Goal: Transaction & Acquisition: Download file/media

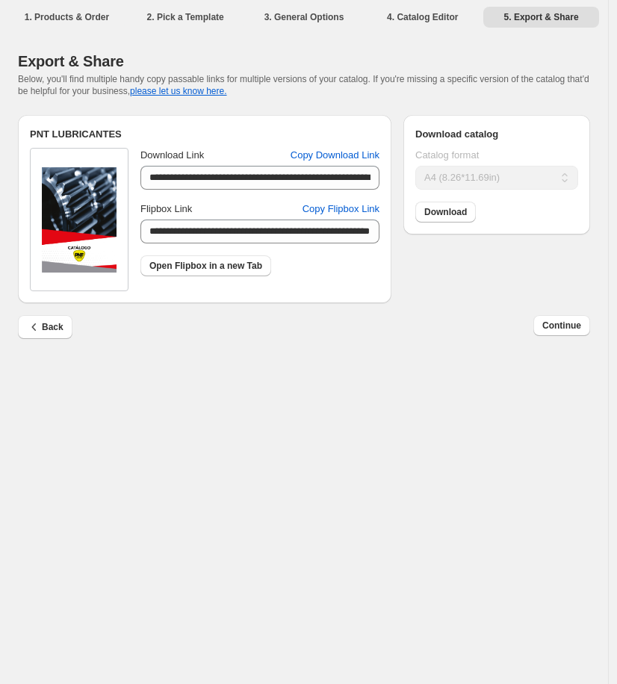
select select "**"
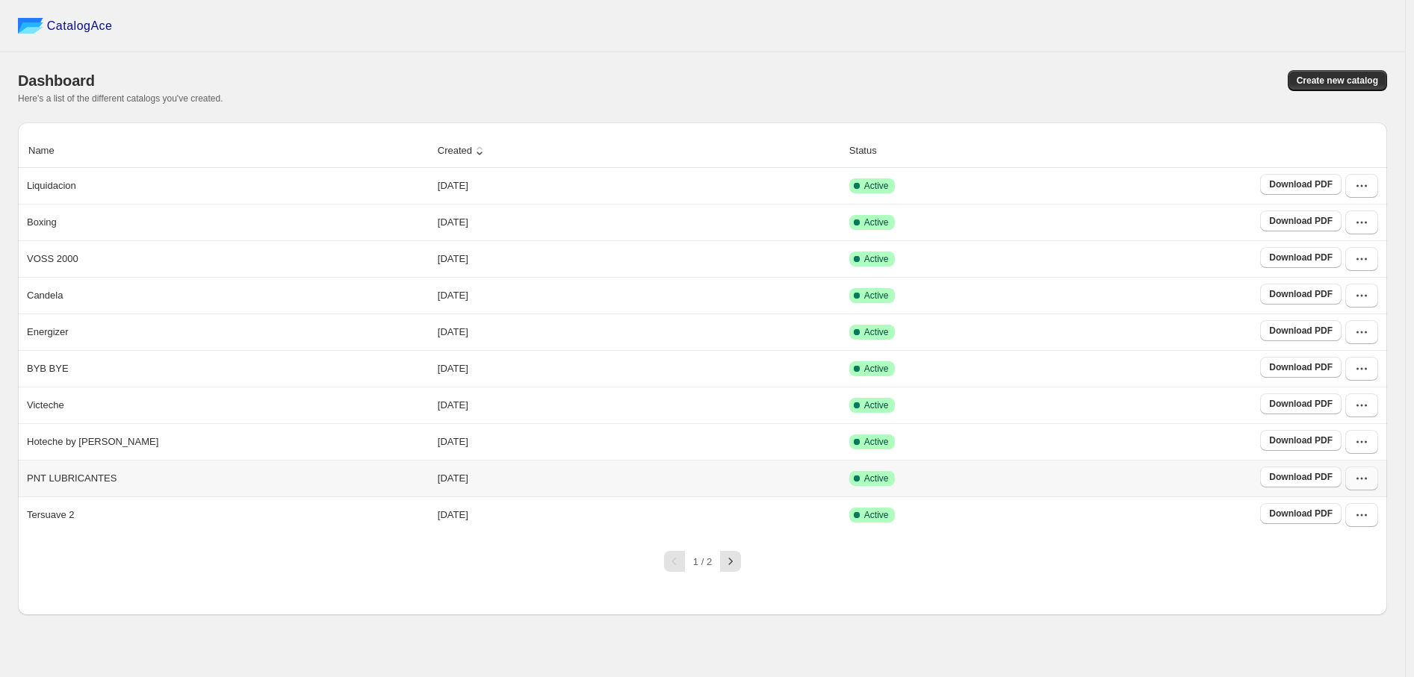
click at [616, 485] on icon "button" at bounding box center [1361, 478] width 15 height 15
click at [616, 271] on span "View catalog" at bounding box center [1361, 271] width 76 height 15
click at [616, 365] on span "Edit" at bounding box center [1361, 372] width 76 height 15
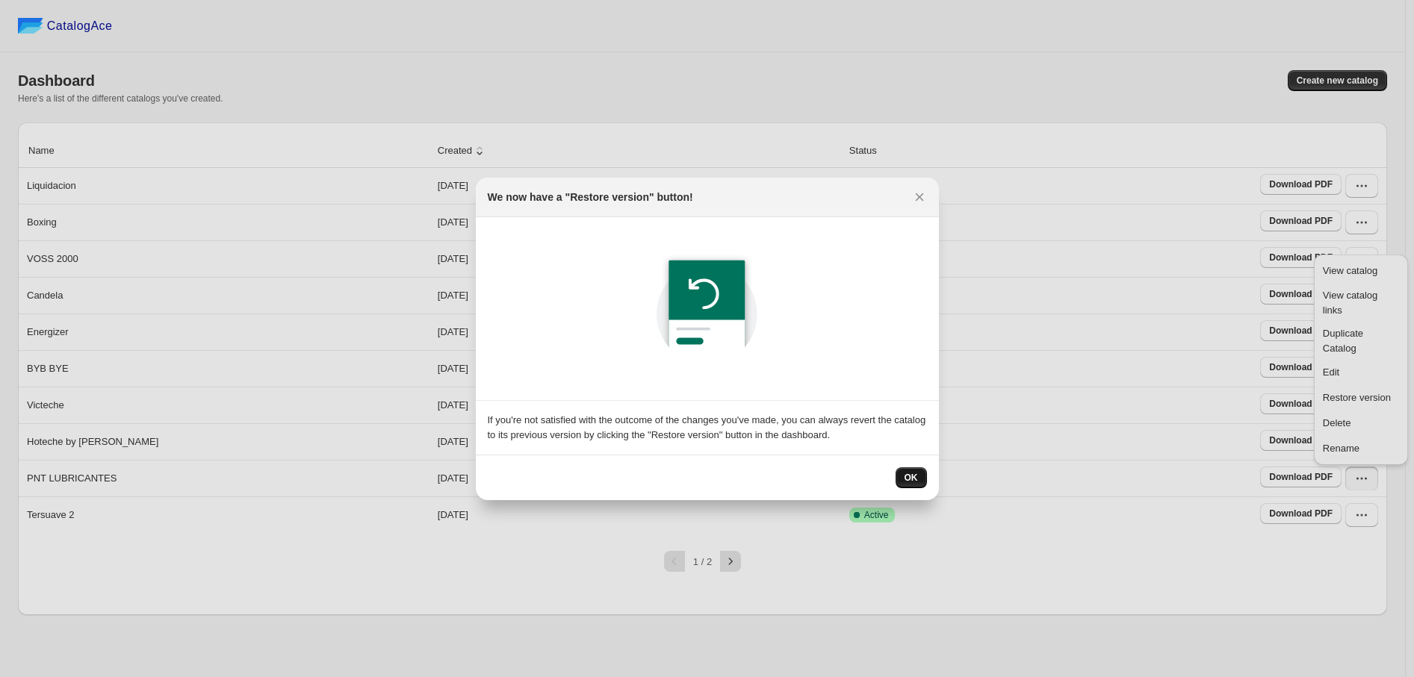
click at [616, 469] on button "OK" at bounding box center [910, 477] width 31 height 21
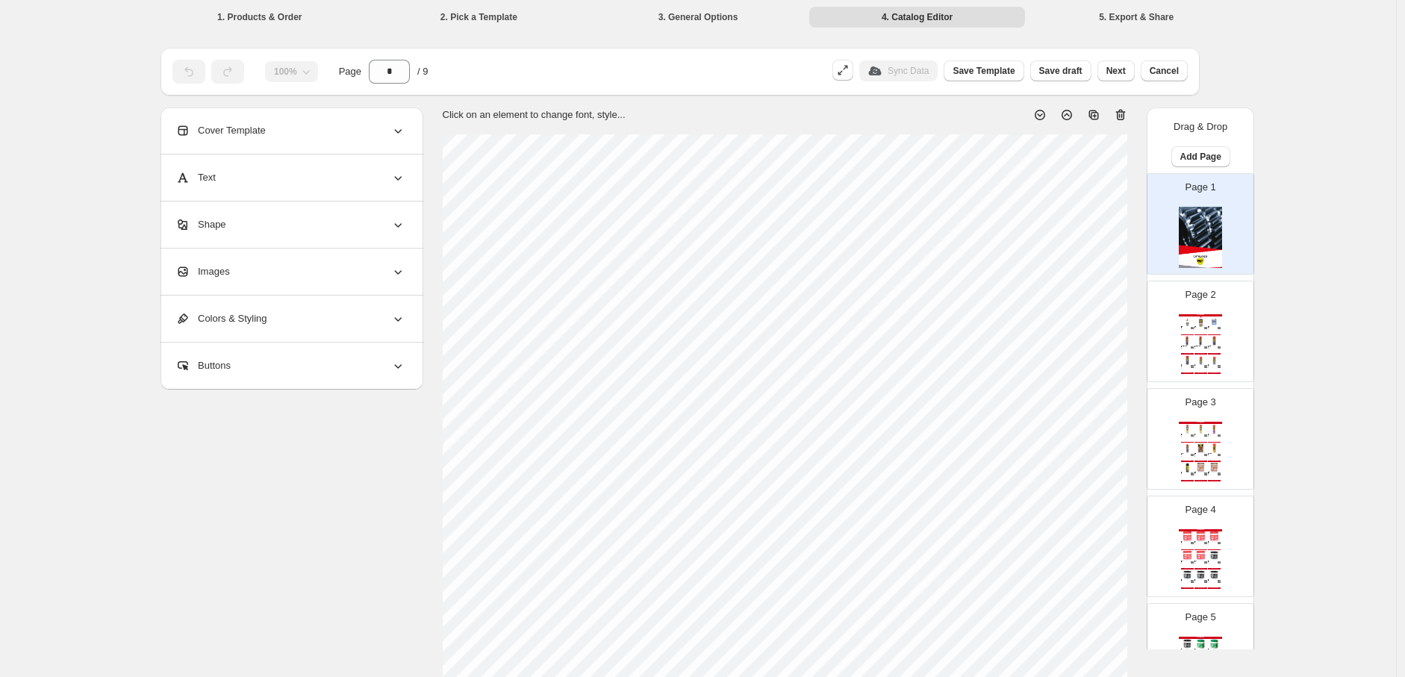
click at [616, 337] on div "Page 2 Catálogo PNT 101 - PNT ACEITE LUBRICANTE DEOS. ANTIC. GRAFITADO SILICONA…" at bounding box center [1195, 326] width 94 height 100
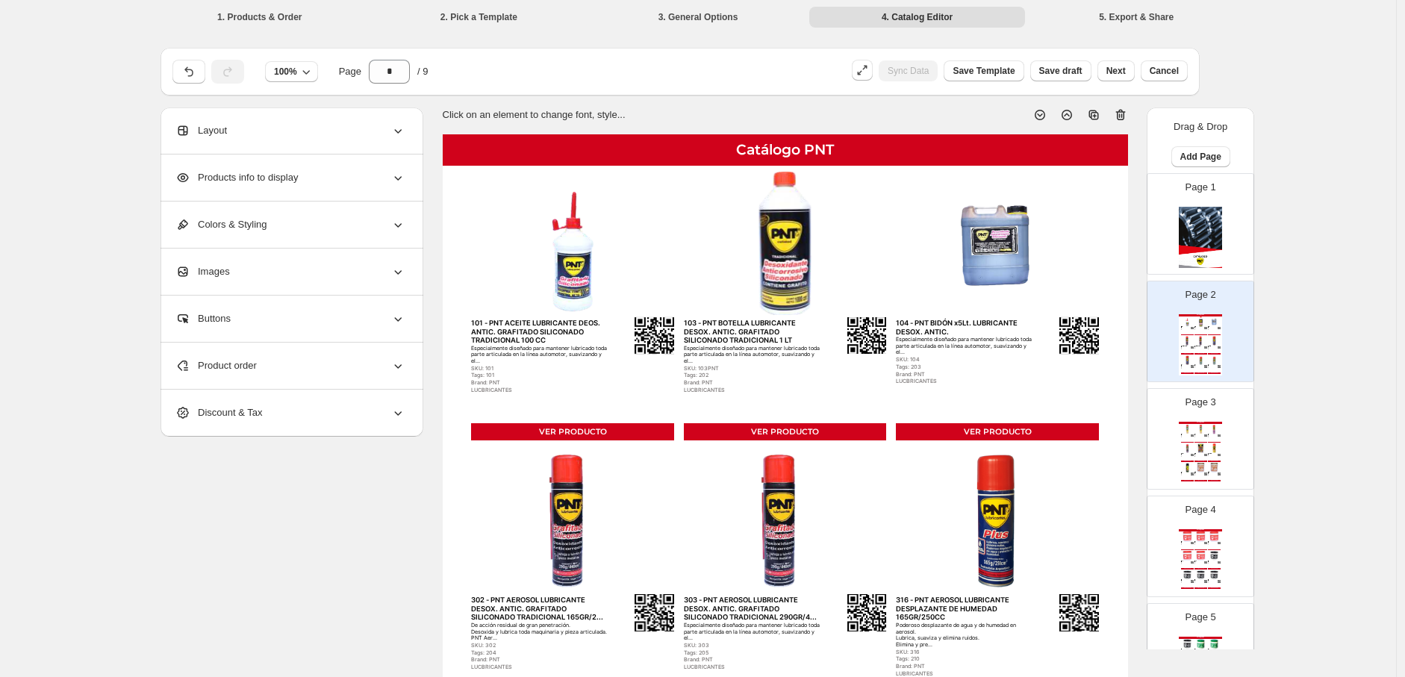
click at [616, 470] on img at bounding box center [1187, 468] width 13 height 10
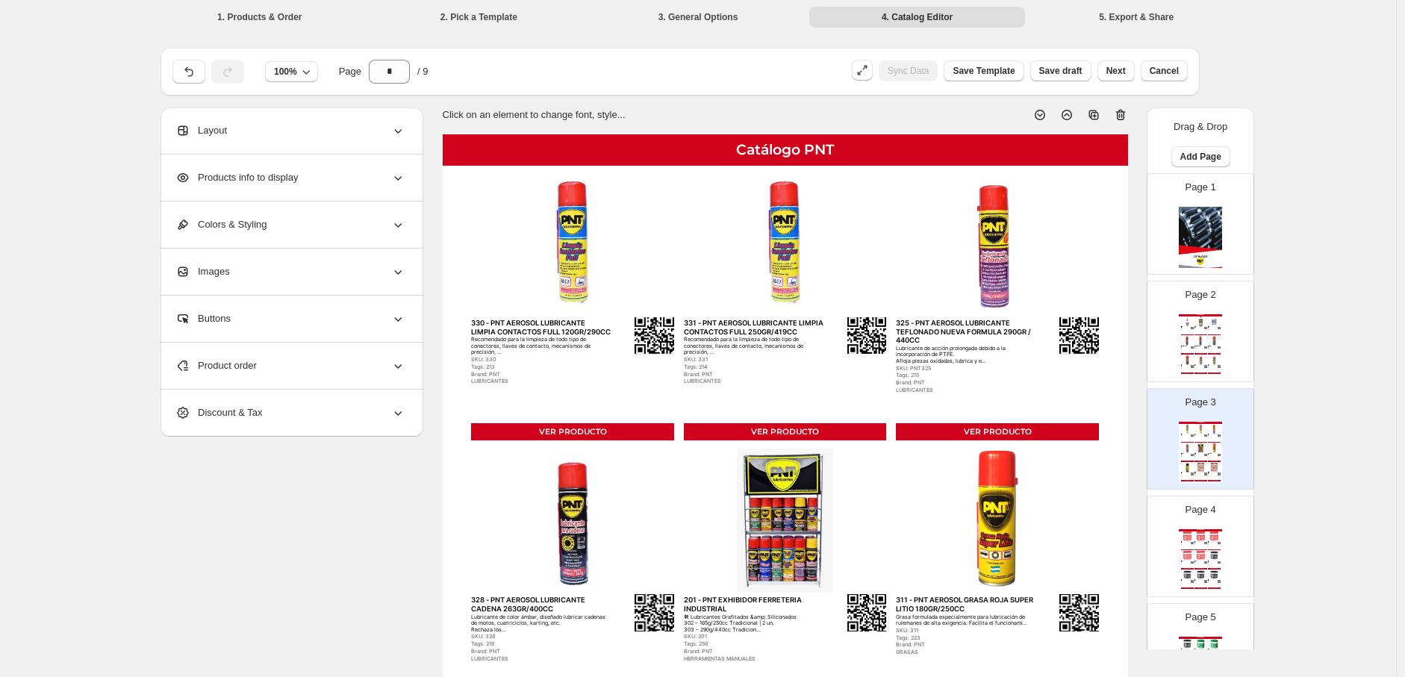
click at [616, 552] on img at bounding box center [1214, 556] width 13 height 10
type input "*"
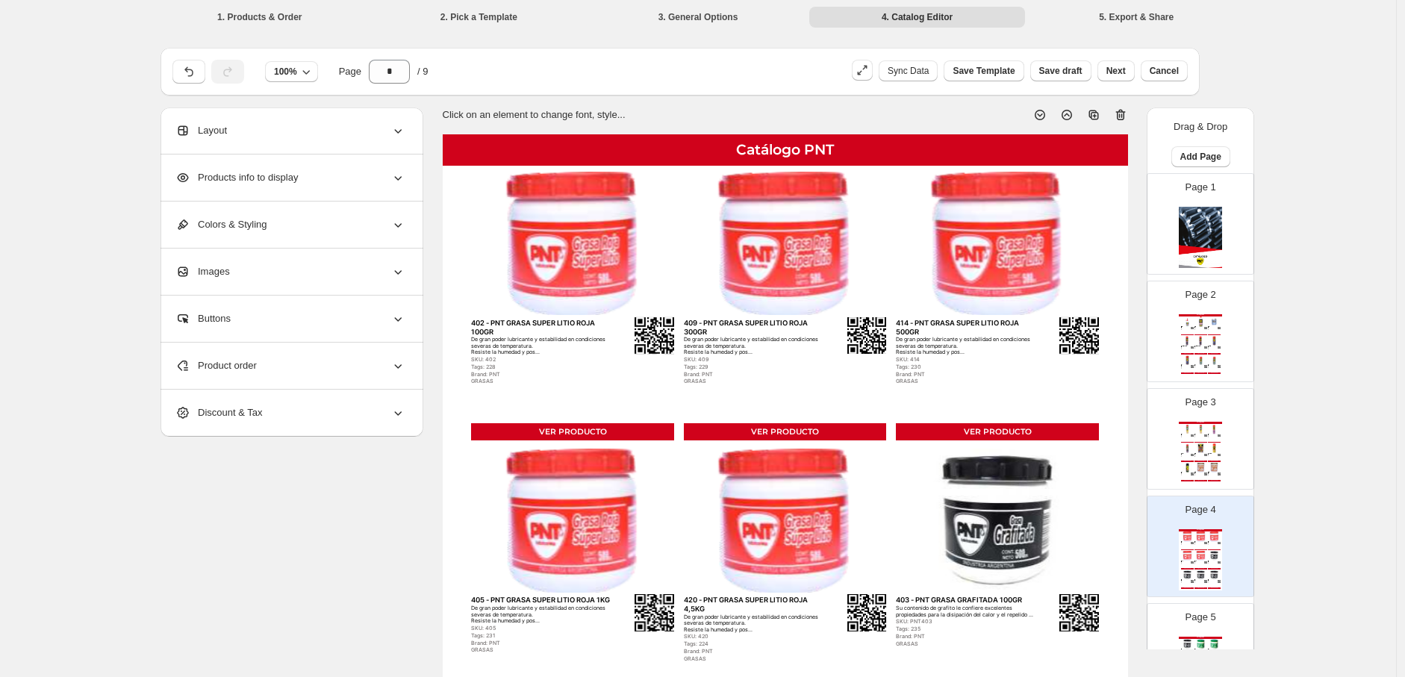
click at [593, 231] on img at bounding box center [572, 244] width 203 height 144
select select "*******"
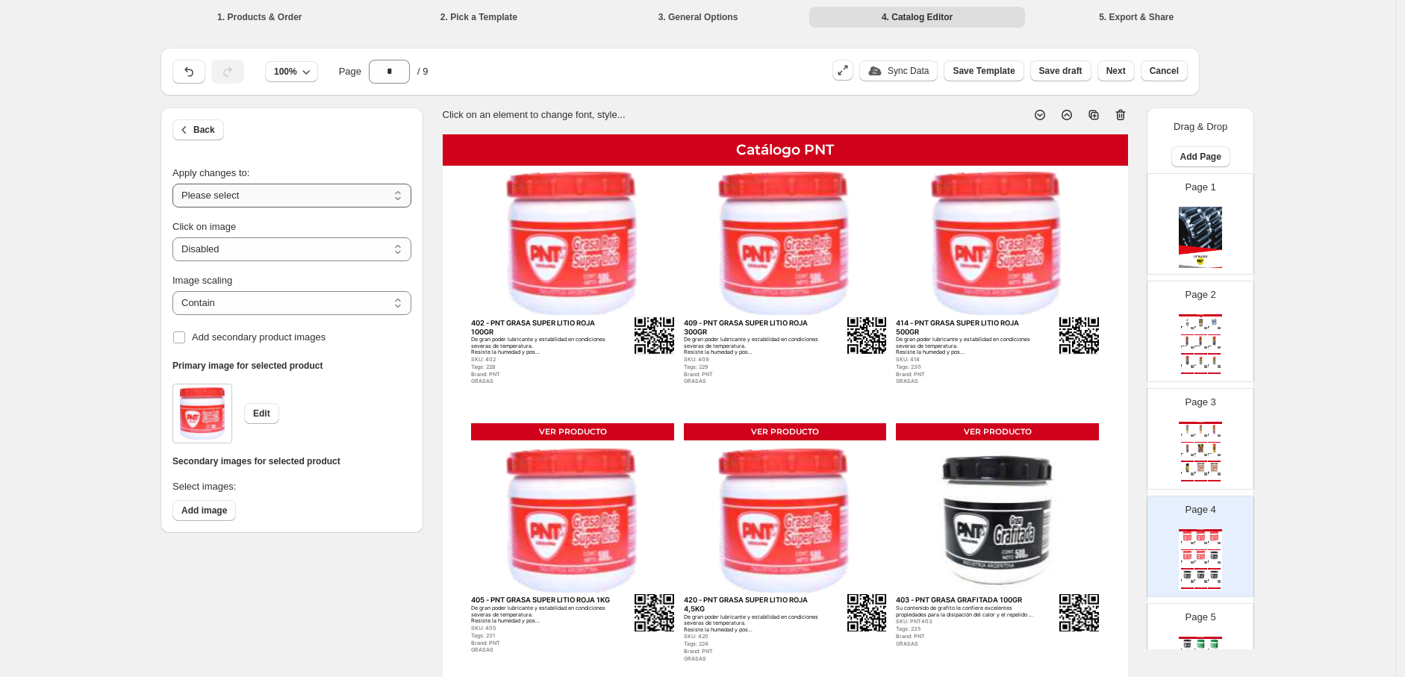
click at [316, 198] on select "**********" at bounding box center [292, 196] width 239 height 24
select select "**********"
click at [176, 184] on select "**********" at bounding box center [292, 196] width 239 height 24
click at [301, 299] on select "***** *******" at bounding box center [292, 303] width 239 height 24
click at [176, 291] on select "***** *******" at bounding box center [292, 303] width 239 height 24
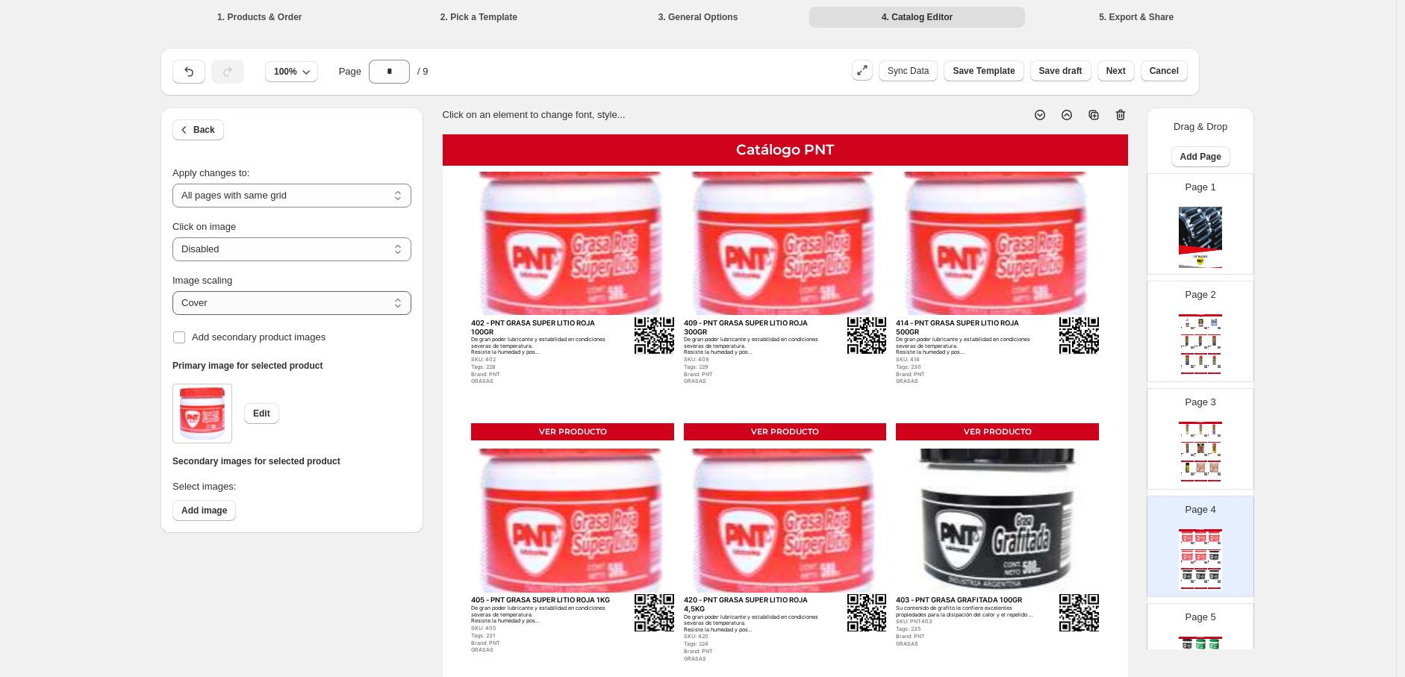
click at [310, 291] on select "***** *******" at bounding box center [292, 303] width 239 height 24
select select "*******"
click at [176, 291] on select "***** *******" at bounding box center [292, 303] width 239 height 24
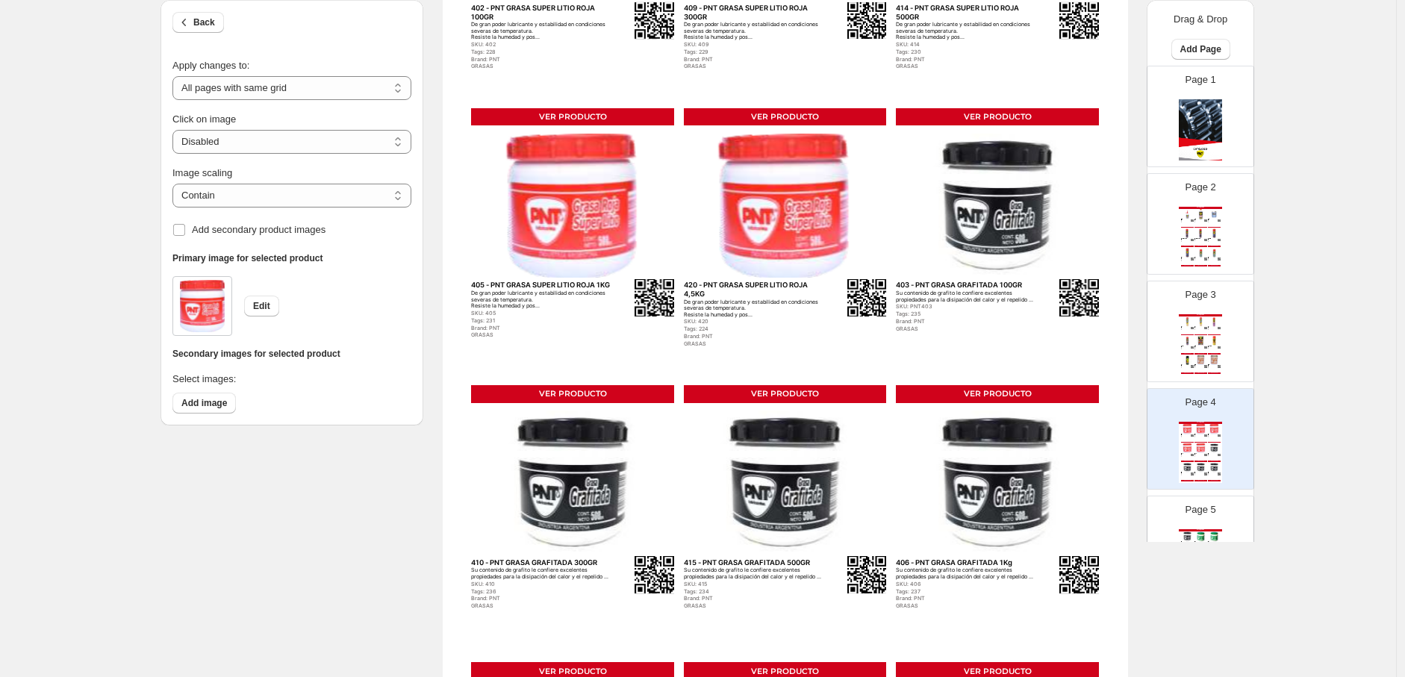
scroll to position [405, 0]
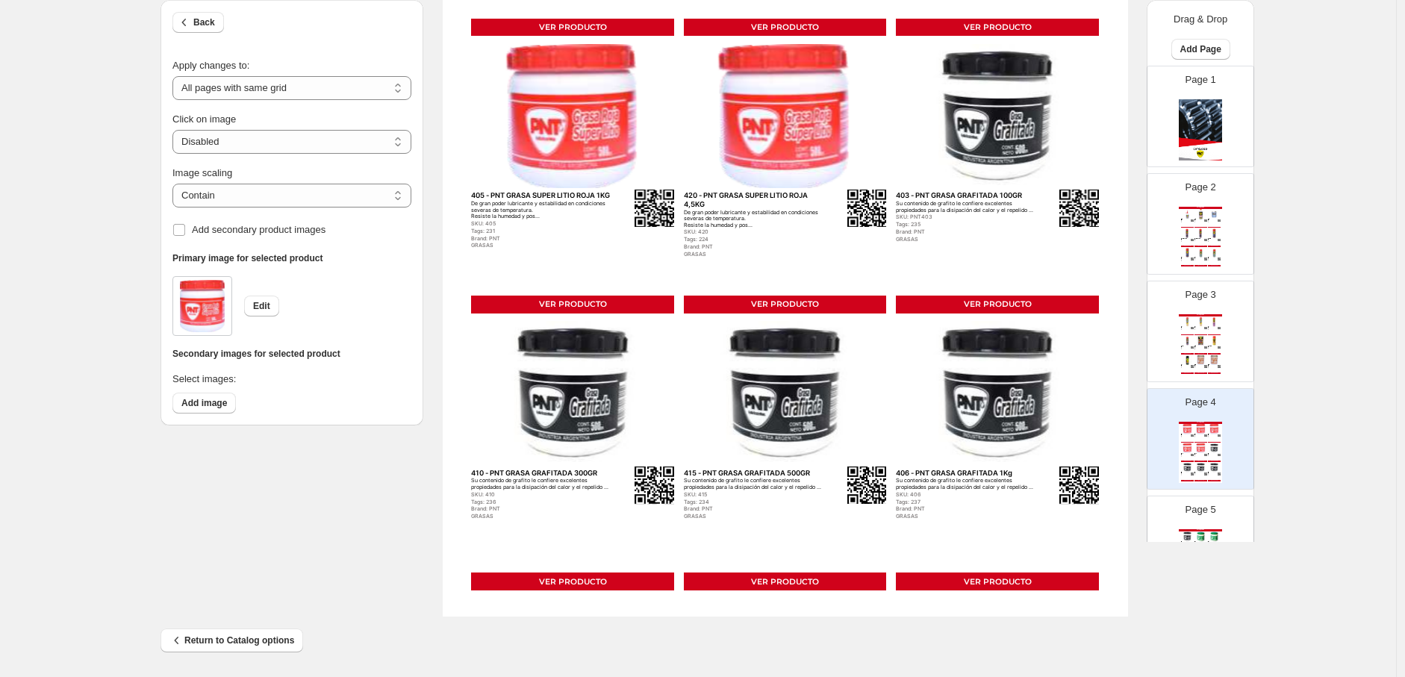
click at [616, 125] on img at bounding box center [785, 116] width 203 height 144
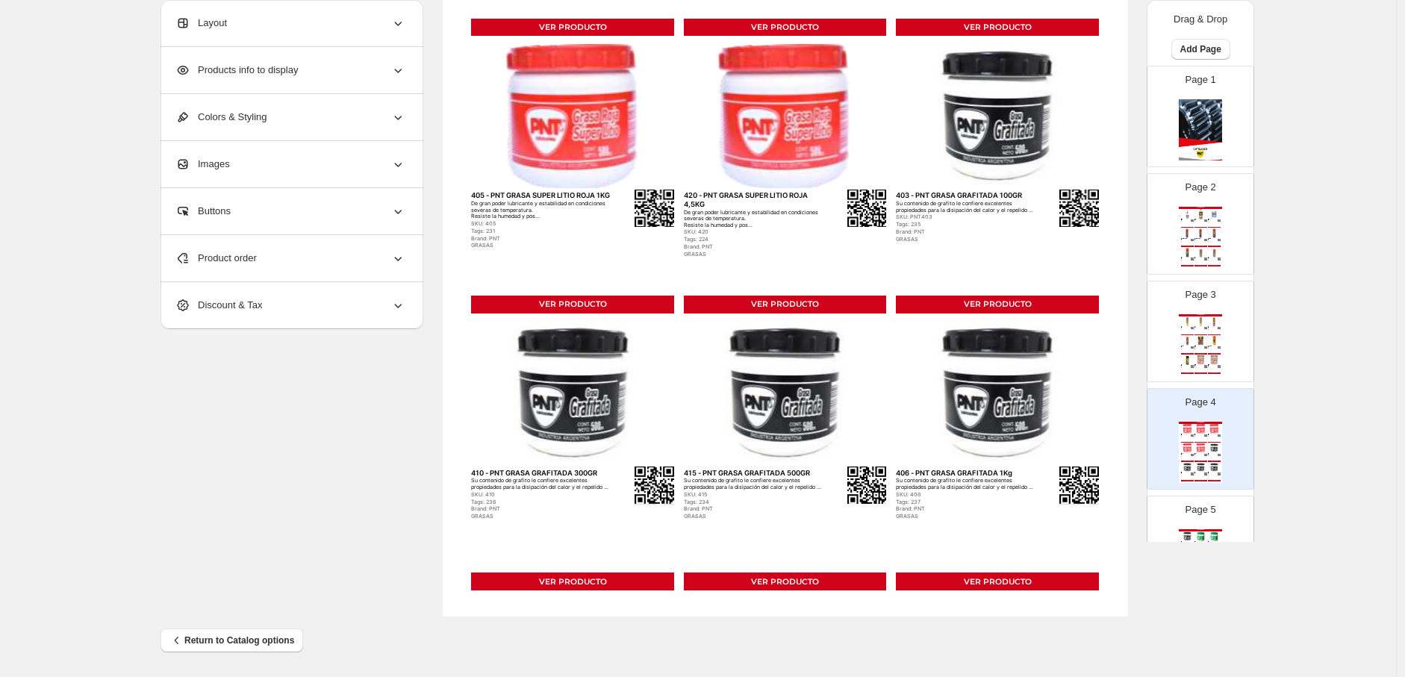
click at [616, 114] on img at bounding box center [785, 116] width 203 height 144
select select "*******"
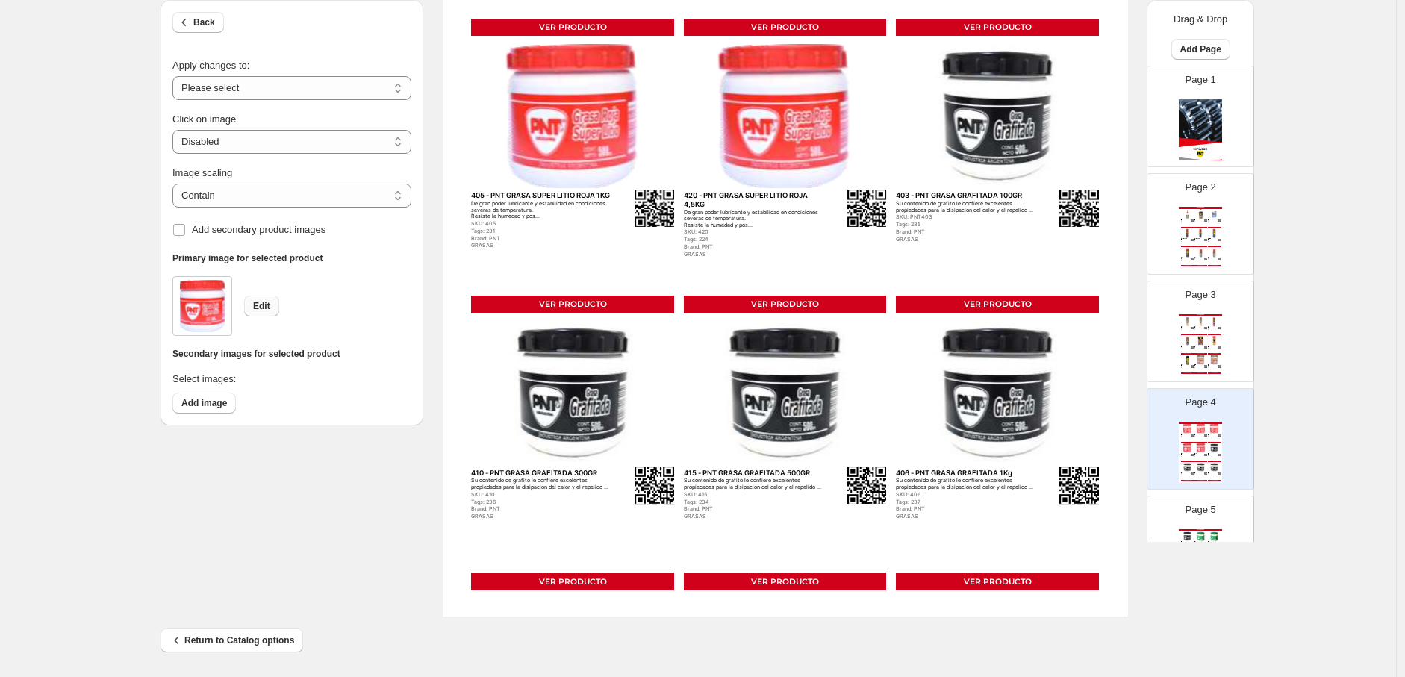
click at [275, 302] on button "Edit" at bounding box center [261, 306] width 35 height 21
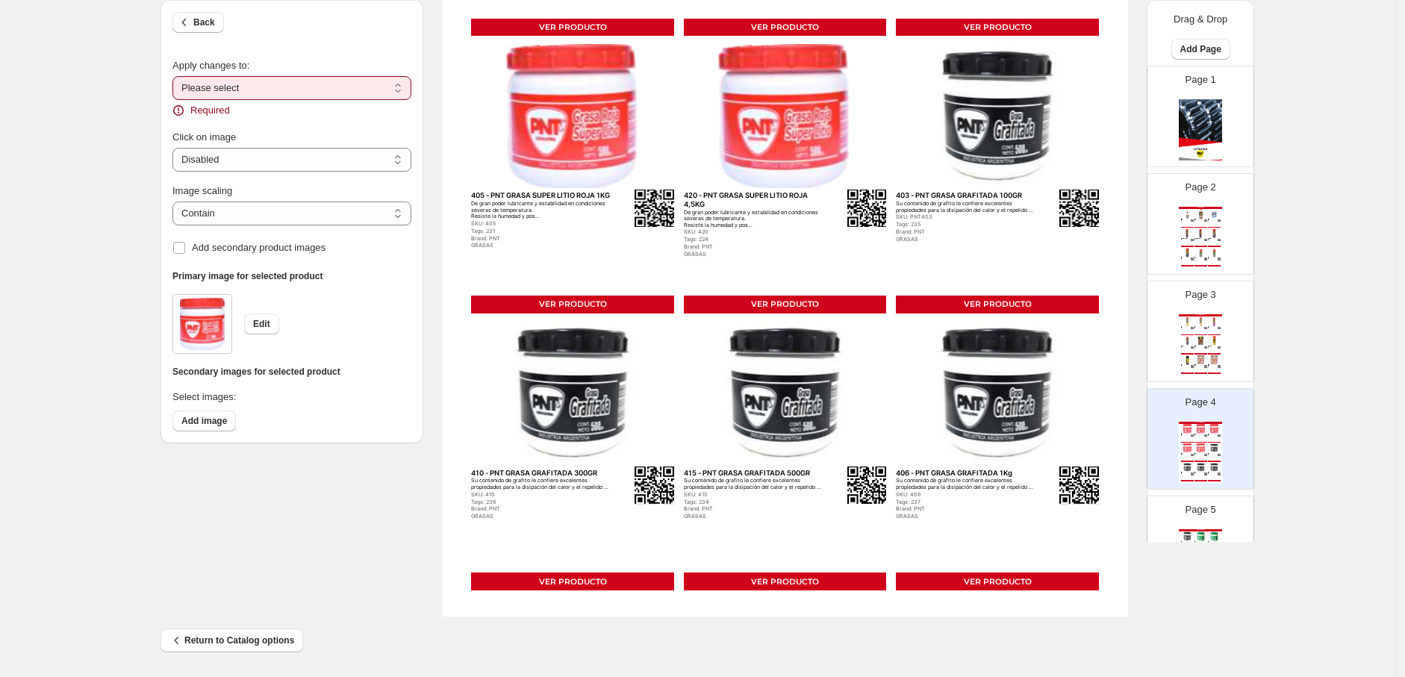
click at [307, 67] on div "Apply changes to:" at bounding box center [292, 65] width 239 height 15
click at [288, 88] on select "**********" at bounding box center [292, 88] width 239 height 24
select select "**********"
click at [176, 76] on select "**********" at bounding box center [292, 88] width 239 height 24
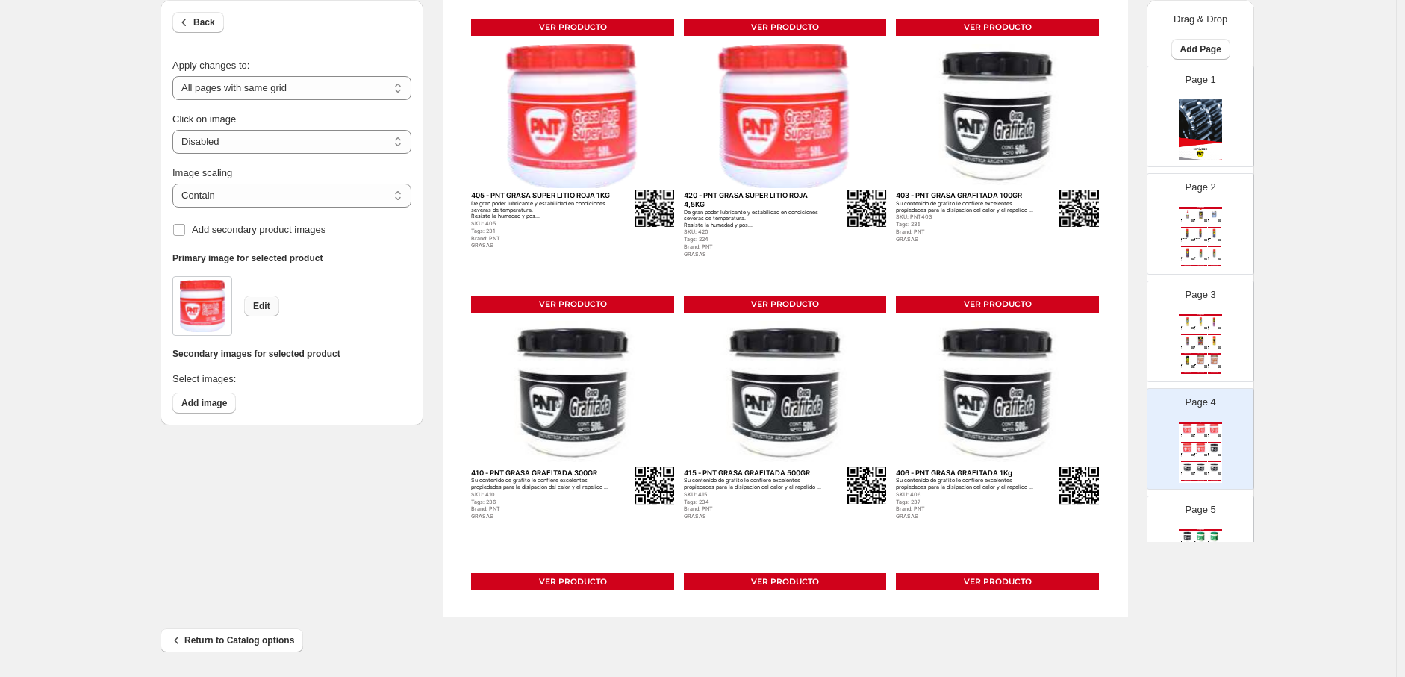
click at [270, 311] on button "Edit" at bounding box center [261, 306] width 35 height 21
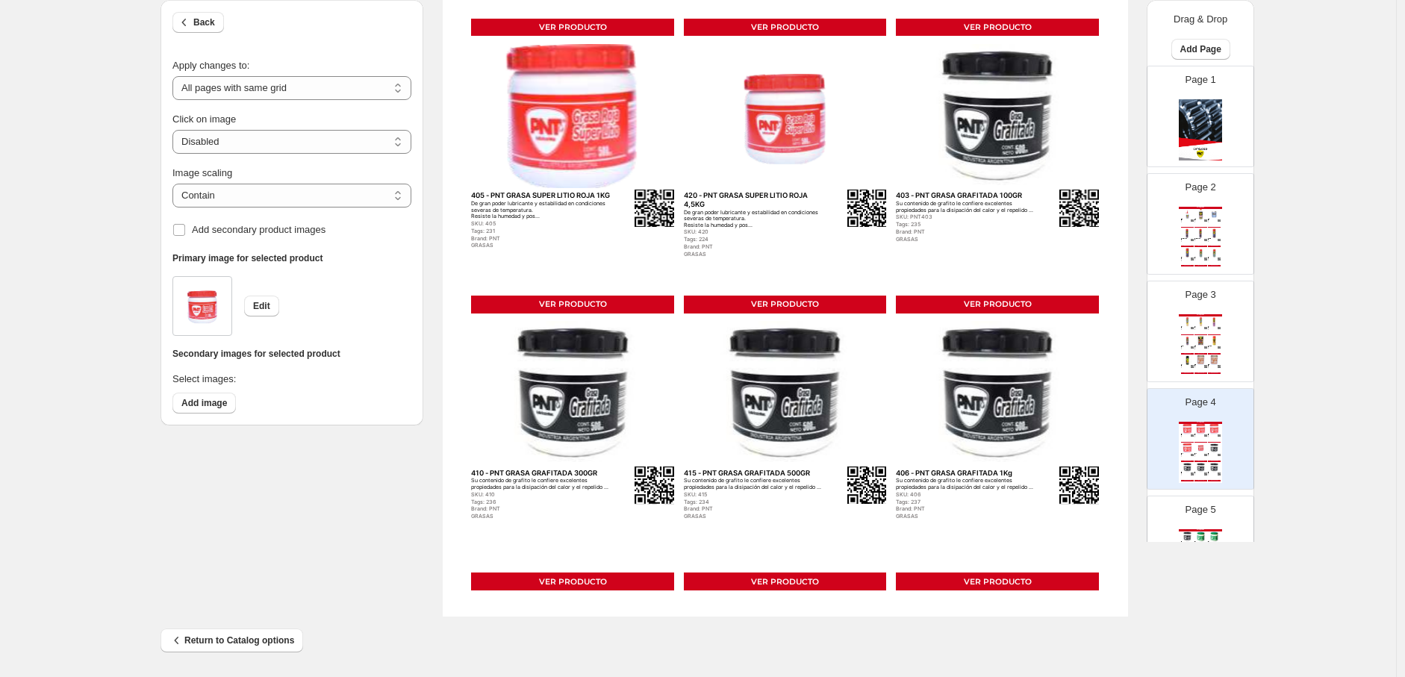
click at [616, 518] on div "Page 5 Catálogo PNT 421 - PNT GRASA GRAFITADA 4,5KG Su contenido de grafito le …" at bounding box center [1195, 541] width 94 height 100
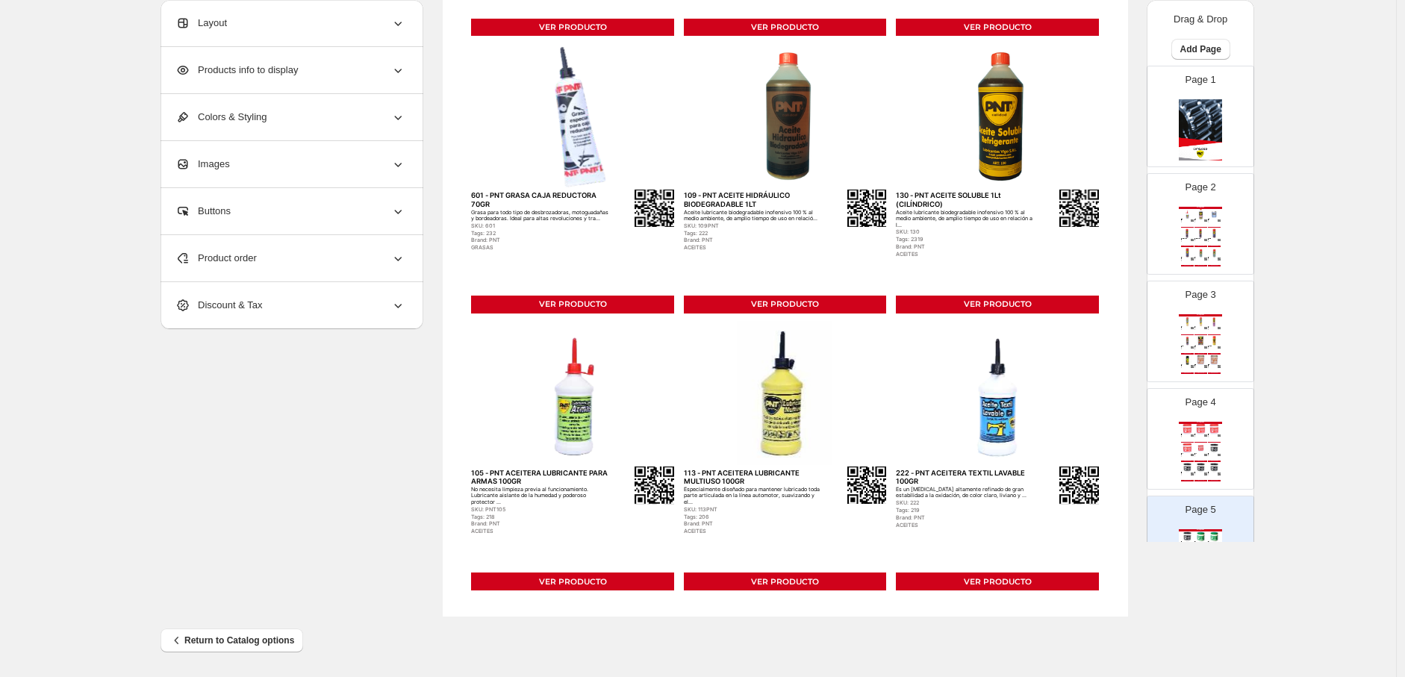
click at [616, 438] on div "414 - PNT GRASA SUPER LITIO ROJA 500GR De gran poder lubricante y estabilidad e…" at bounding box center [1214, 437] width 13 height 4
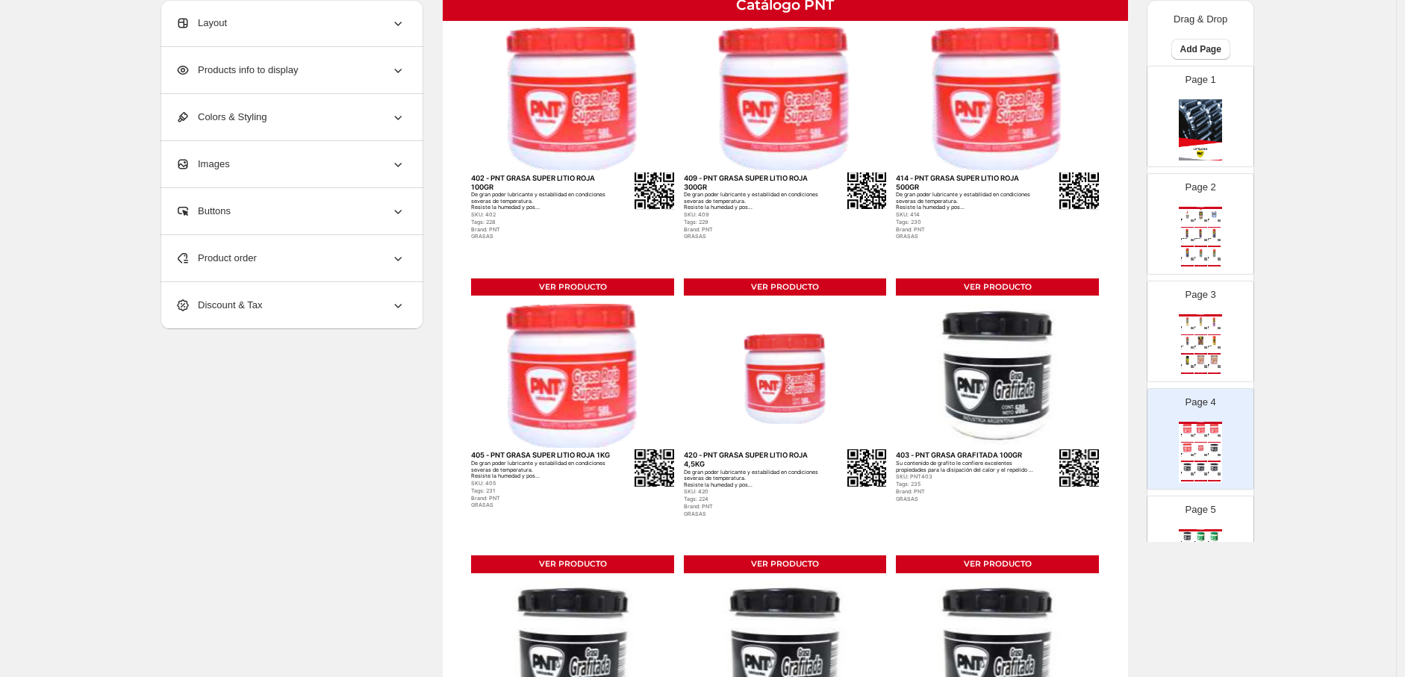
scroll to position [0, 0]
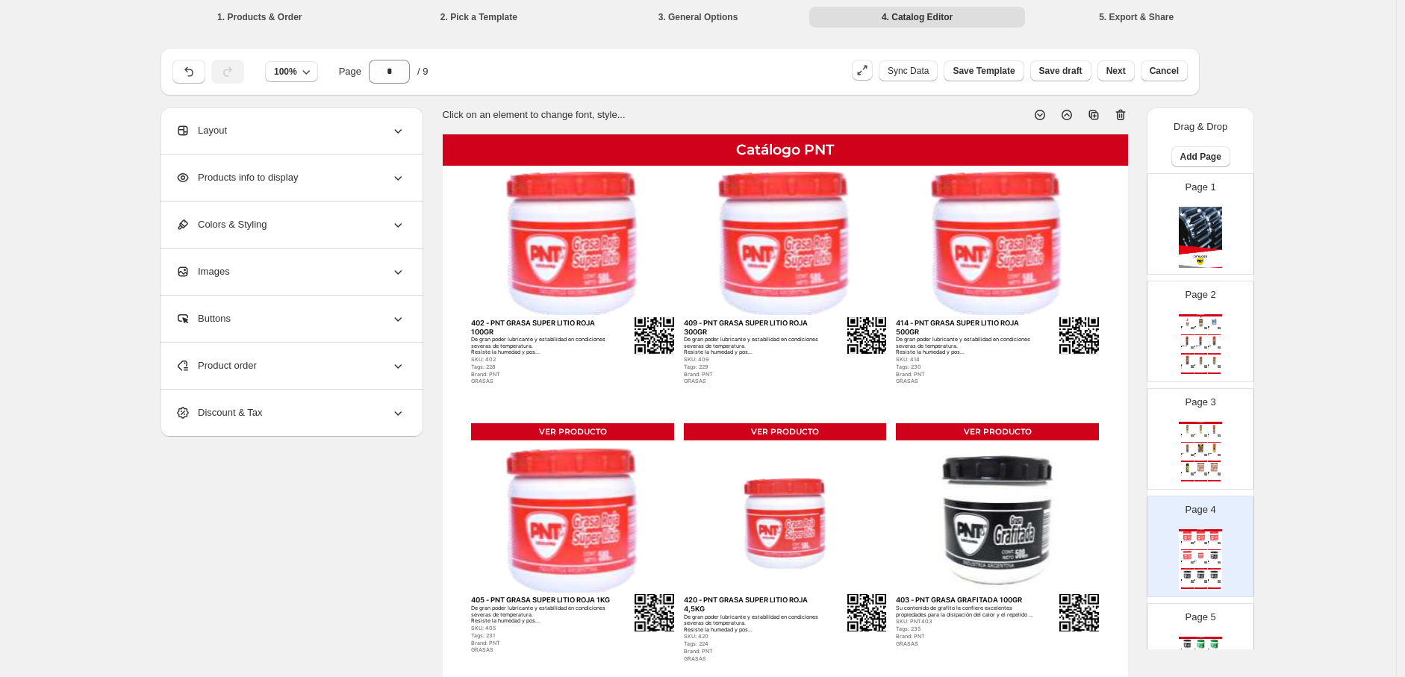
click at [538, 112] on p "Click on an element to change font, style..." at bounding box center [534, 115] width 183 height 15
click at [616, 104] on div at bounding box center [1075, 109] width 108 height 27
click at [616, 114] on icon at bounding box center [1040, 115] width 15 height 15
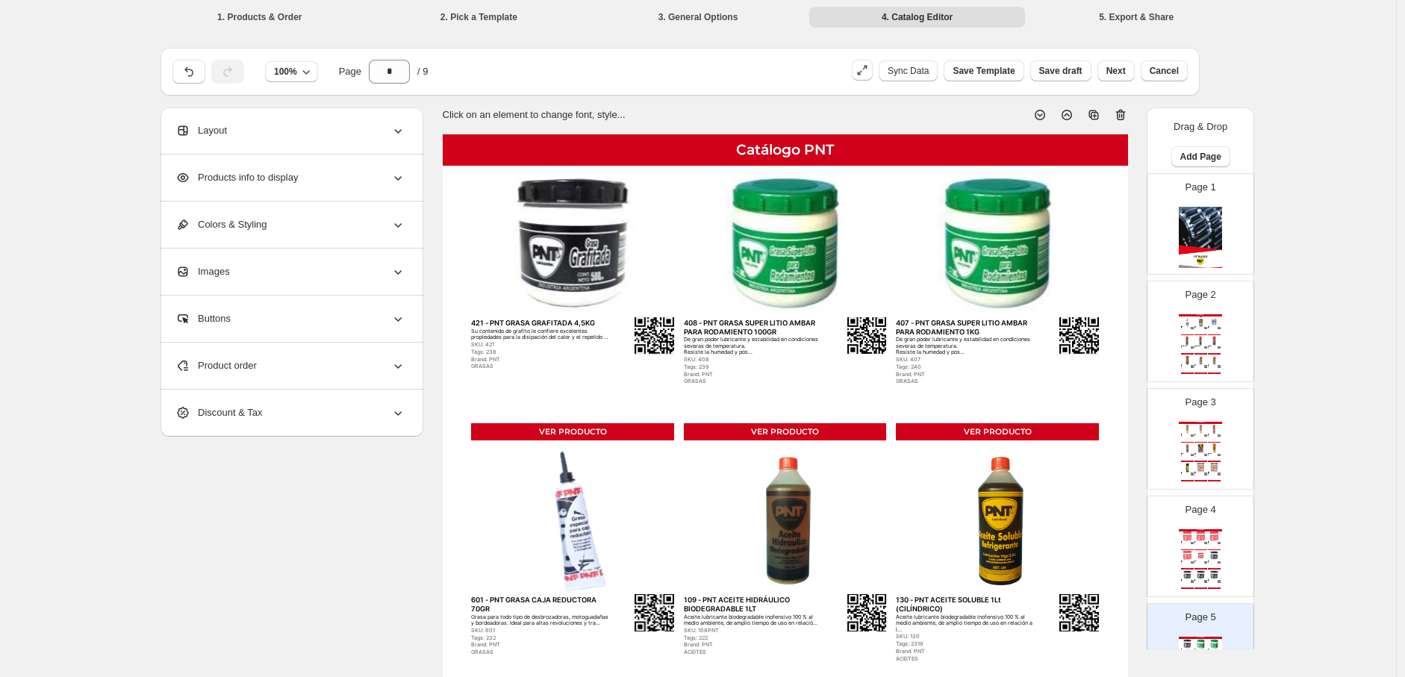
click at [616, 114] on icon at bounding box center [1040, 115] width 15 height 15
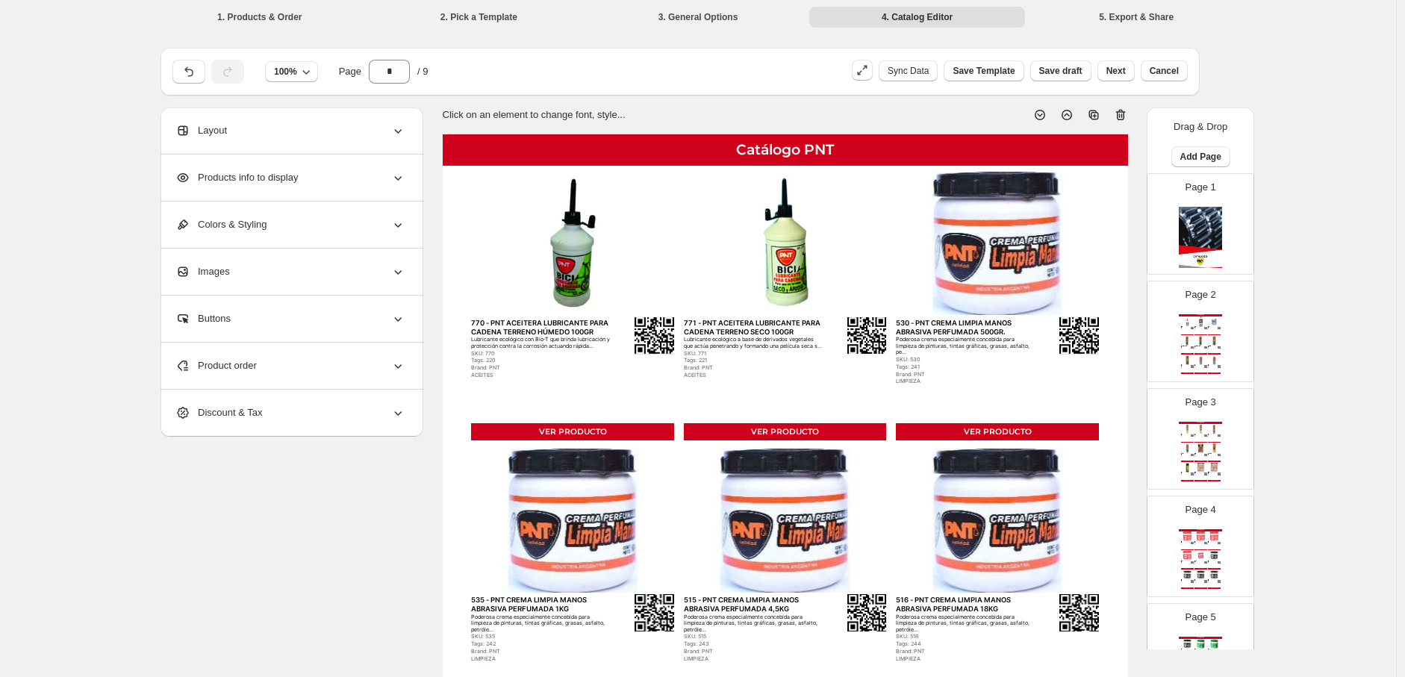
click at [616, 114] on icon at bounding box center [1040, 115] width 15 height 15
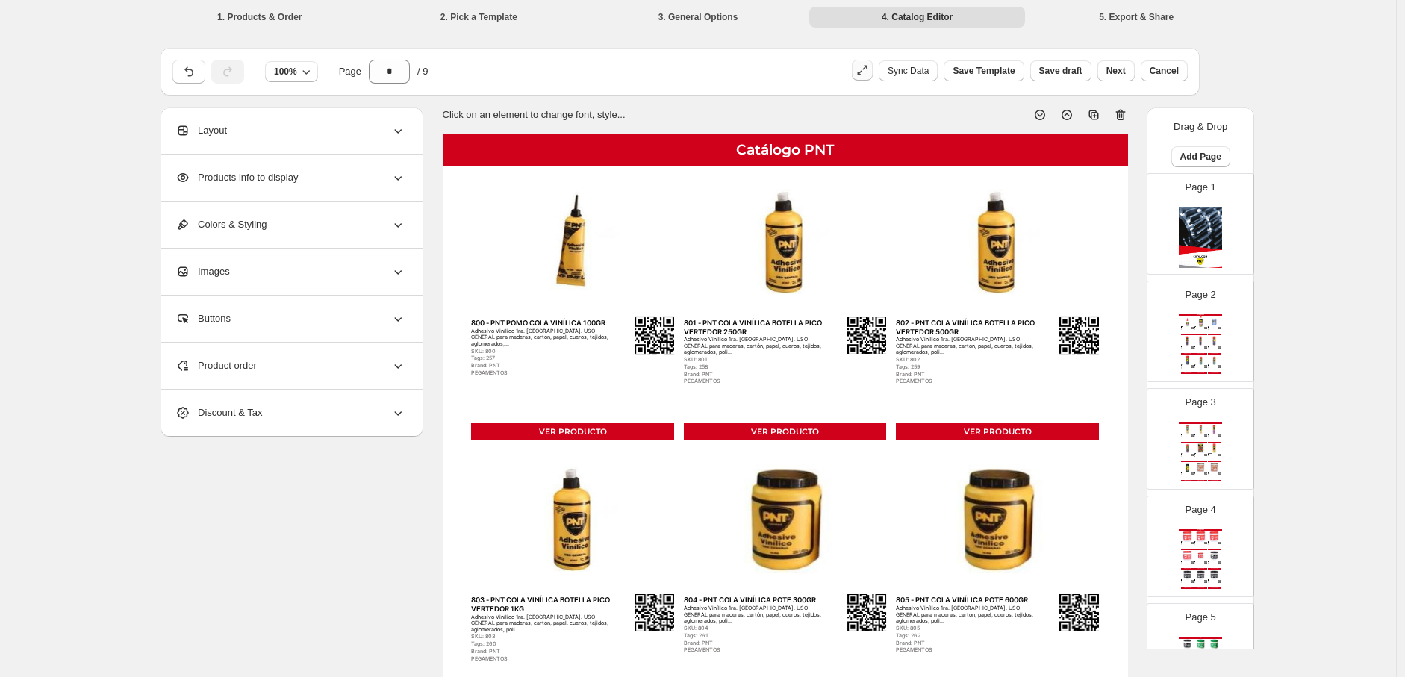
click at [616, 74] on button "button" at bounding box center [862, 70] width 21 height 21
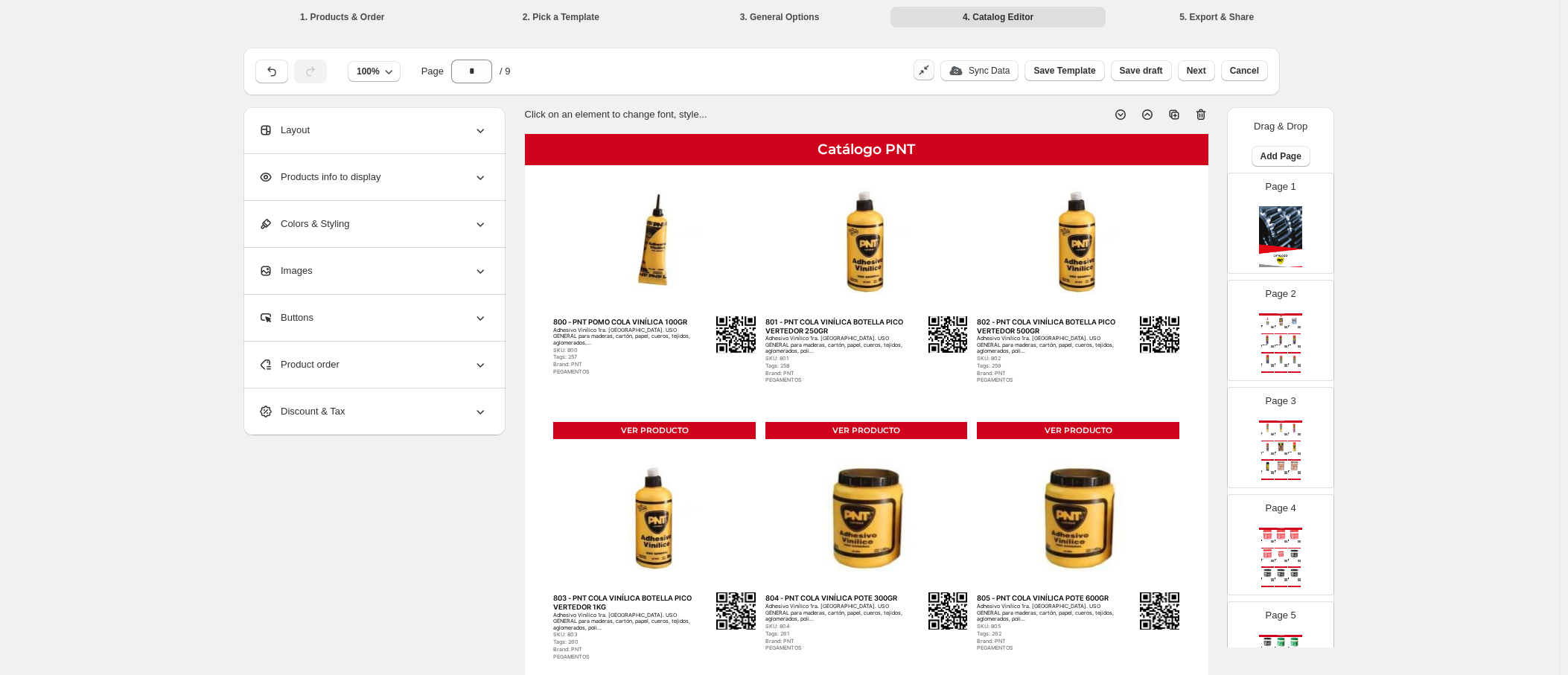
click at [614, 71] on icon "button" at bounding box center [923, 70] width 15 height 15
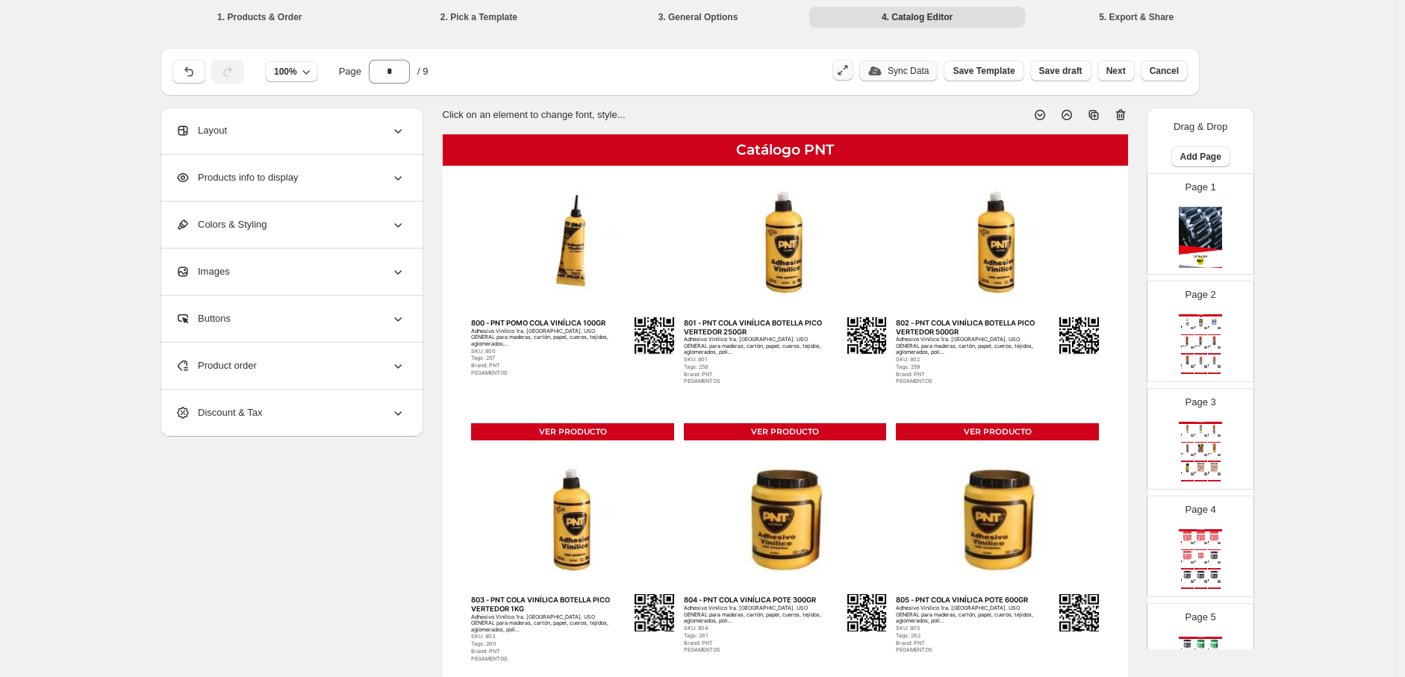
click at [616, 75] on button "Sync Data" at bounding box center [899, 70] width 78 height 21
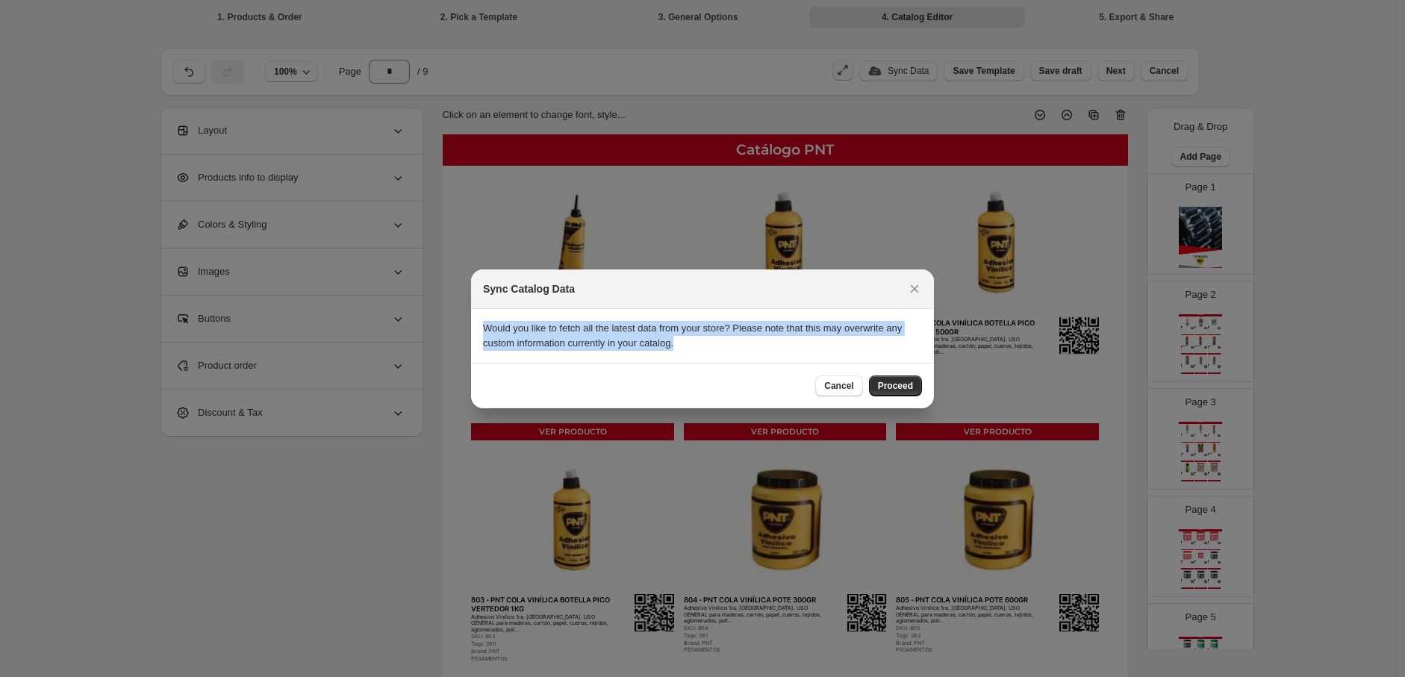
drag, startPoint x: 643, startPoint y: 341, endPoint x: 483, endPoint y: 327, distance: 160.4
click at [483, 327] on p "Would you like to fetch all the latest data from your store? Please note that t…" at bounding box center [702, 336] width 439 height 30
copy p "Would you like to fetch all the latest data from your store? Please note that t…"
click at [616, 389] on span "Proceed" at bounding box center [895, 386] width 35 height 12
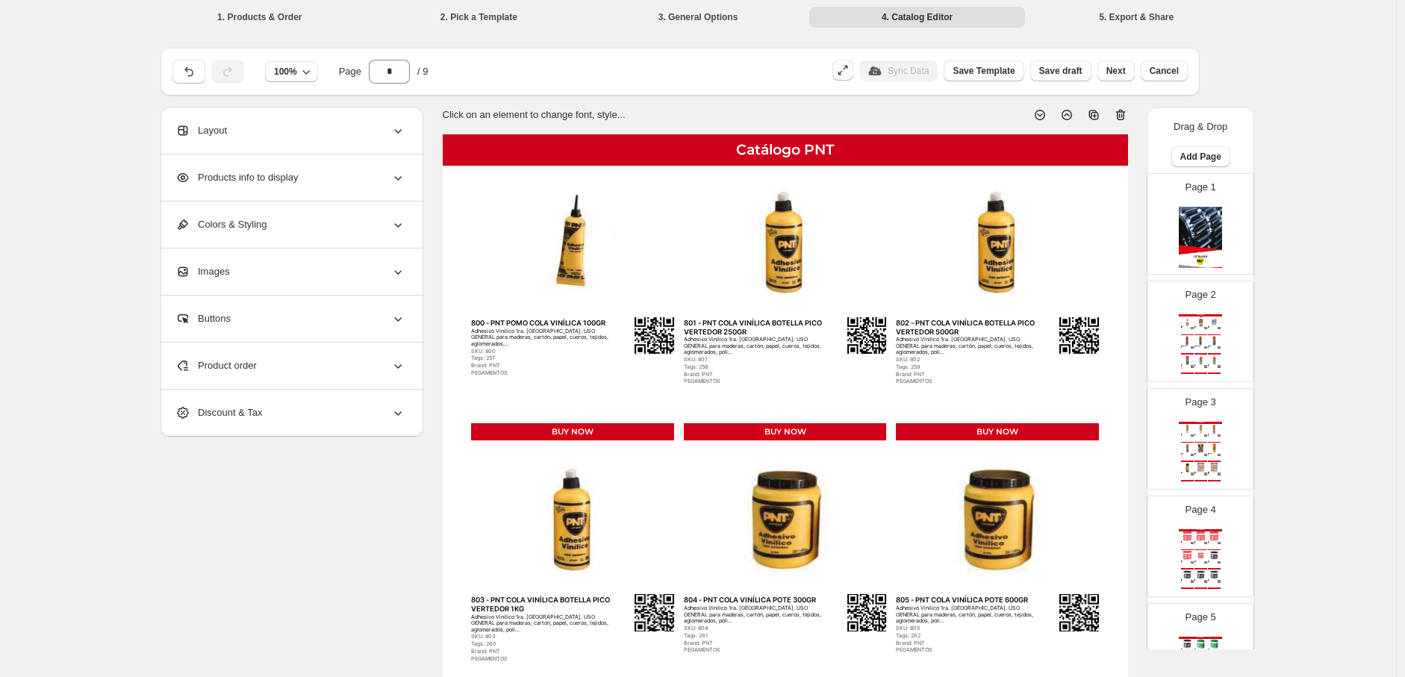
click at [616, 443] on div "Catálogo PNT 330 - PNT AEROSOL LUBRICANTE LIMPIA CONTACTOS FULL 120GR/290CC Rec…" at bounding box center [1200, 452] width 43 height 61
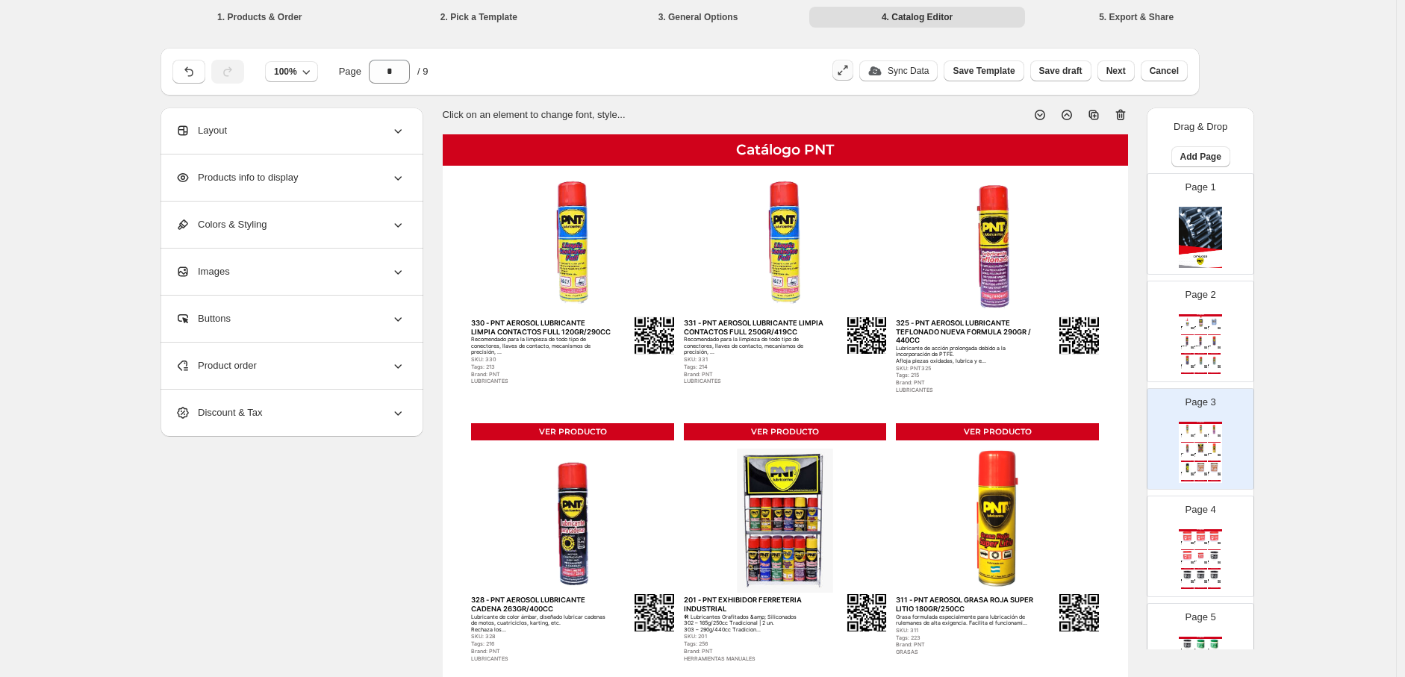
click at [616, 553] on img at bounding box center [1201, 556] width 13 height 10
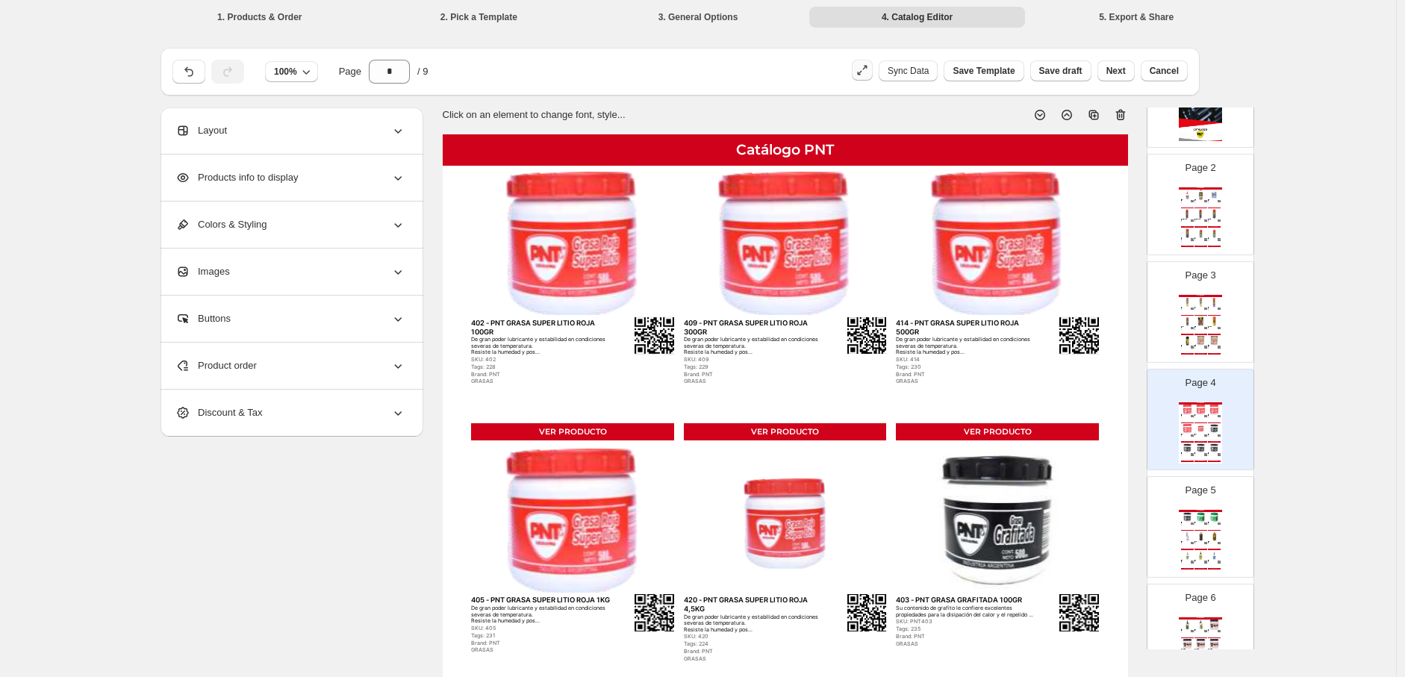
scroll to position [166, 0]
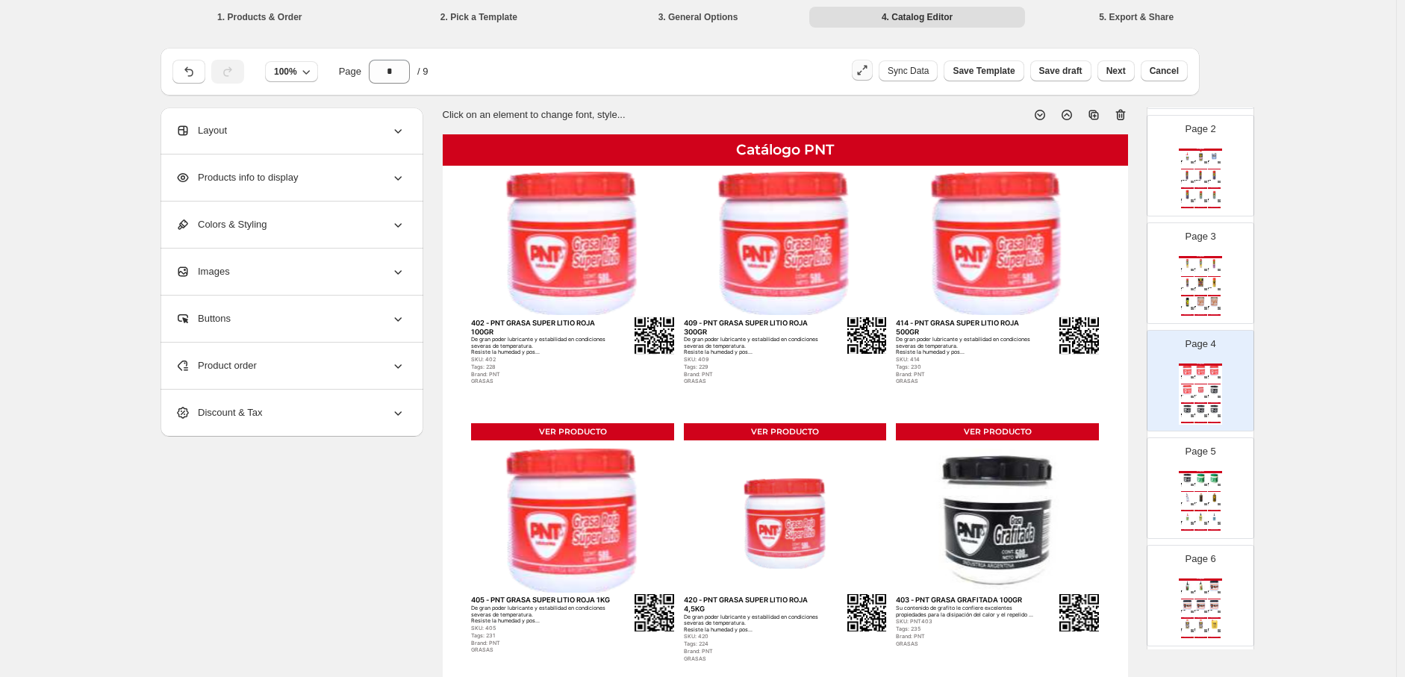
click at [616, 503] on img at bounding box center [1206, 504] width 2 height 2
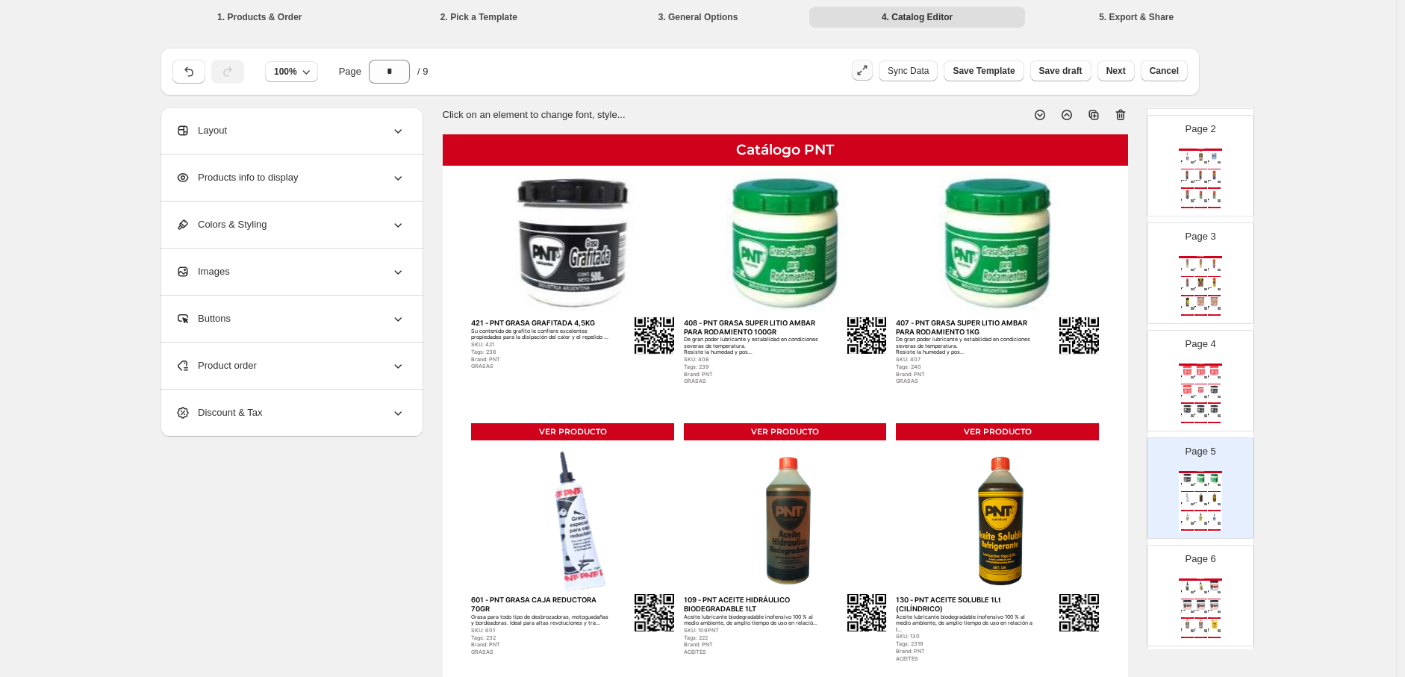
click at [616, 612] on div "Poderosa crema especialmente concebida para limpieza de pinturas, tintas gráfic…" at bounding box center [1199, 612] width 9 height 1
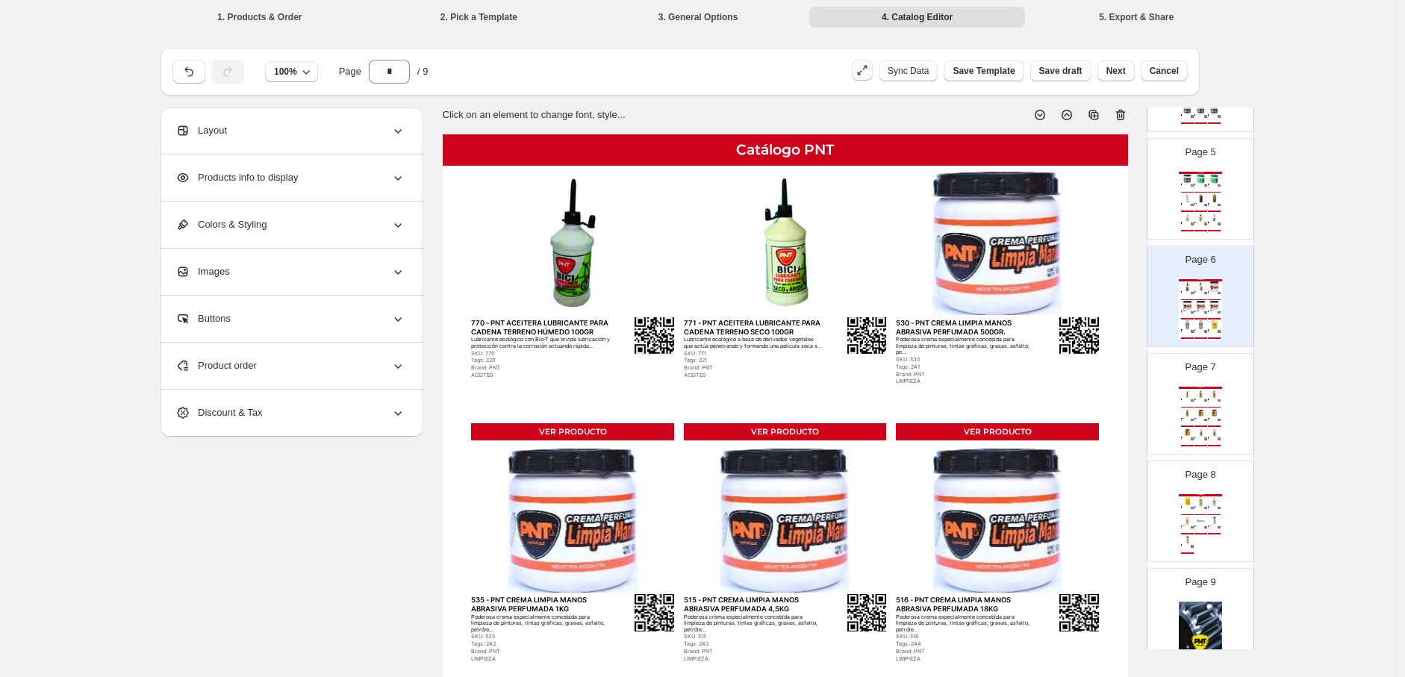
scroll to position [497, 0]
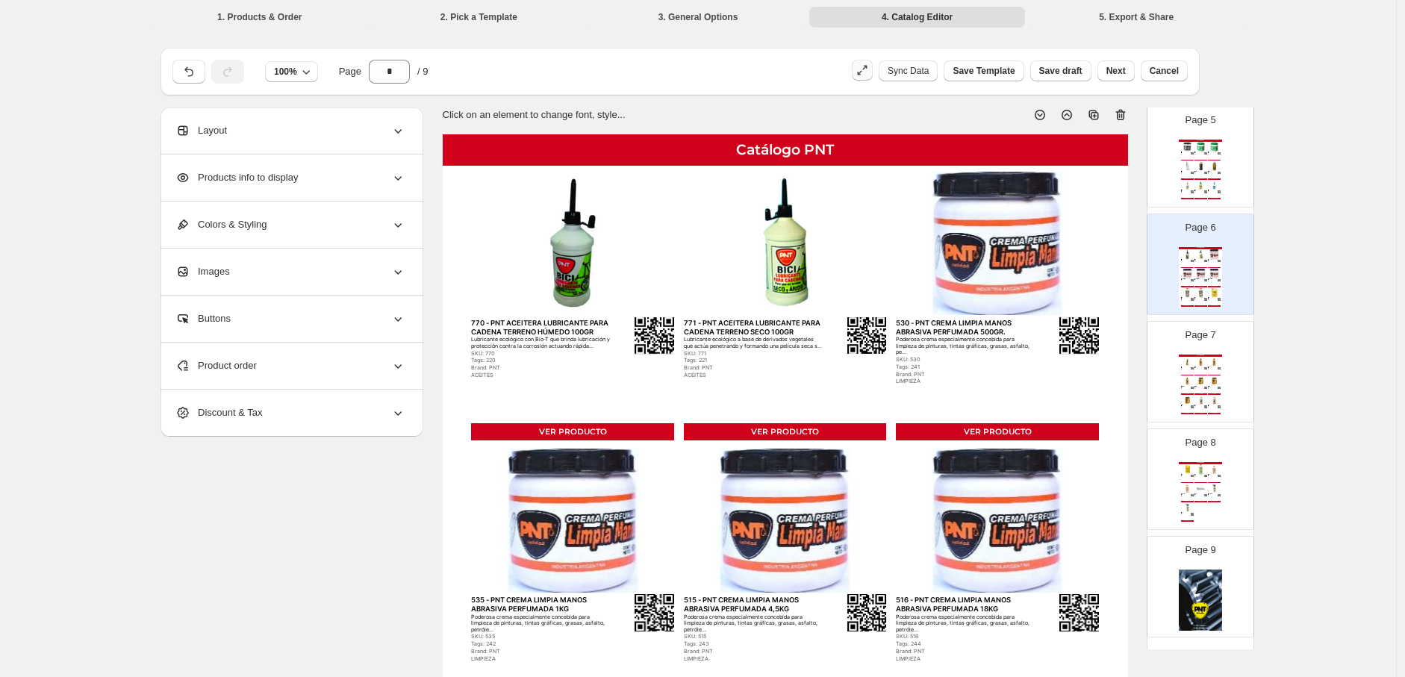
click at [616, 365] on img at bounding box center [1214, 362] width 13 height 10
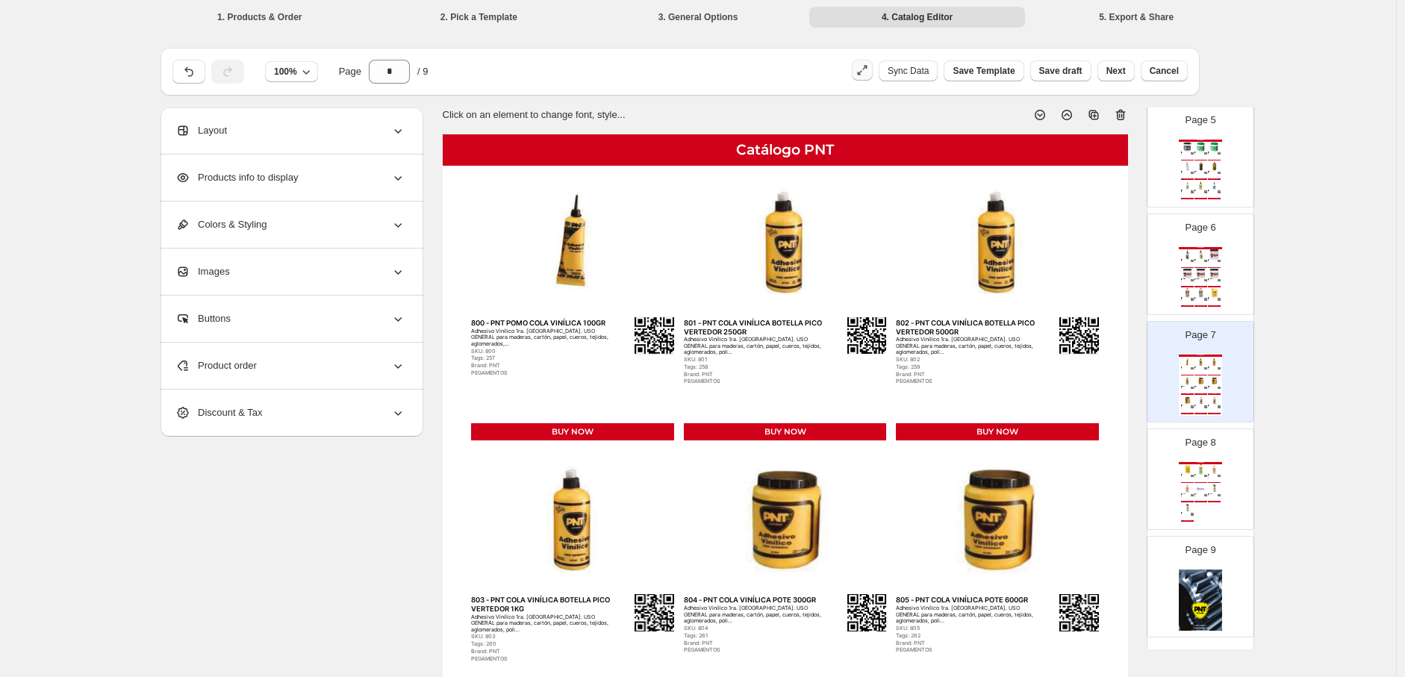
click at [616, 479] on div "Page 8 Catálogo PNT 921B - PNT LIMPIADOR UNIVERSAL BIDÓN 5 LT Poderoso removedo…" at bounding box center [1195, 473] width 94 height 100
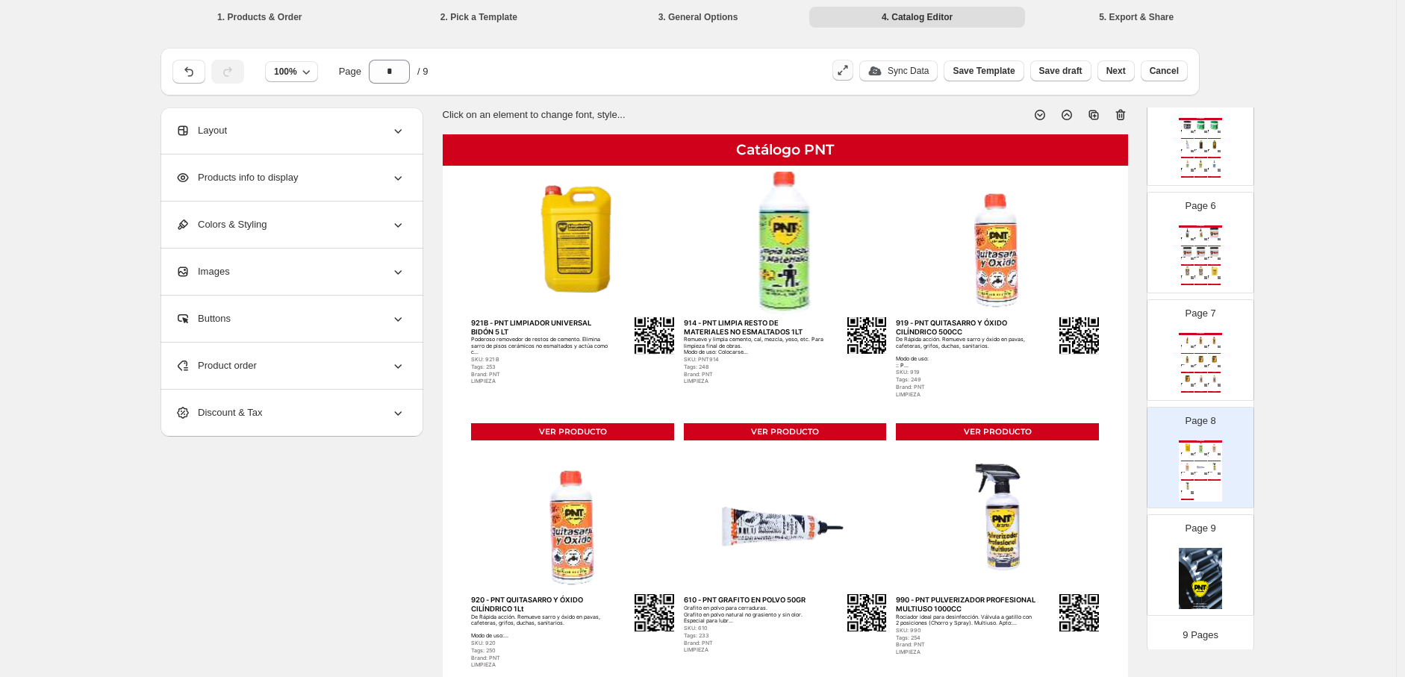
scroll to position [524, 0]
click at [616, 323] on div "Page 7 Catálogo PNT 800 - PNT POMO COLA VINÍLICA 100GR Adhesivo Vinílico 1ra. C…" at bounding box center [1195, 339] width 94 height 100
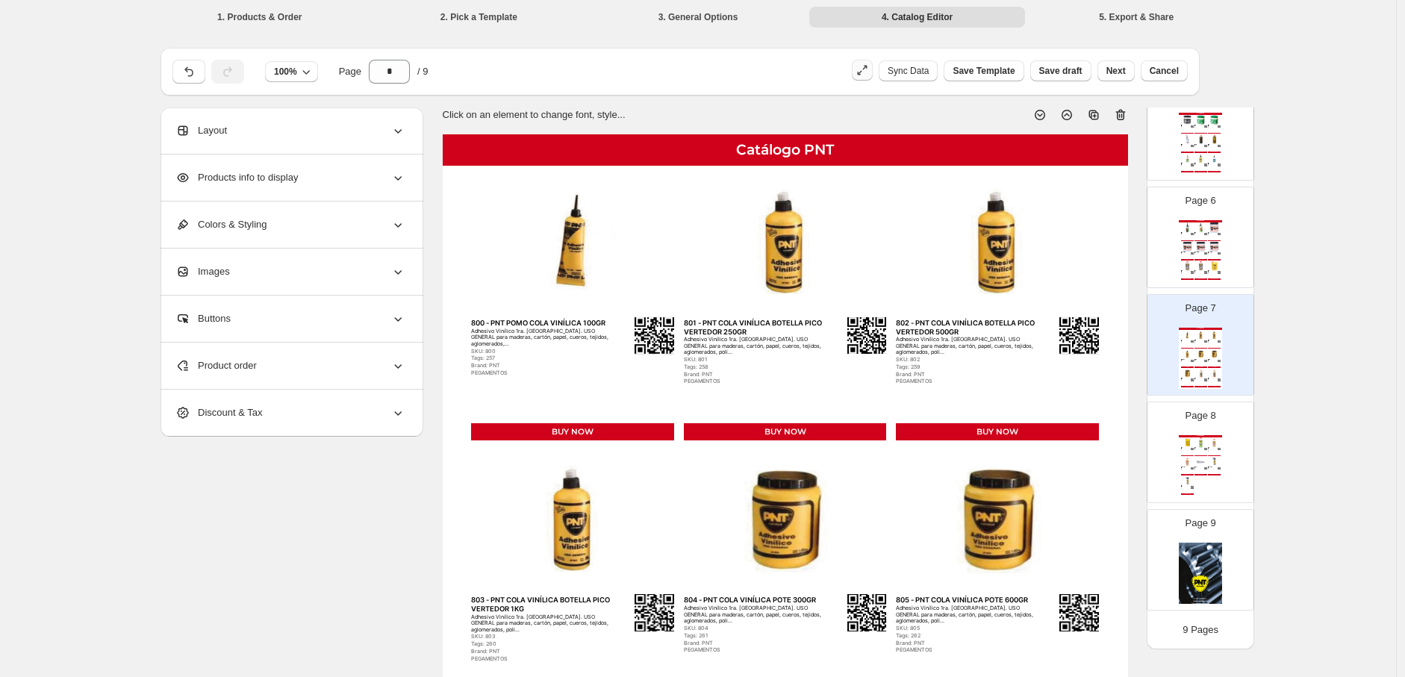
click at [616, 242] on img at bounding box center [1214, 247] width 13 height 10
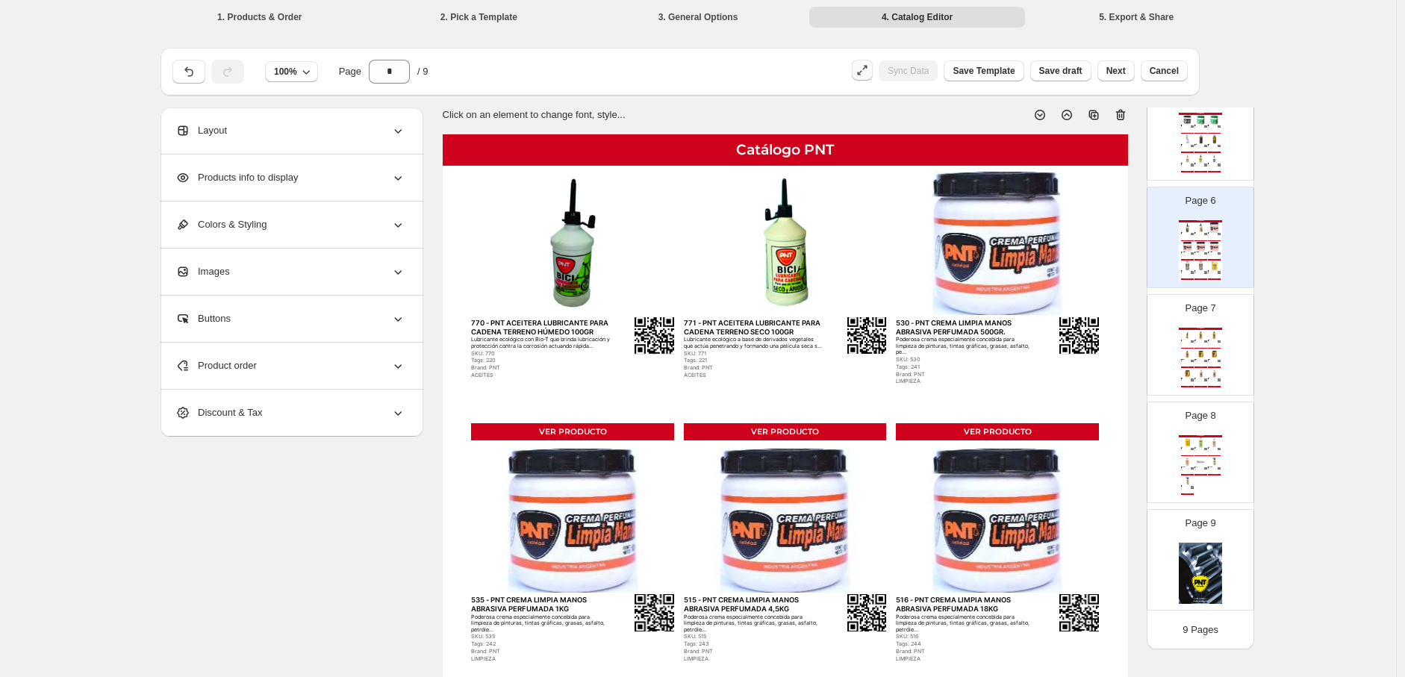
click at [616, 66] on div "Sync Data" at bounding box center [908, 70] width 59 height 21
click at [616, 78] on button "Sync Data" at bounding box center [899, 70] width 78 height 21
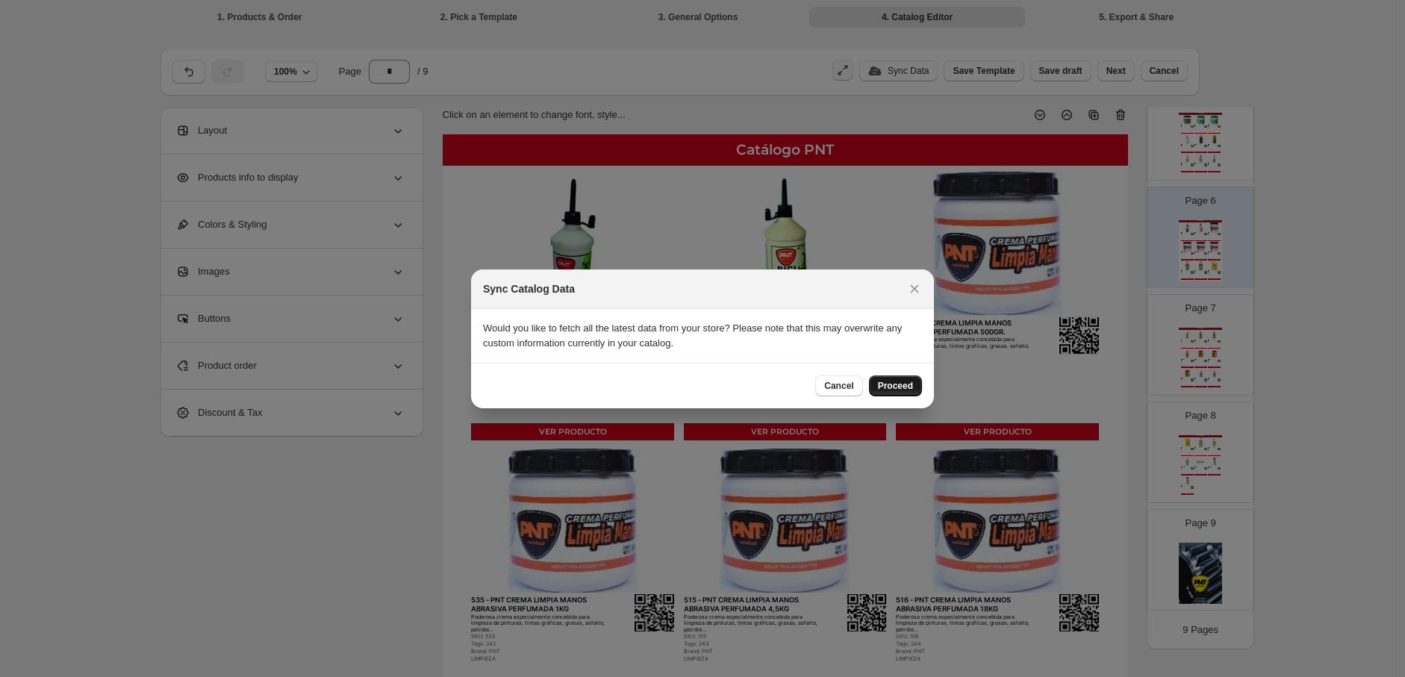
click at [616, 388] on button "Proceed" at bounding box center [895, 386] width 53 height 21
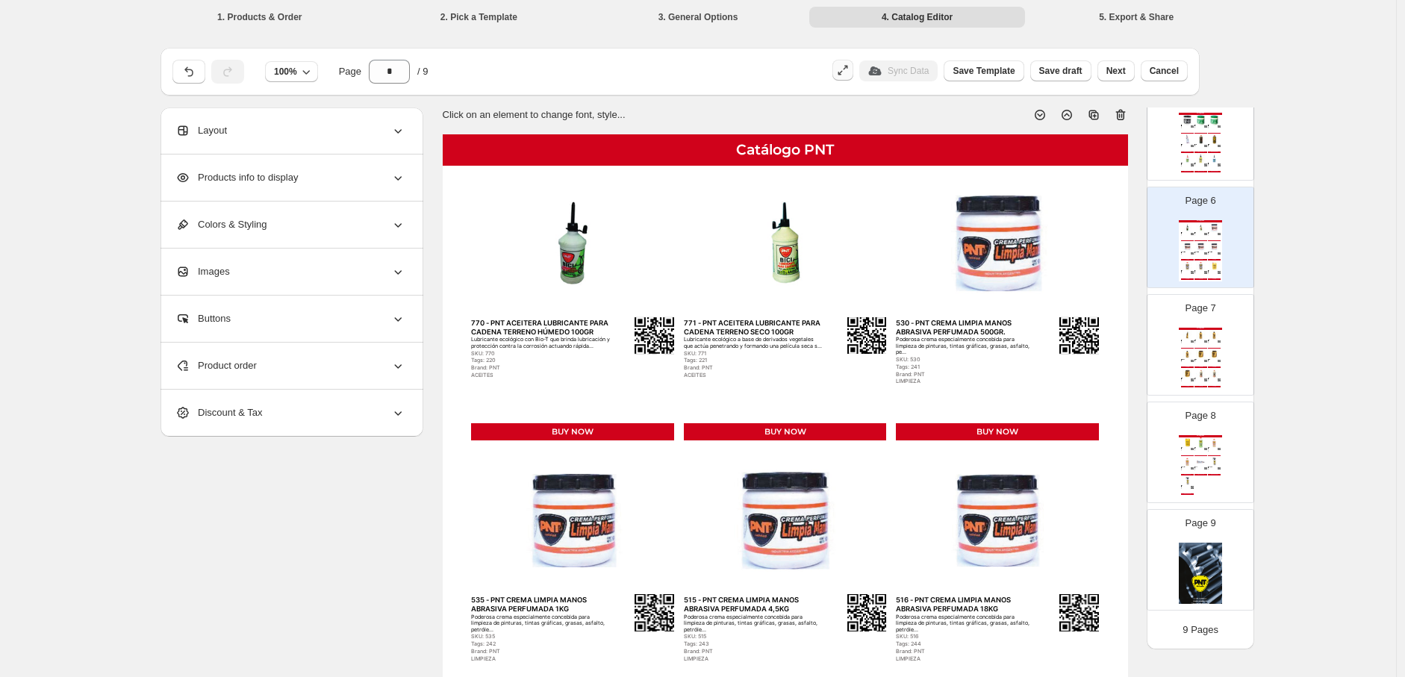
click at [616, 362] on div "Tags: 262" at bounding box center [1212, 361] width 9 height 1
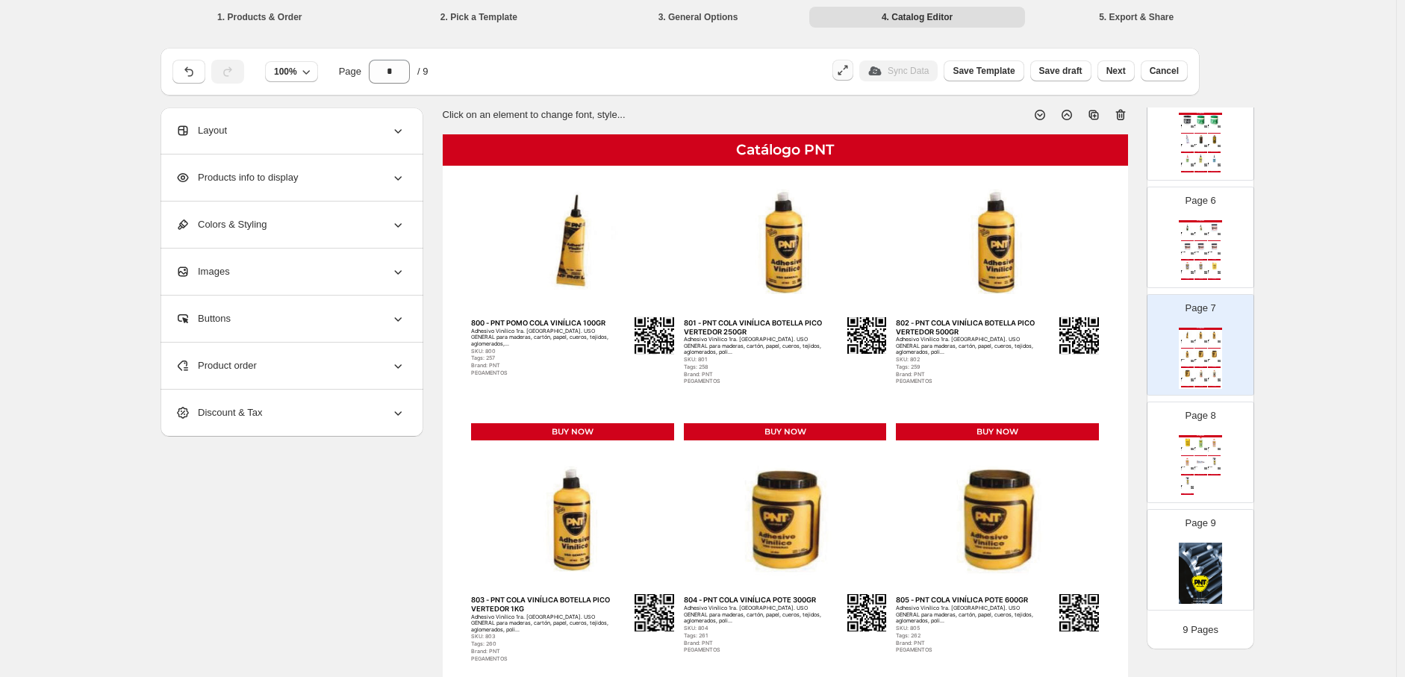
click at [616, 154] on img at bounding box center [1214, 159] width 13 height 10
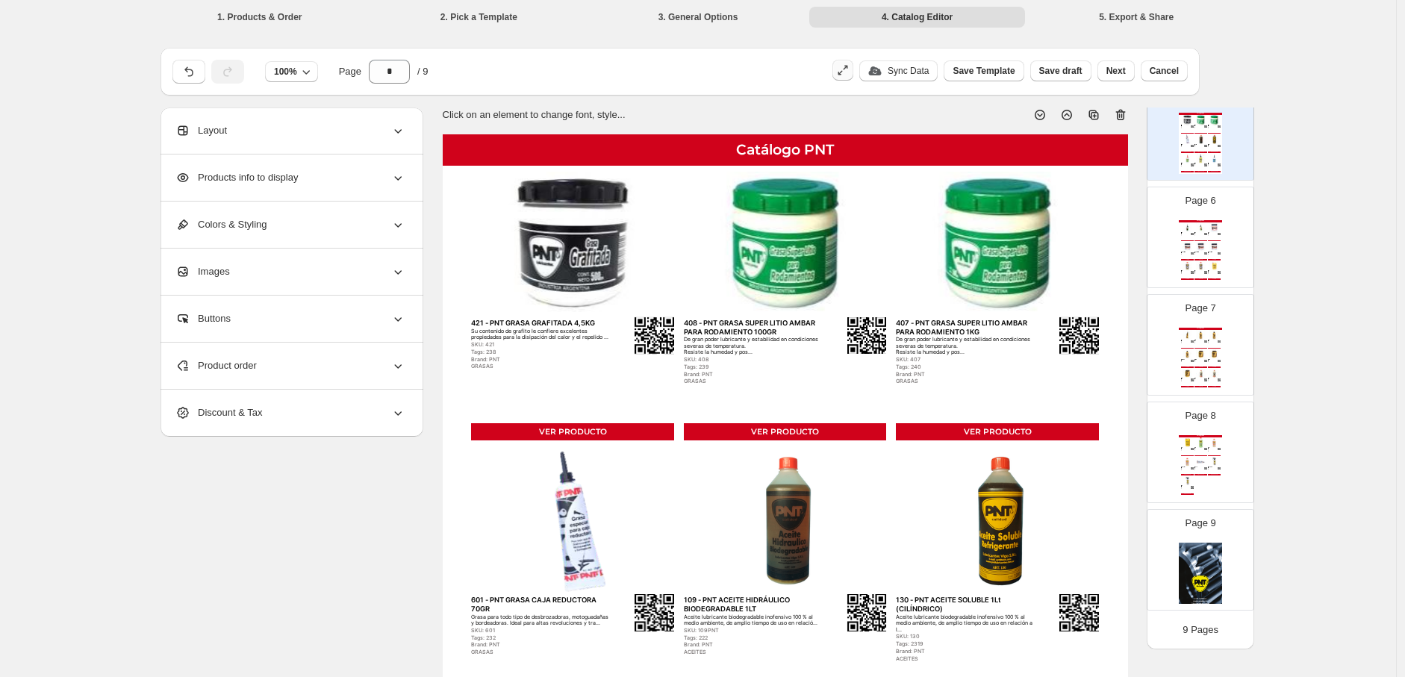
click at [616, 74] on p "Sync Data" at bounding box center [908, 71] width 41 height 12
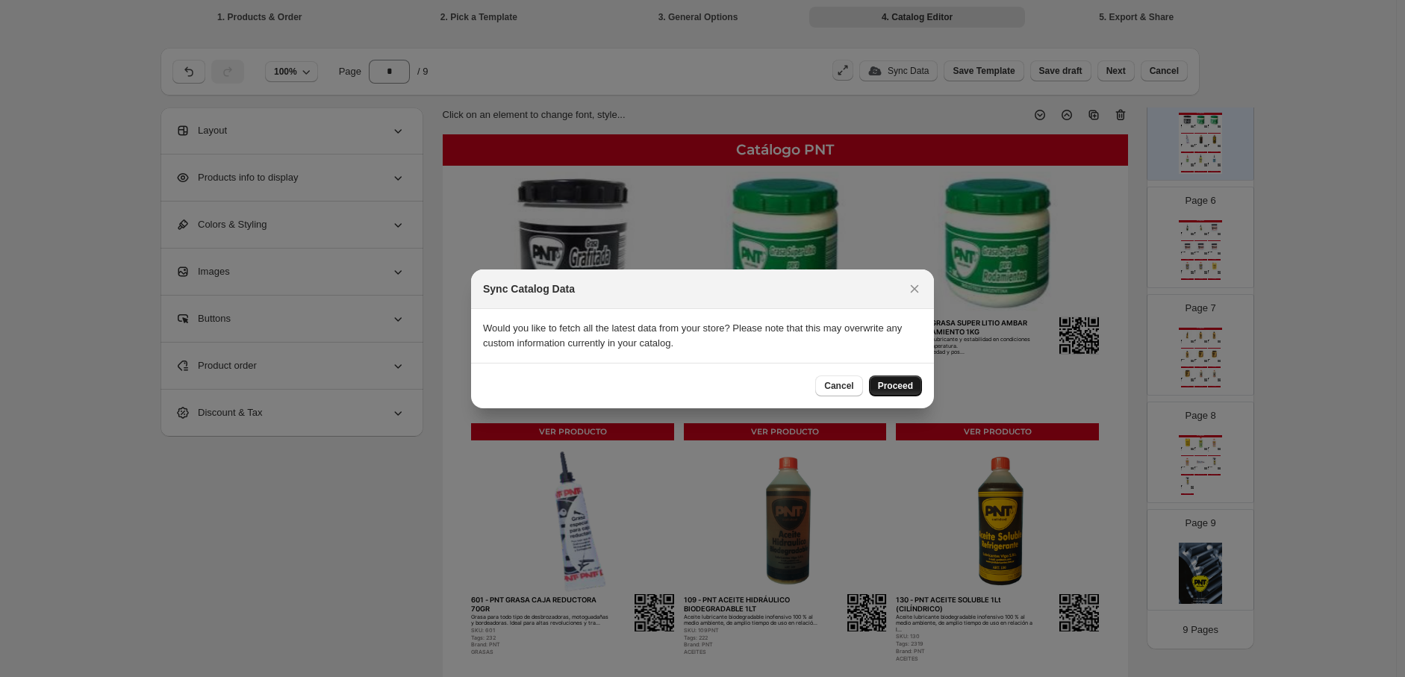
click at [616, 383] on span "Proceed" at bounding box center [895, 386] width 35 height 12
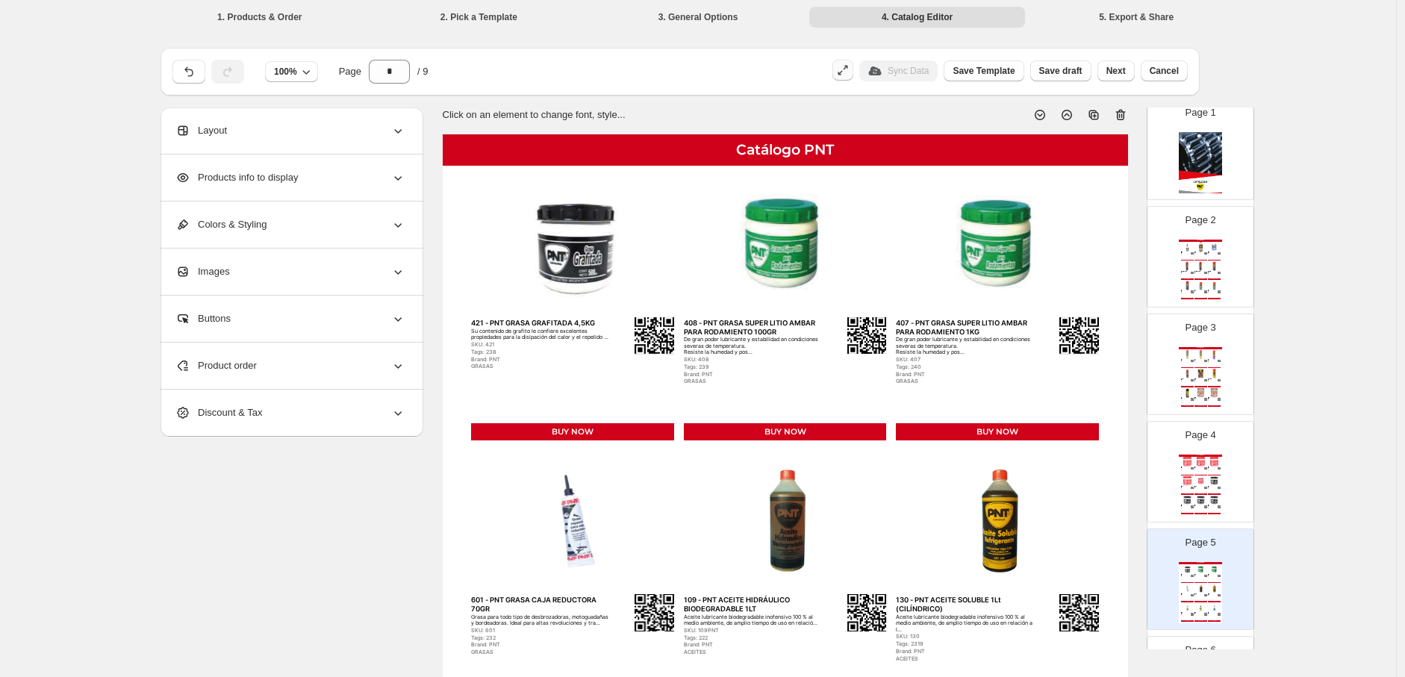
scroll to position [0, 0]
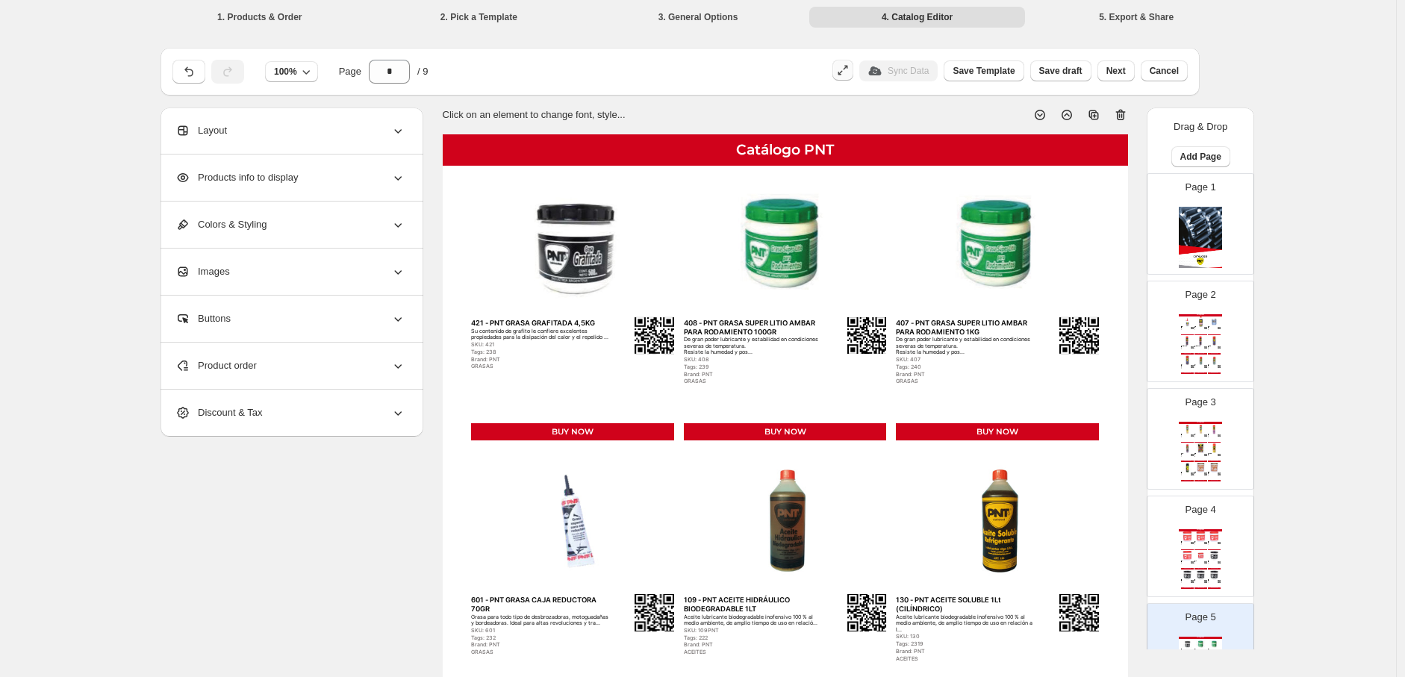
click at [616, 325] on img at bounding box center [1214, 322] width 13 height 10
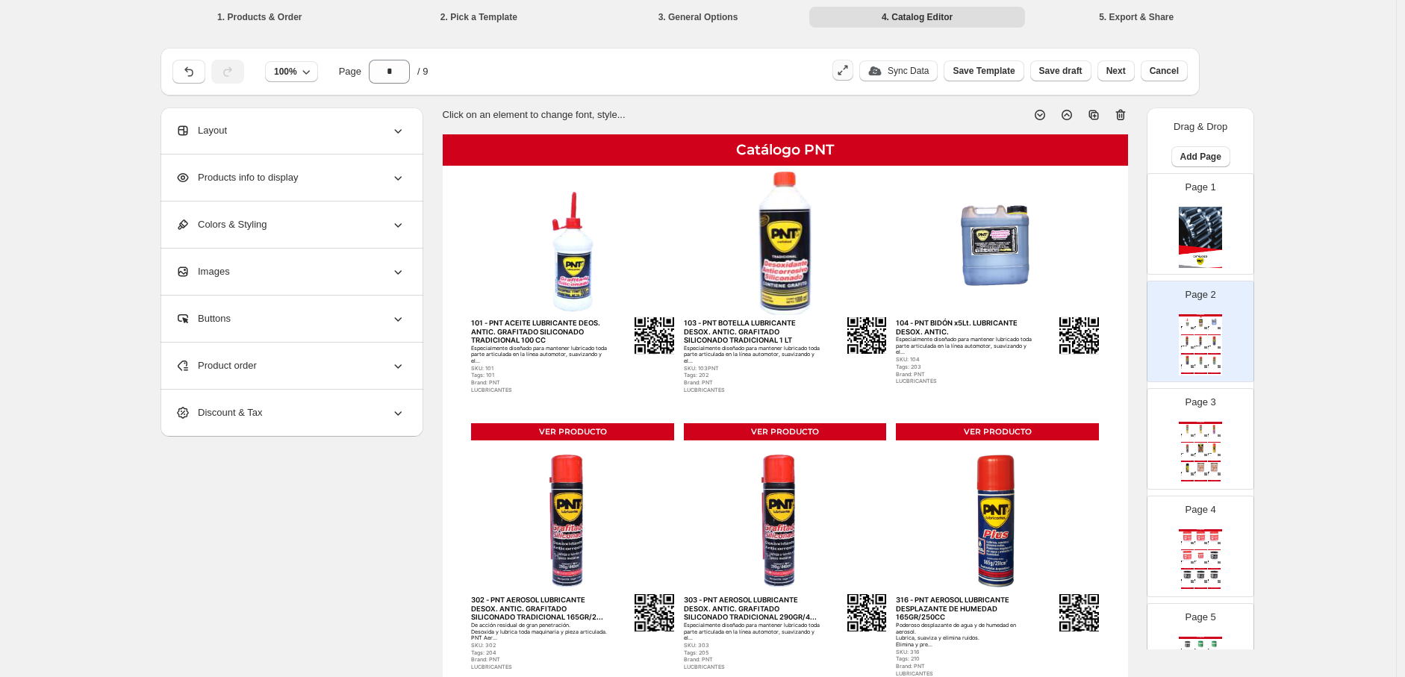
click at [616, 82] on div "Sync Data Save Template Save draft Next Cancel" at bounding box center [1010, 72] width 355 height 24
click at [616, 66] on p "Sync Data" at bounding box center [908, 71] width 41 height 12
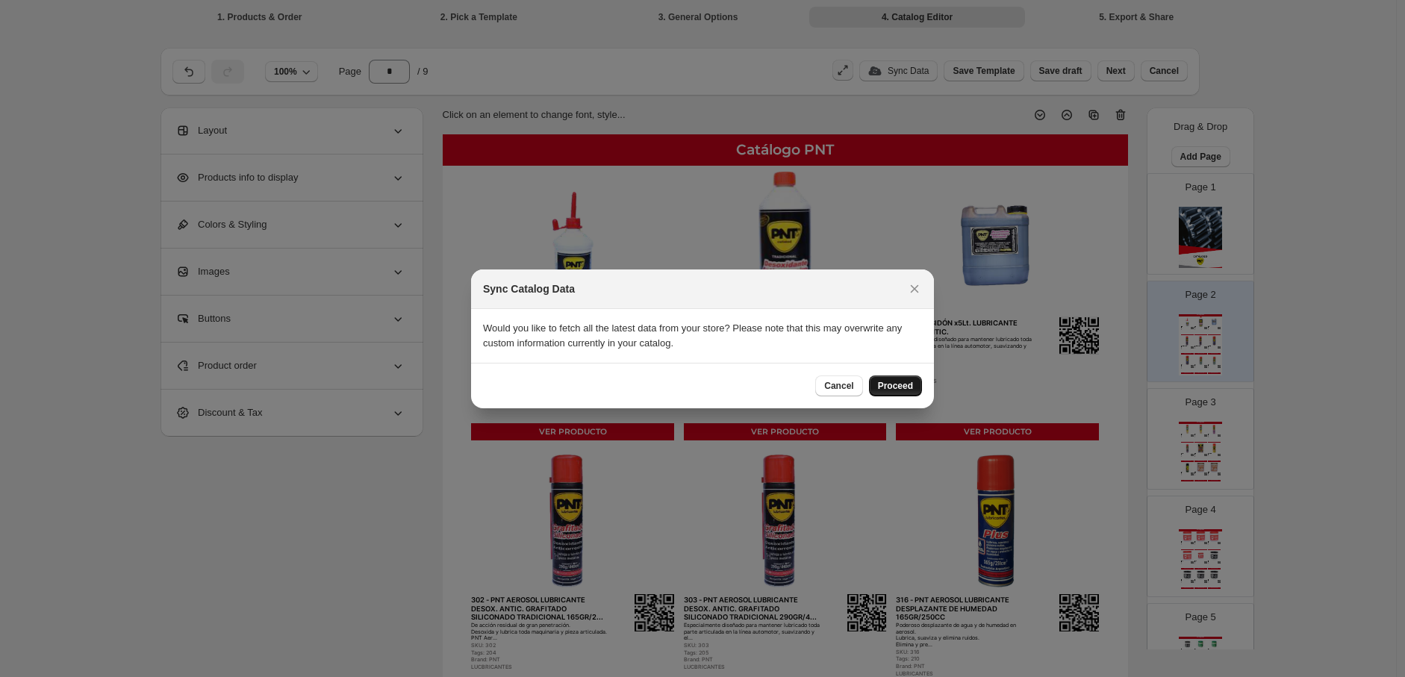
click at [616, 392] on button "Proceed" at bounding box center [895, 386] width 53 height 21
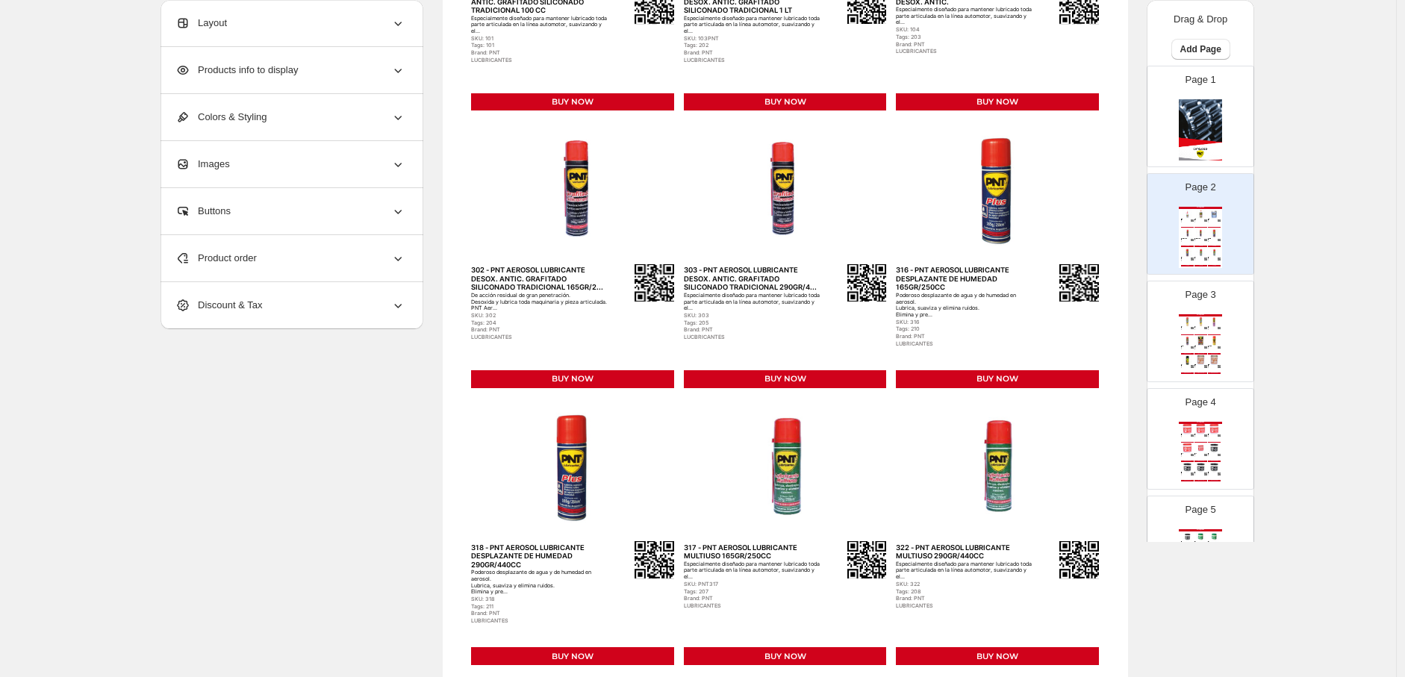
scroll to position [332, 0]
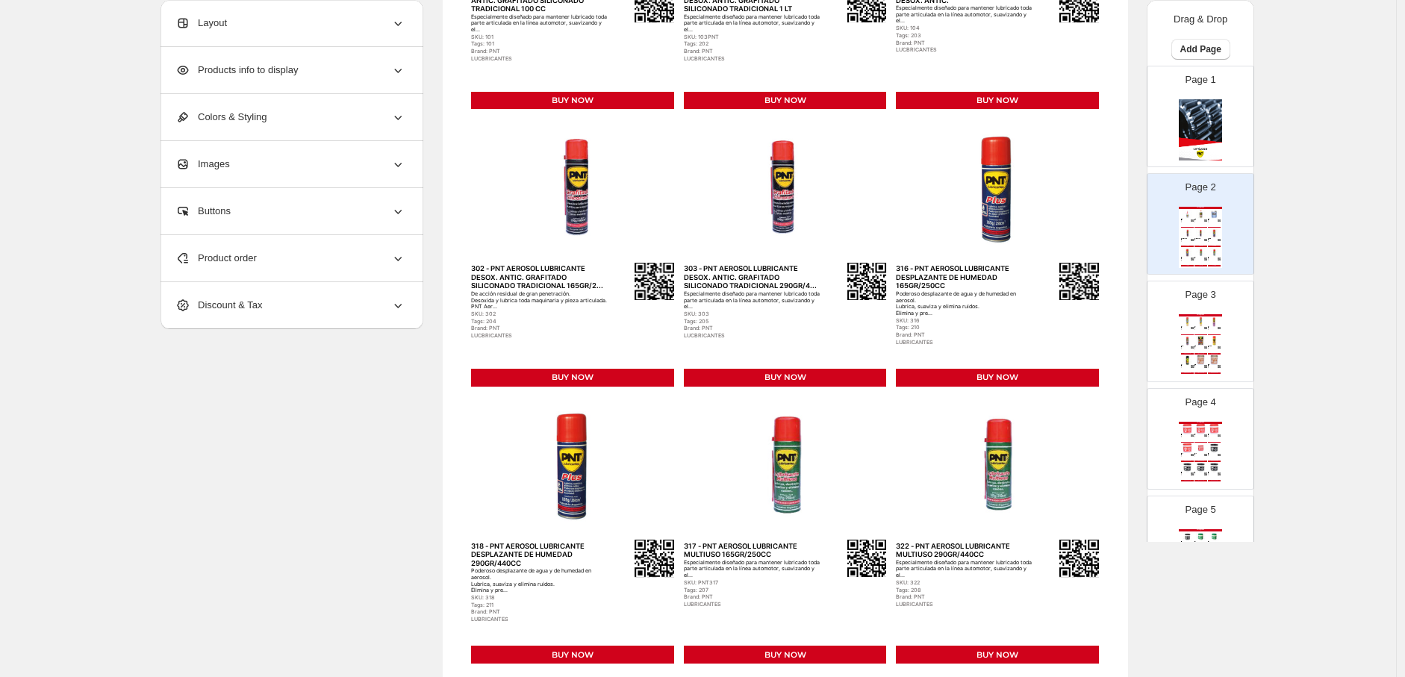
click at [616, 323] on img at bounding box center [1214, 322] width 13 height 10
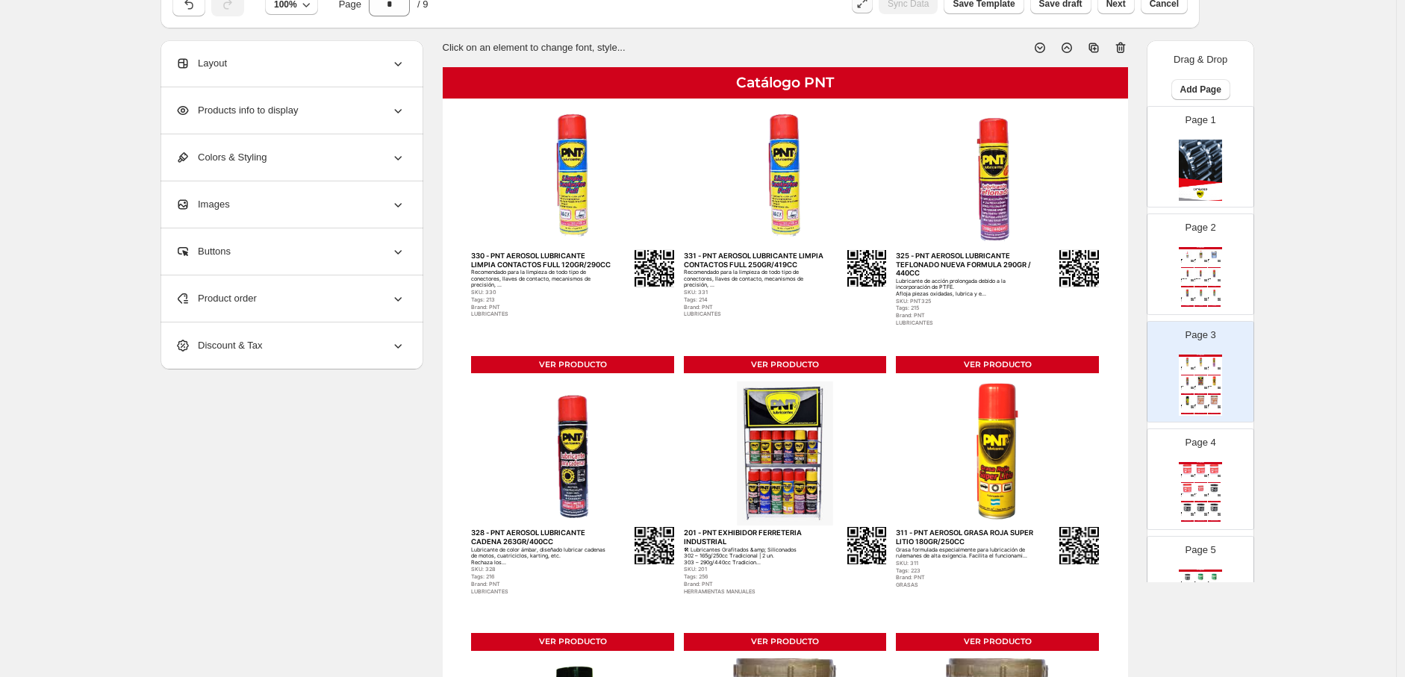
scroll to position [0, 0]
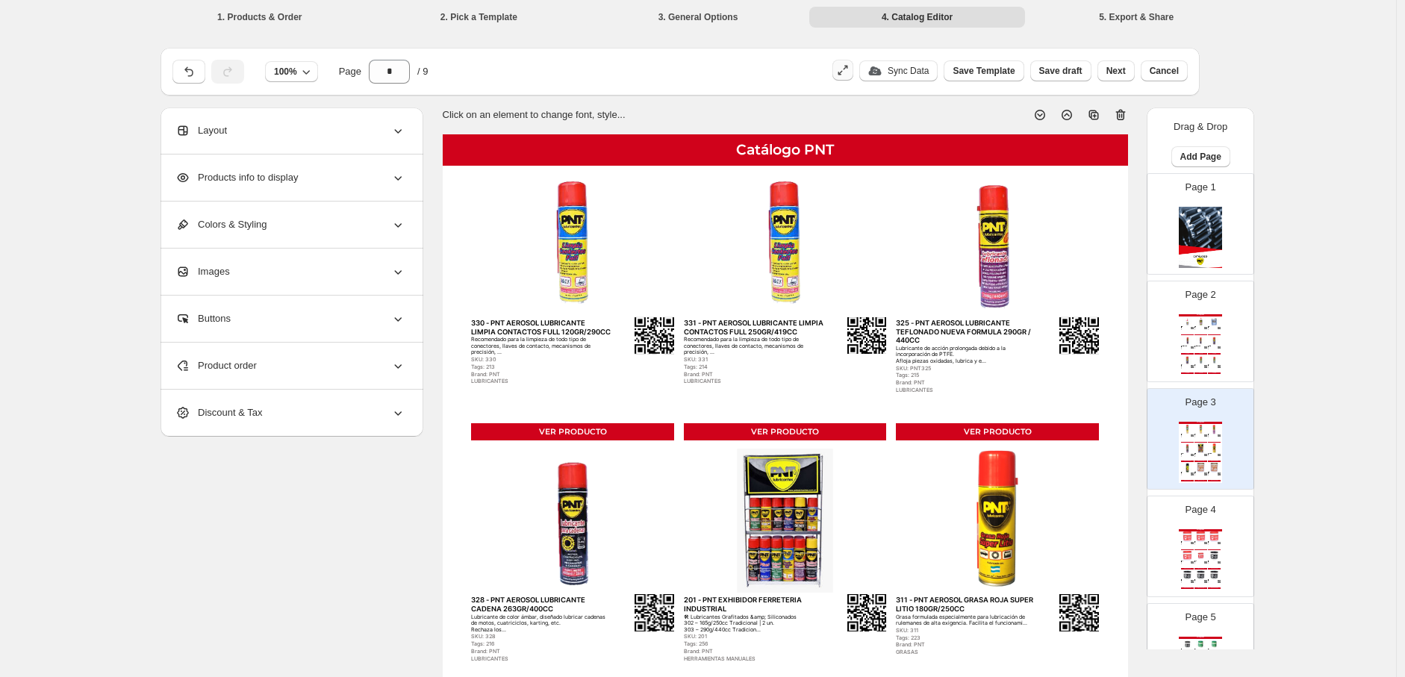
click at [616, 71] on p "Sync Data" at bounding box center [908, 71] width 41 height 12
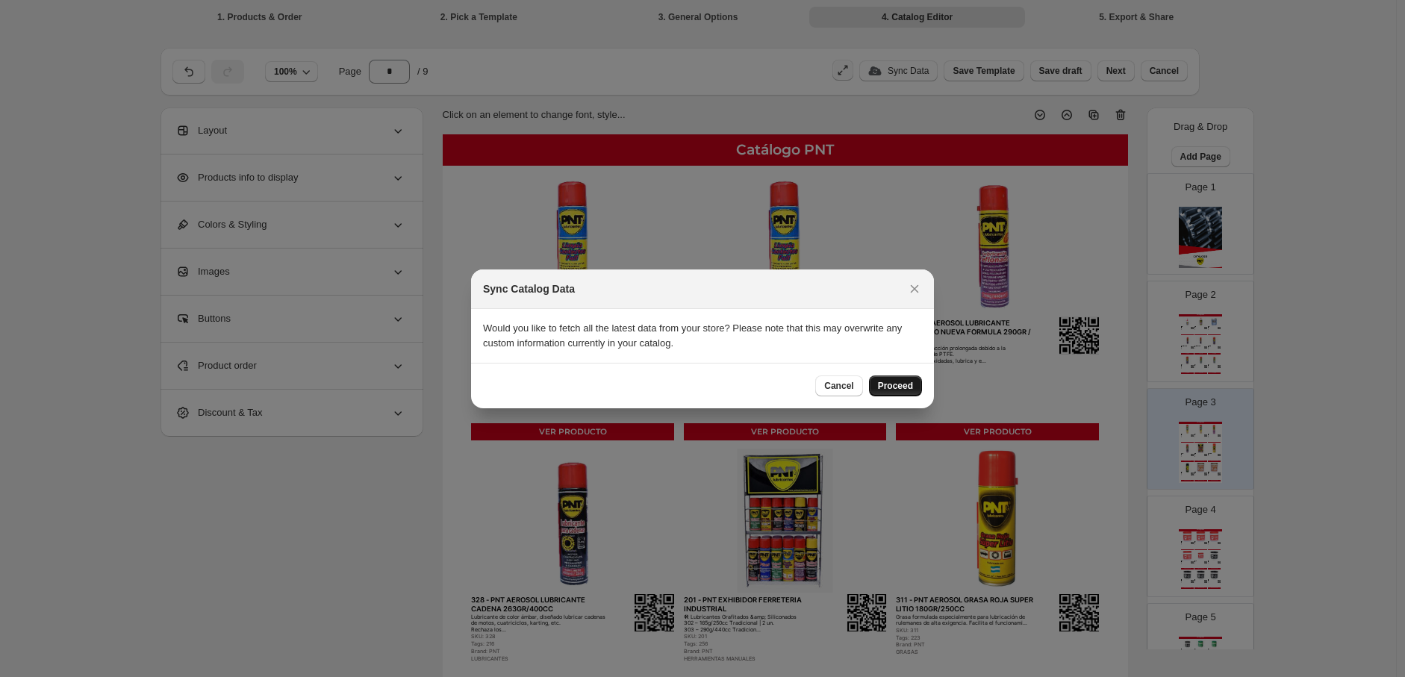
click at [616, 380] on span "Proceed" at bounding box center [895, 386] width 35 height 12
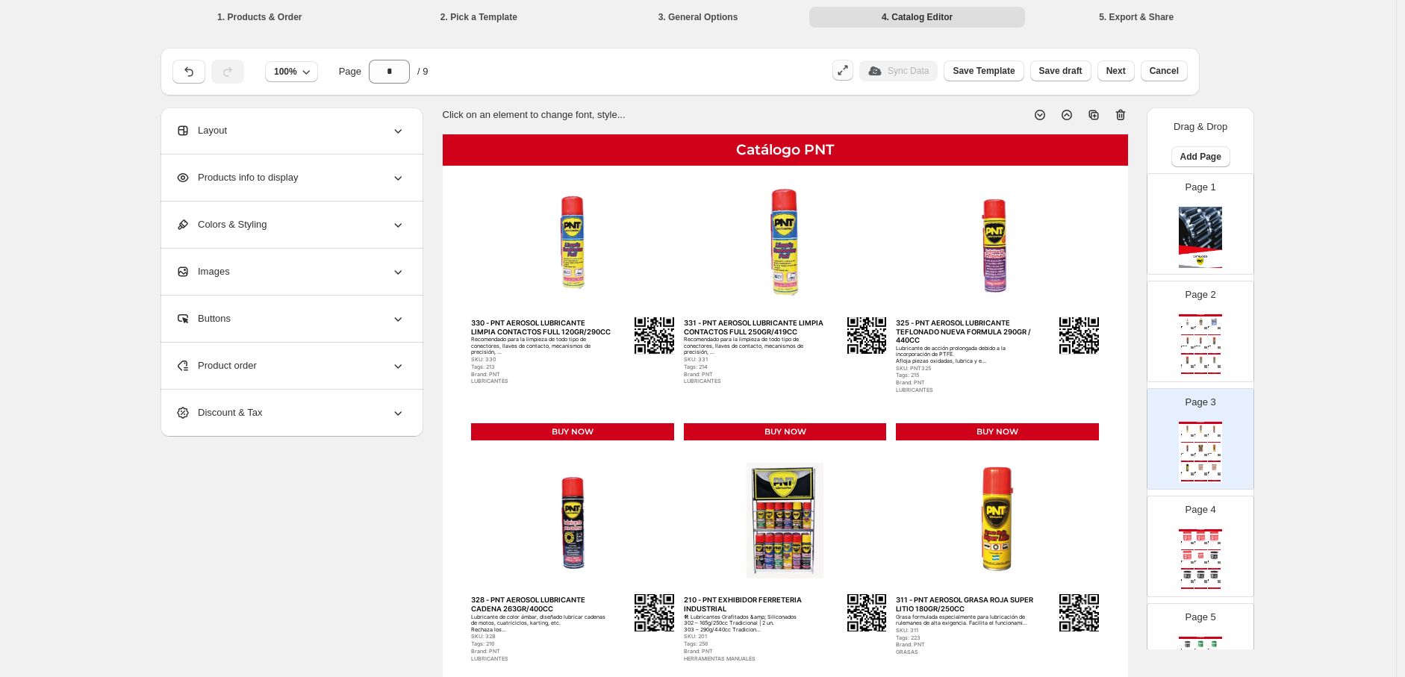
click at [616, 545] on div "409 - PNT GRASA SUPER LITIO ROJA 300GR De gran poder lubricante y estabilidad e…" at bounding box center [1201, 544] width 13 height 4
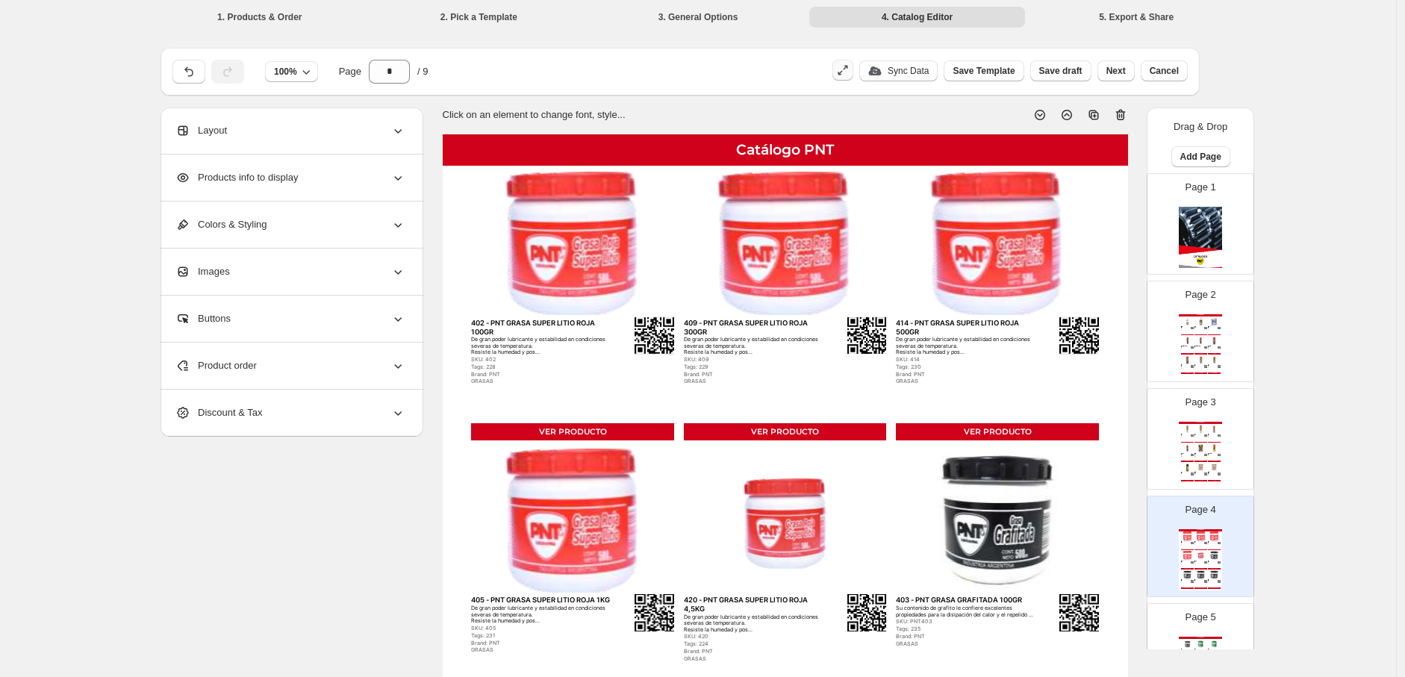
click at [616, 73] on p "Sync Data" at bounding box center [908, 71] width 41 height 12
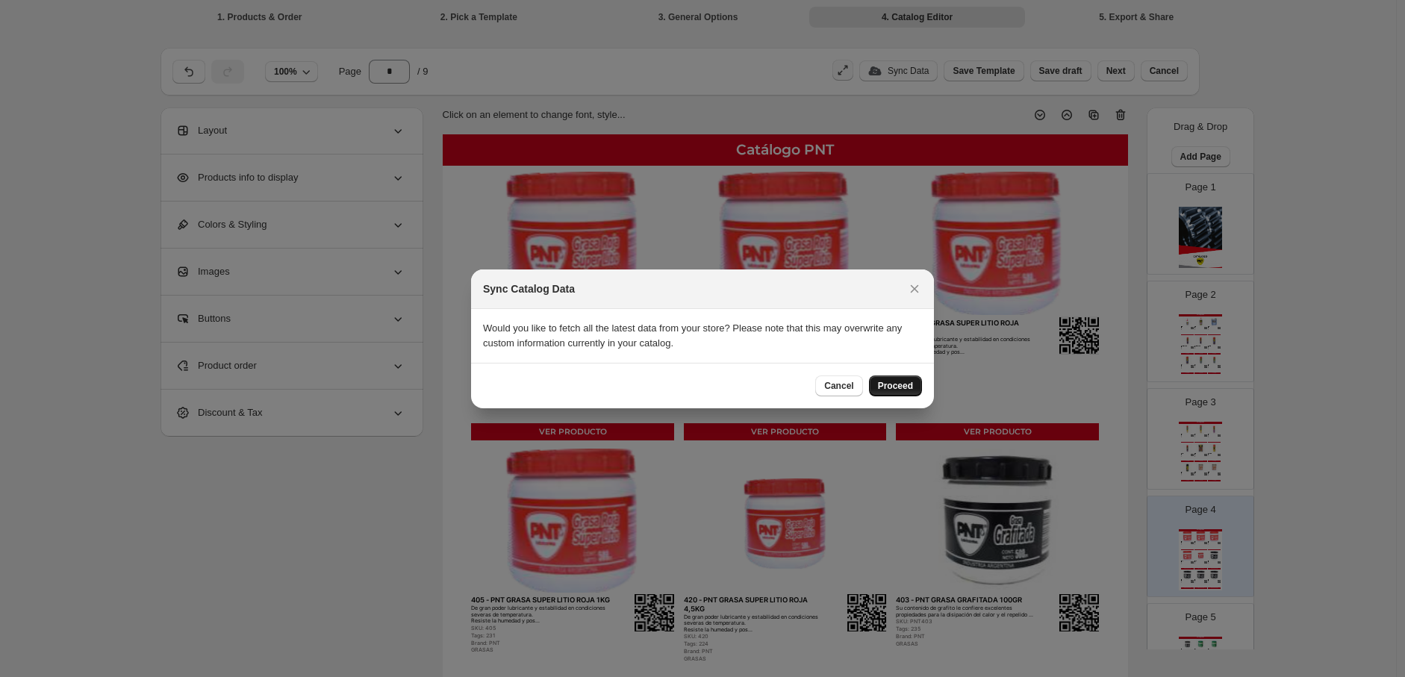
click at [616, 387] on button "Proceed" at bounding box center [895, 386] width 53 height 21
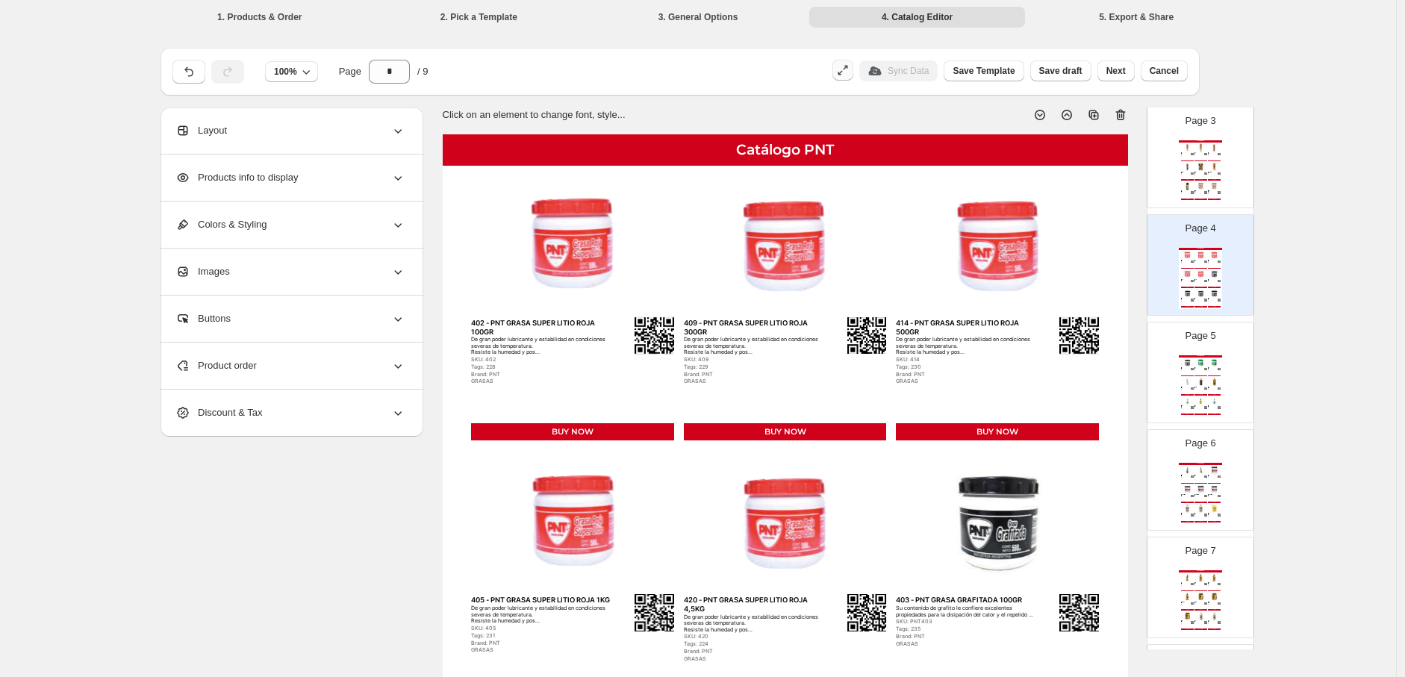
scroll to position [288, 0]
click at [616, 370] on img at bounding box center [1201, 375] width 13 height 10
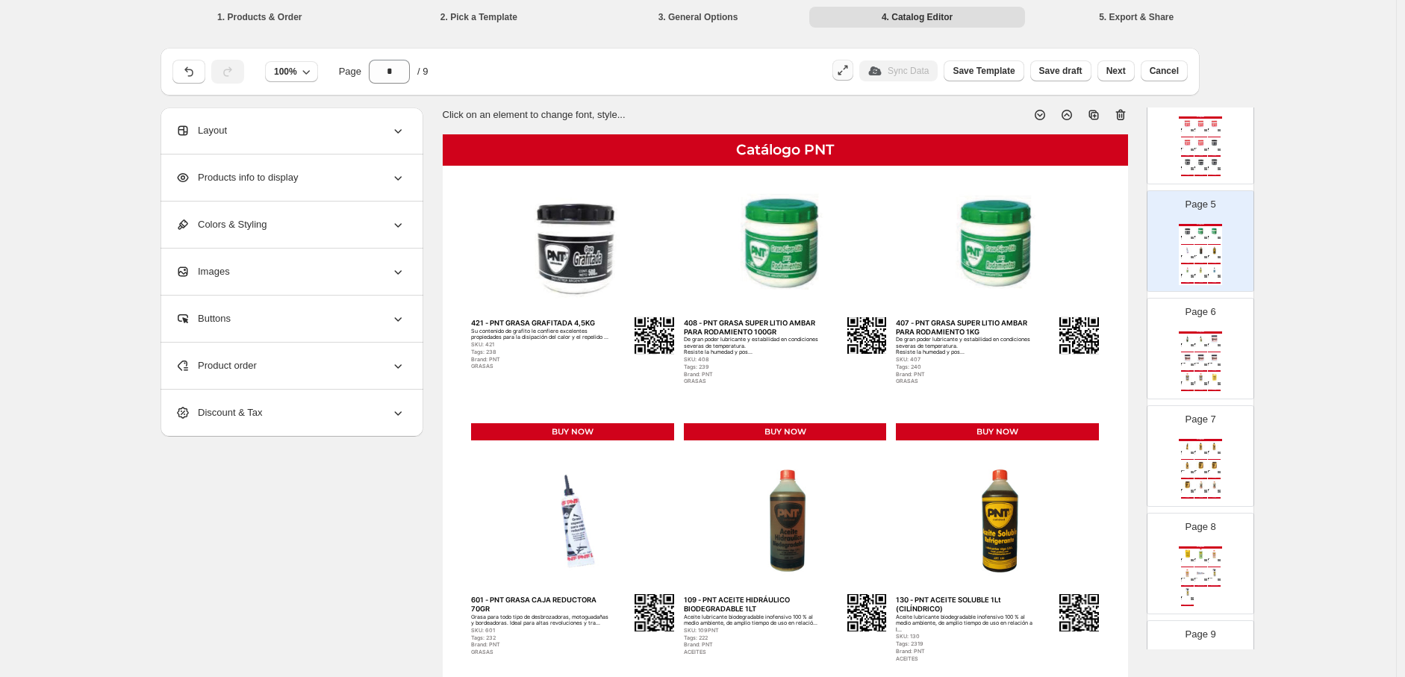
scroll to position [416, 0]
click at [616, 350] on img at bounding box center [1201, 355] width 13 height 10
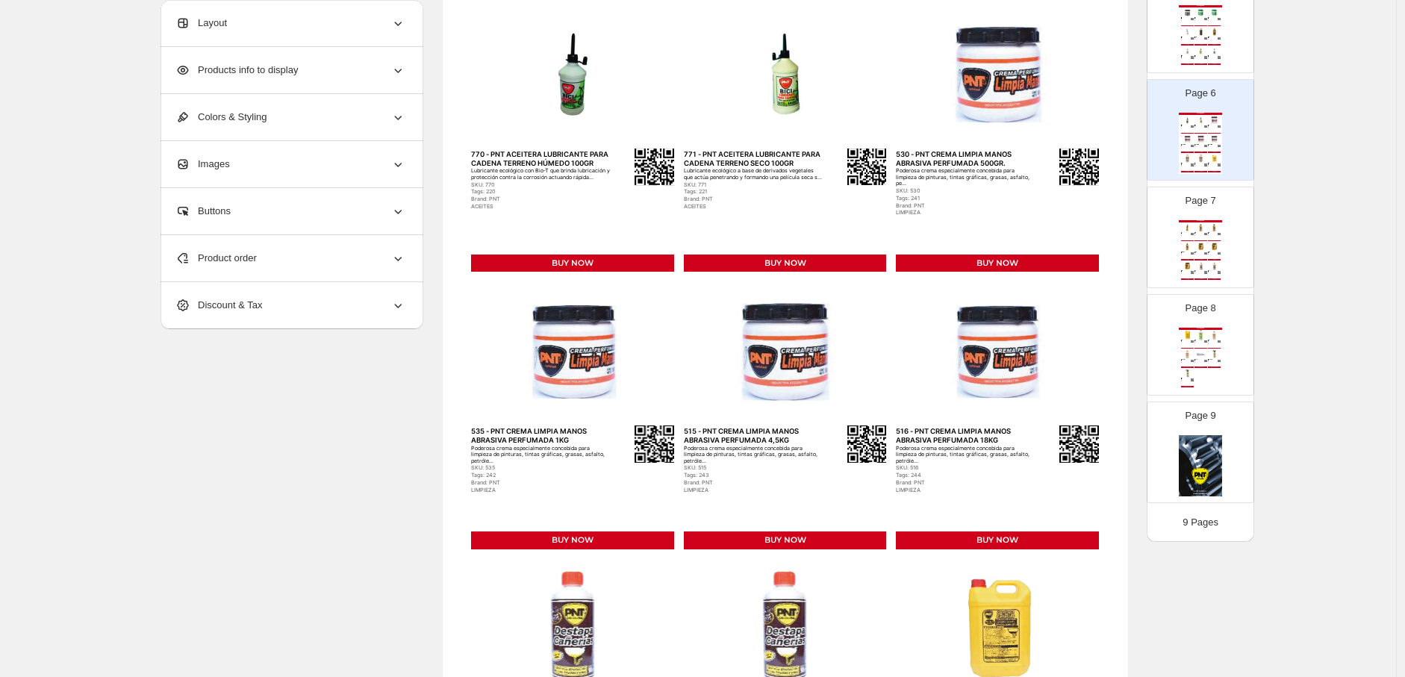
scroll to position [332, 0]
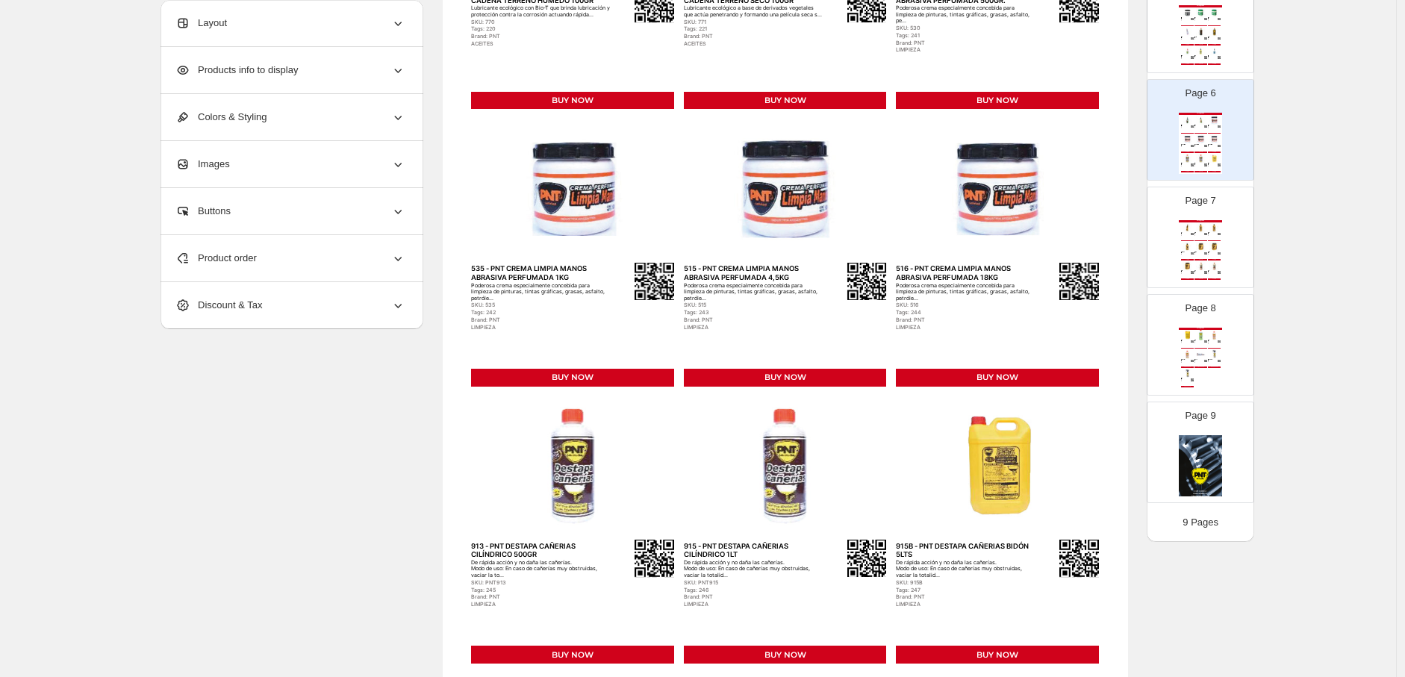
click at [616, 359] on img at bounding box center [1187, 354] width 13 height 10
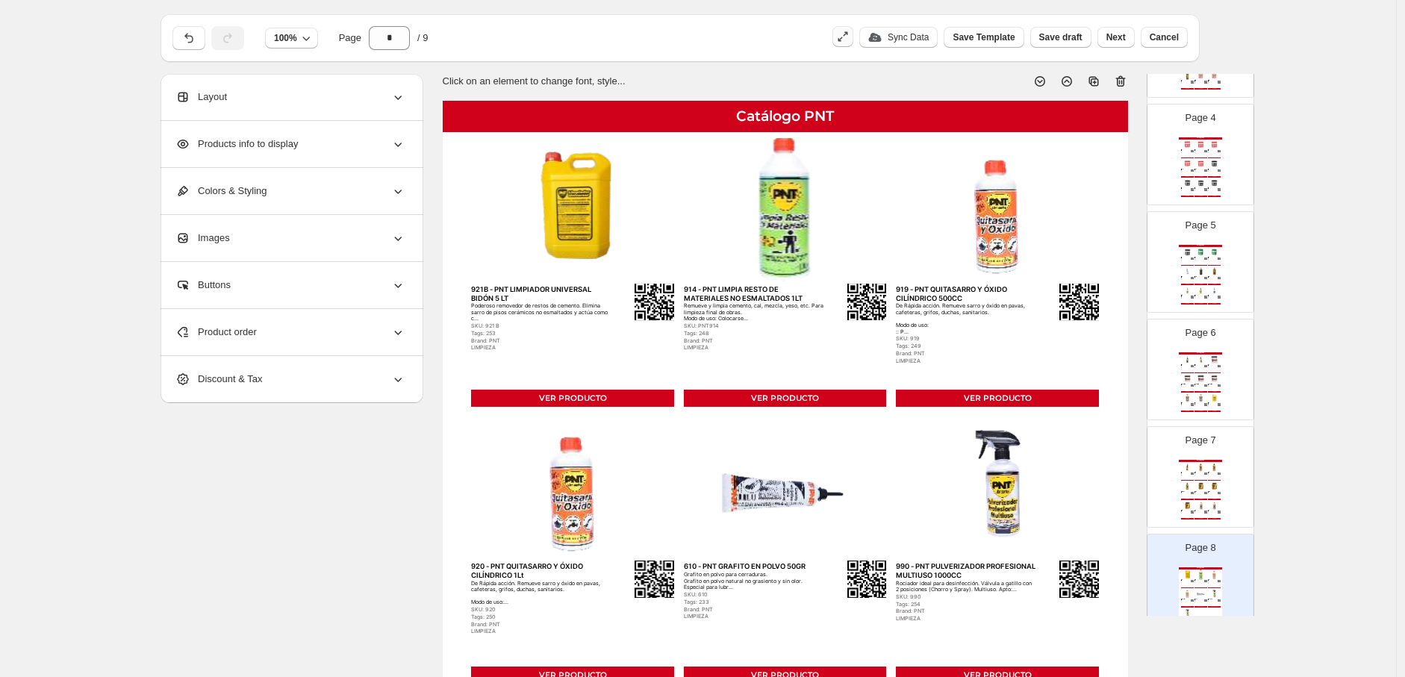
scroll to position [0, 0]
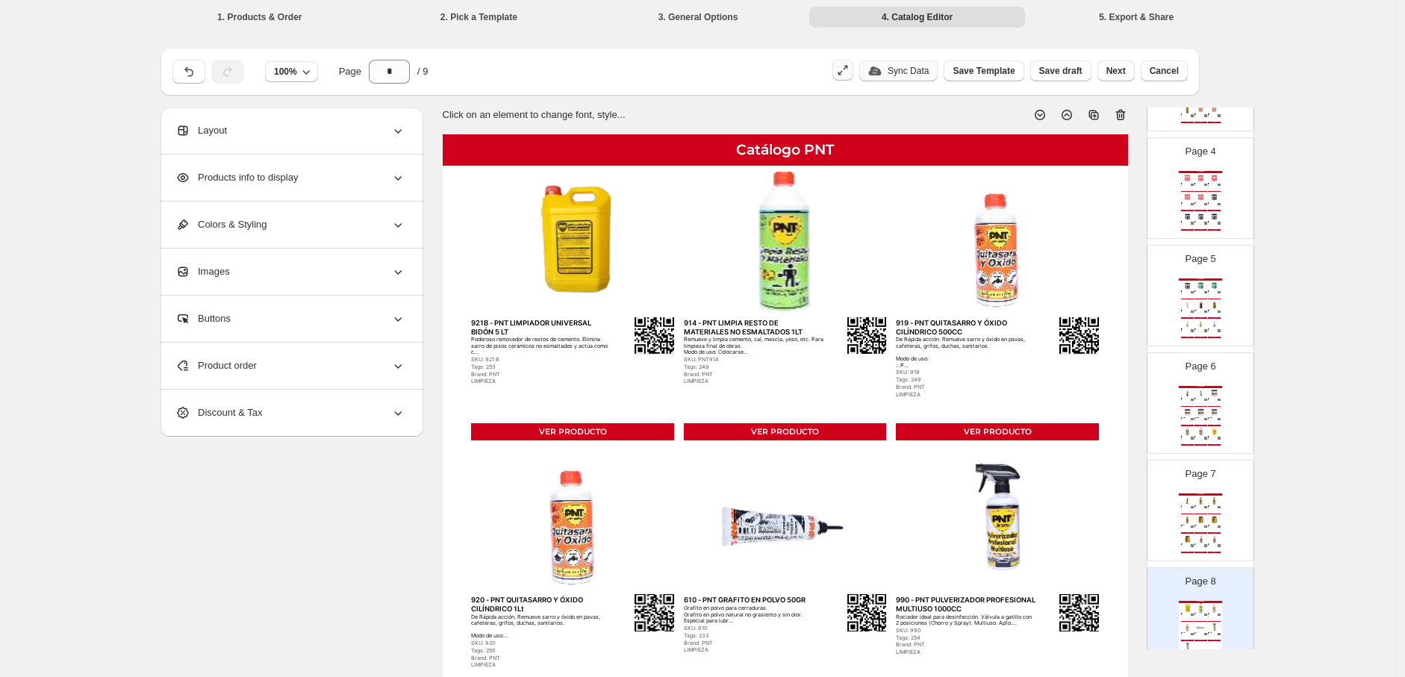
click at [616, 67] on p "Sync Data" at bounding box center [908, 71] width 41 height 12
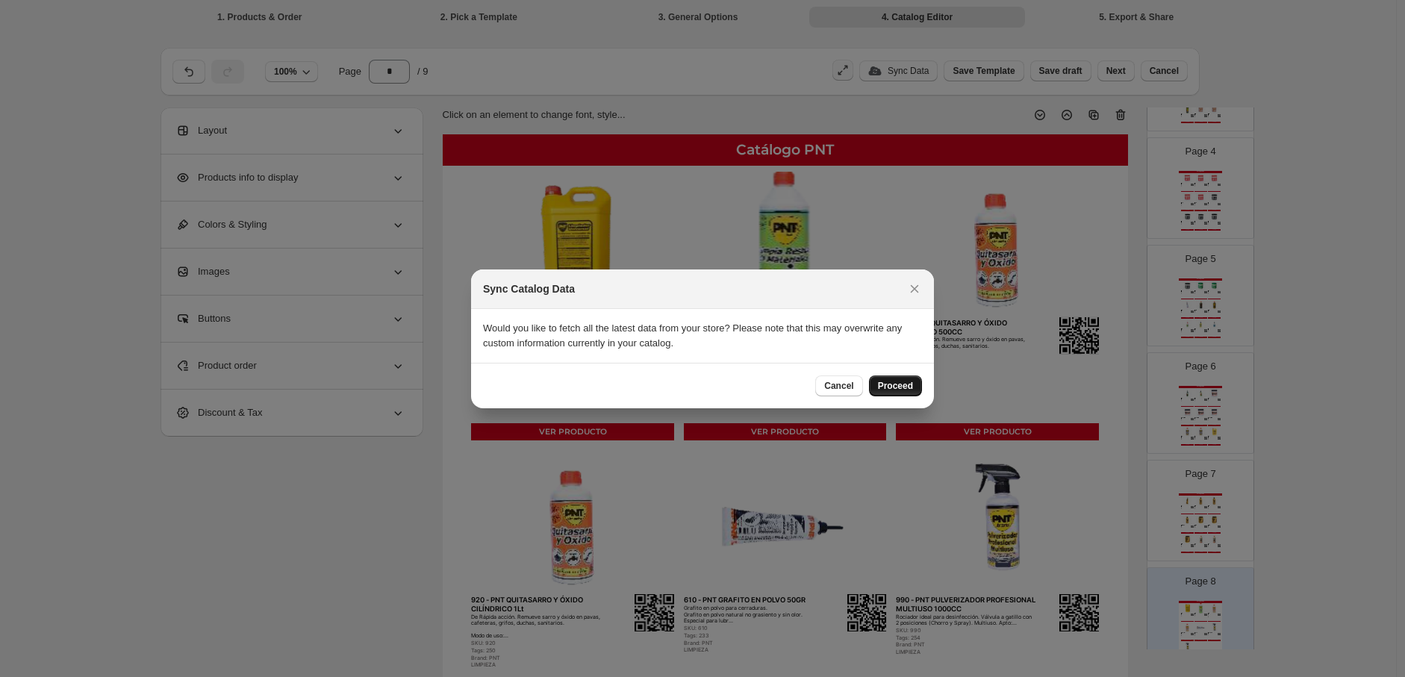
click at [616, 376] on button "Proceed" at bounding box center [895, 386] width 53 height 21
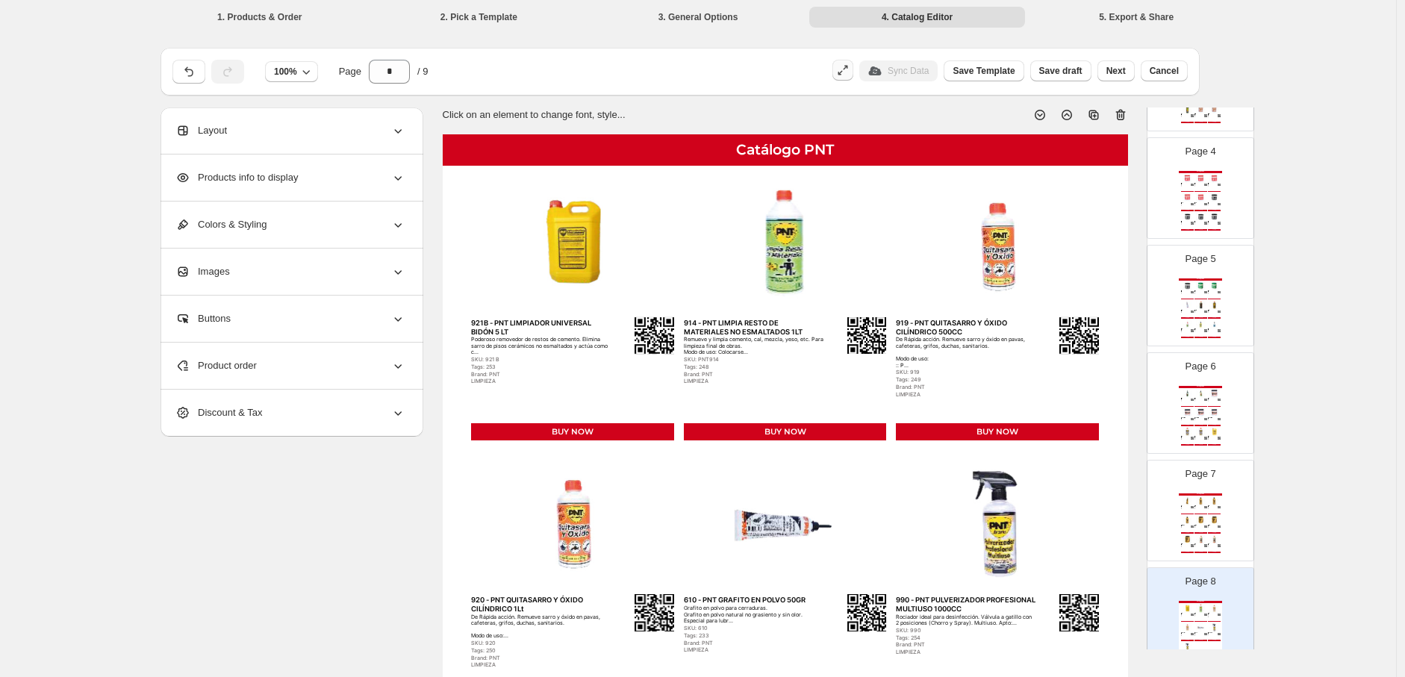
click at [616, 533] on div "BUY NOW" at bounding box center [1214, 532] width 13 height 1
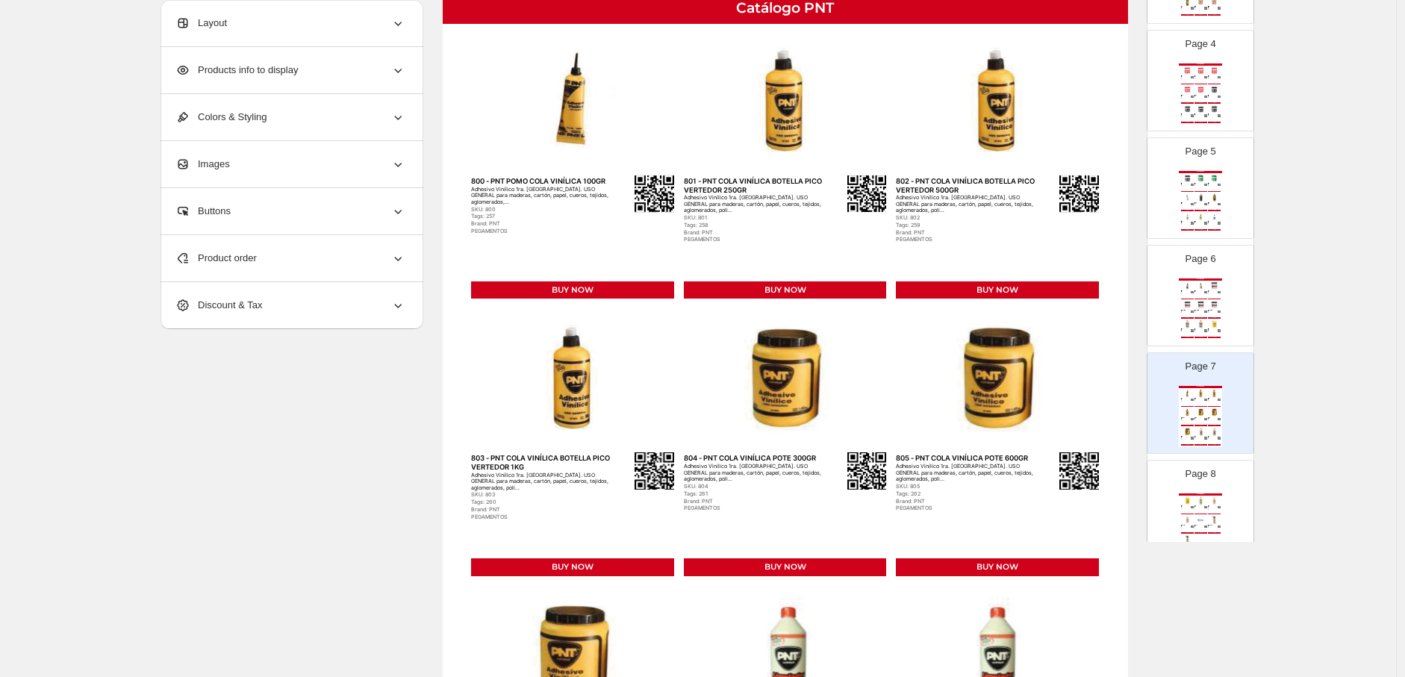
scroll to position [166, 0]
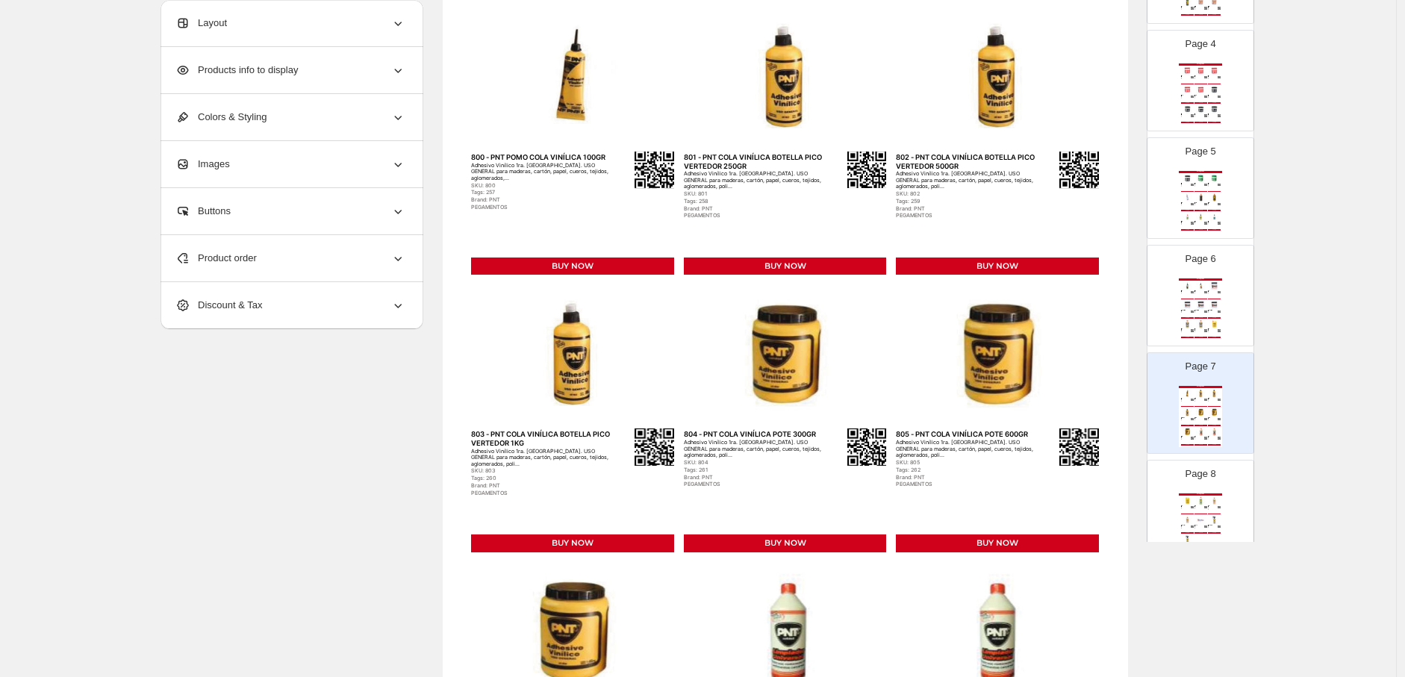
click at [616, 500] on img at bounding box center [1214, 501] width 13 height 10
type input "*"
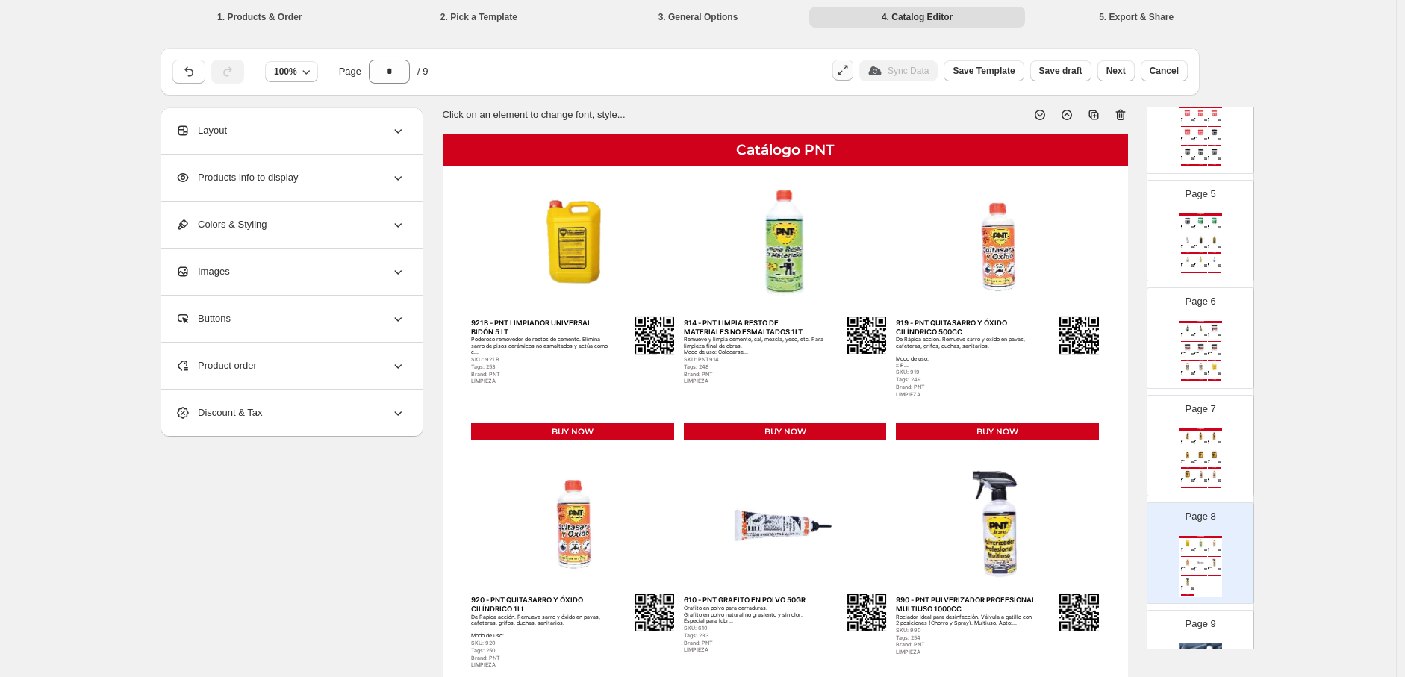
scroll to position [524, 0]
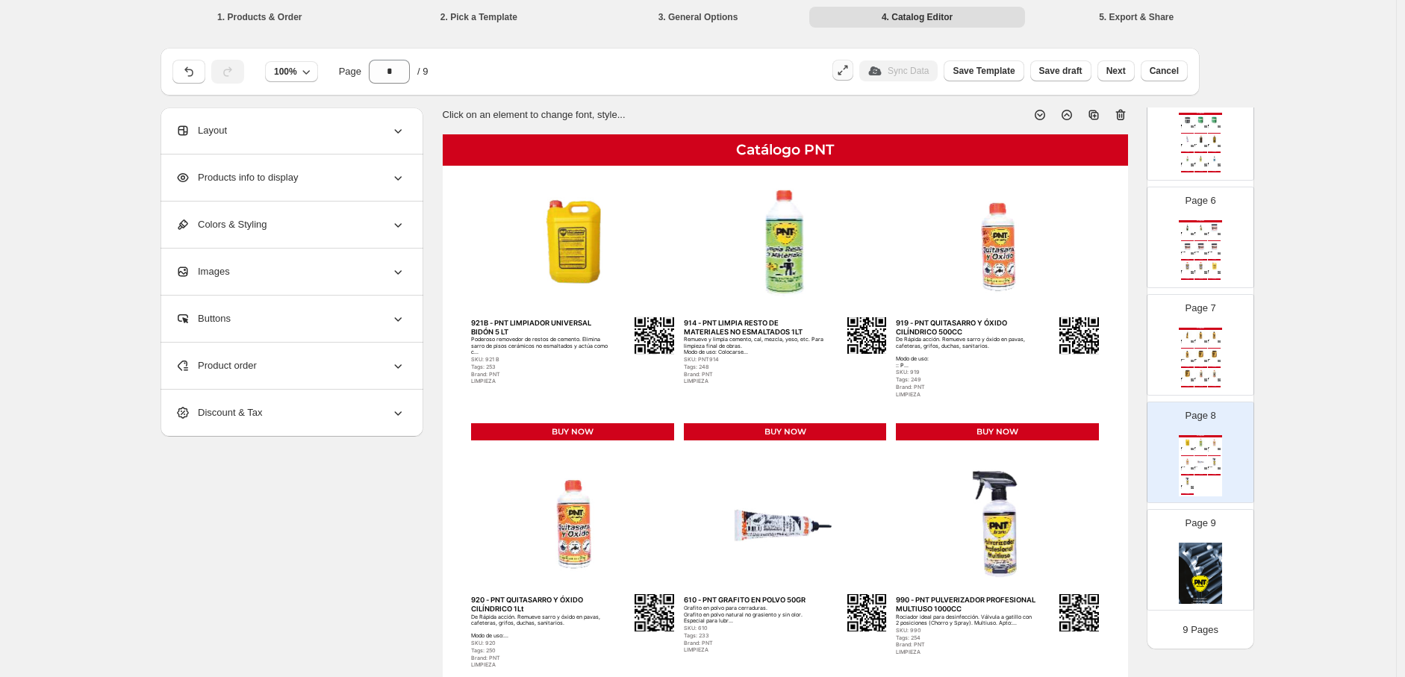
click at [568, 433] on div "BUY NOW" at bounding box center [572, 432] width 203 height 18
select select "**********"
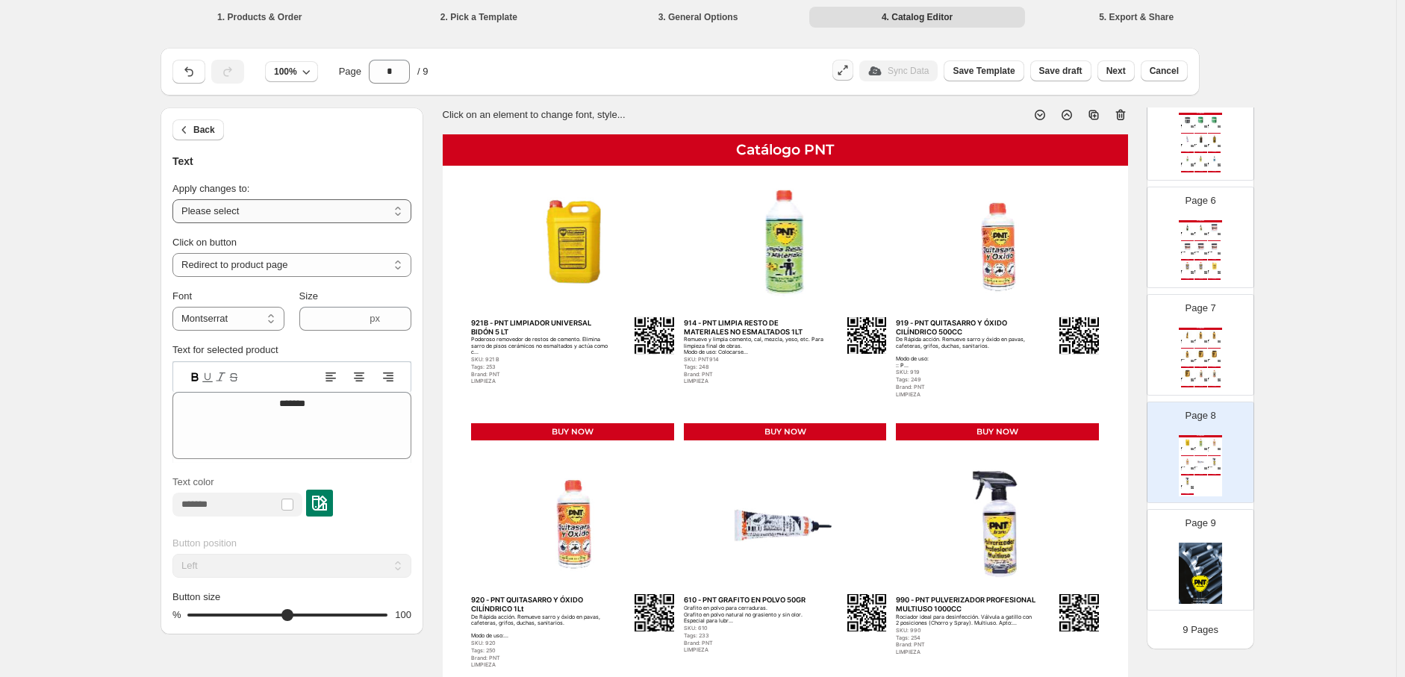
click at [294, 211] on select "**********" at bounding box center [292, 211] width 239 height 24
select select "**********"
click at [176, 199] on select "**********" at bounding box center [292, 211] width 239 height 24
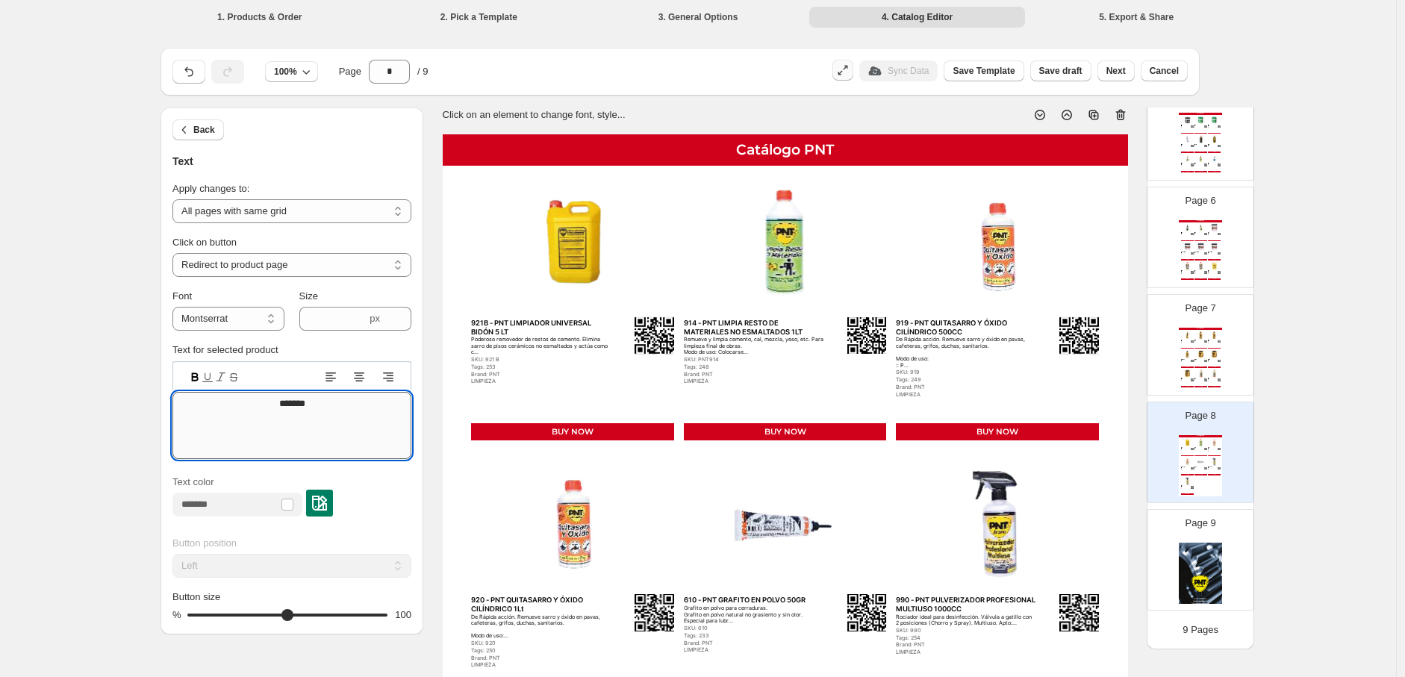
click at [299, 393] on textarea "*******" at bounding box center [292, 425] width 239 height 67
type textarea "**********"
click at [616, 375] on img at bounding box center [1201, 374] width 13 height 10
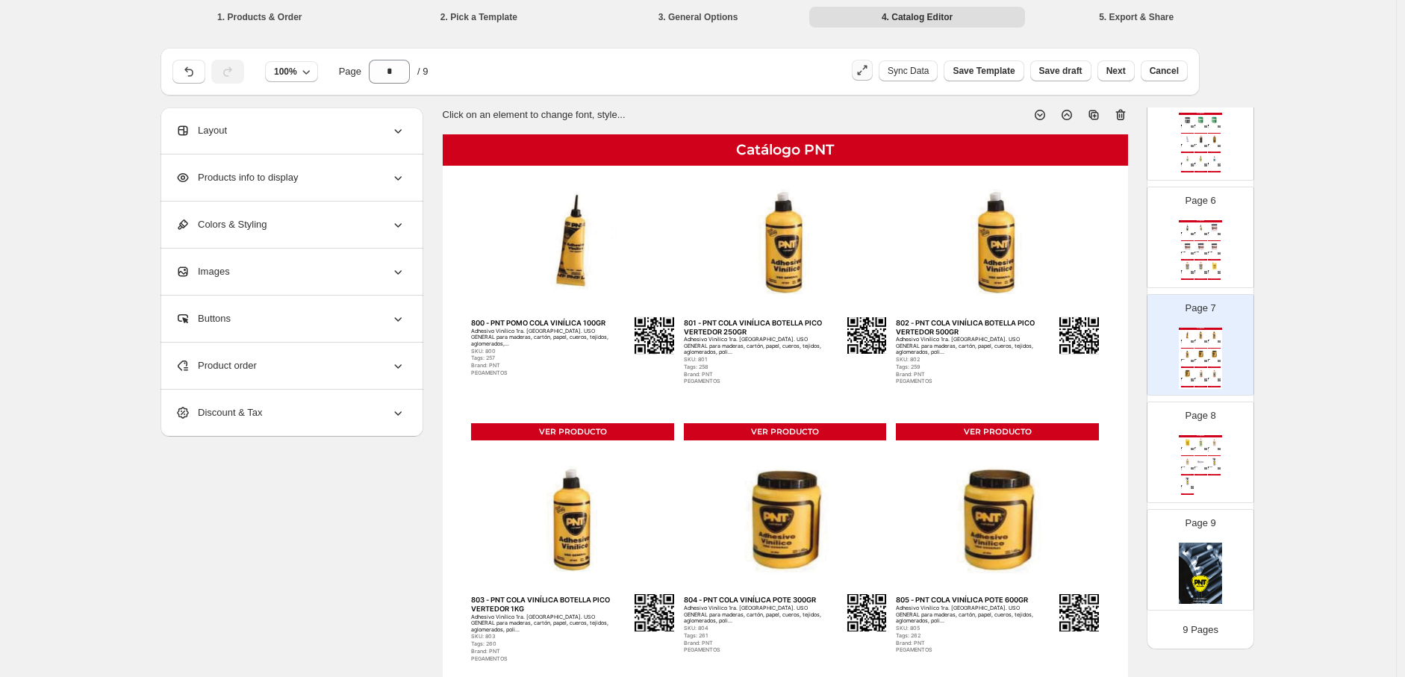
click at [616, 273] on div "De rápida acción y no daña las cañerías. Modo de uso: En caso de cañerías muy o…" at bounding box center [1199, 272] width 9 height 1
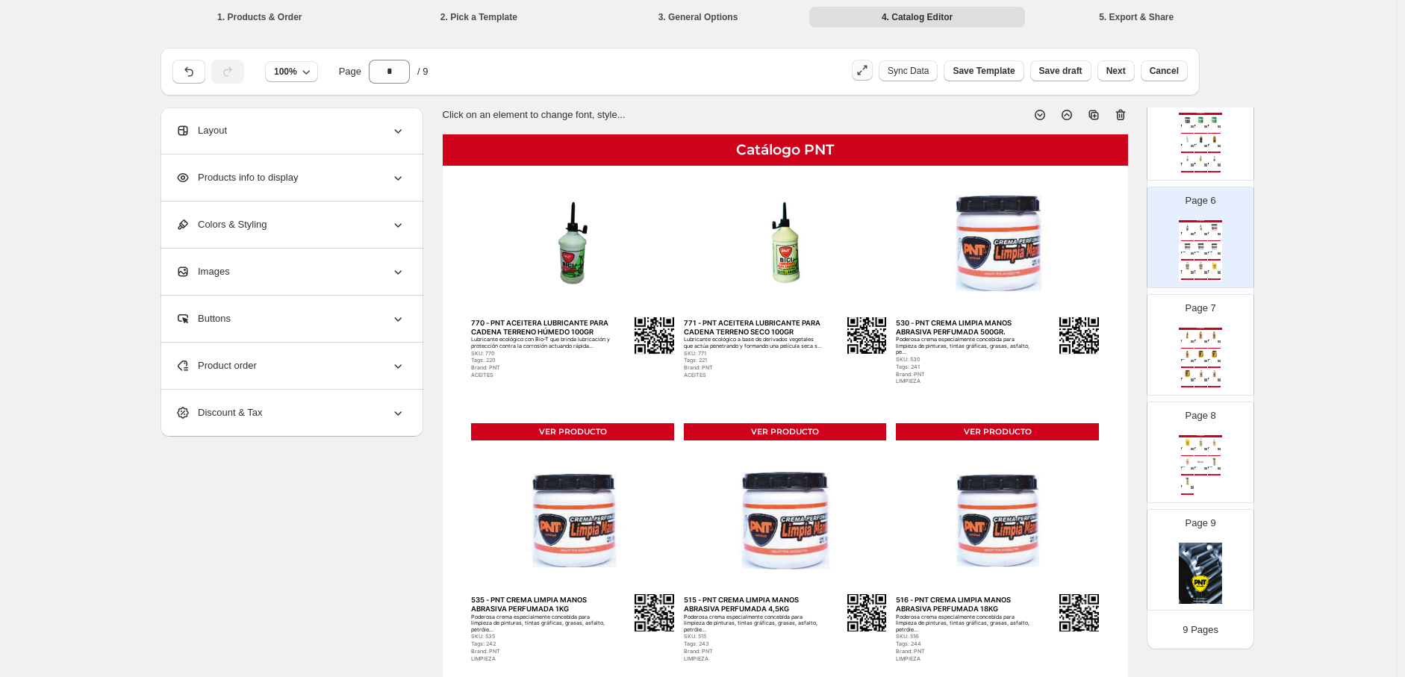
click at [616, 126] on div "408 - PNT GRASA SUPER LITIO AMBAR PARA RODAMIENTO 100GR" at bounding box center [1199, 125] width 9 height 1
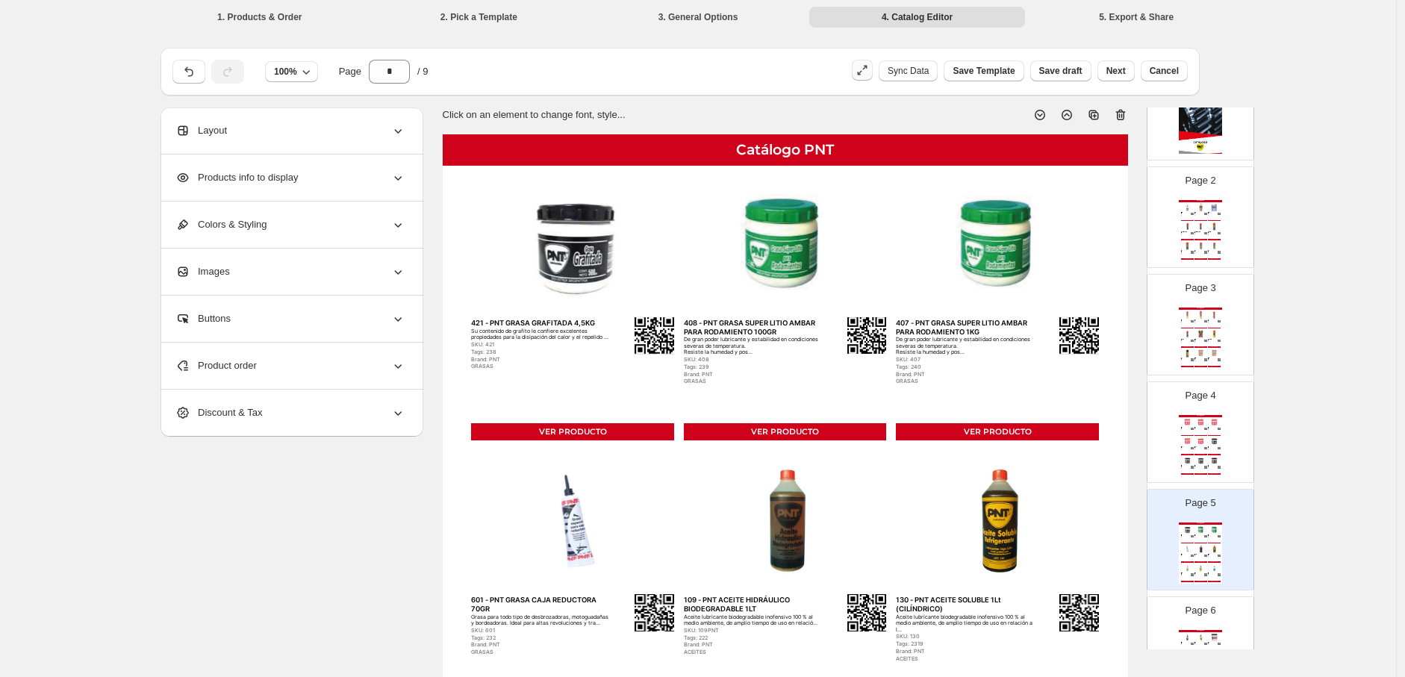
scroll to position [0, 0]
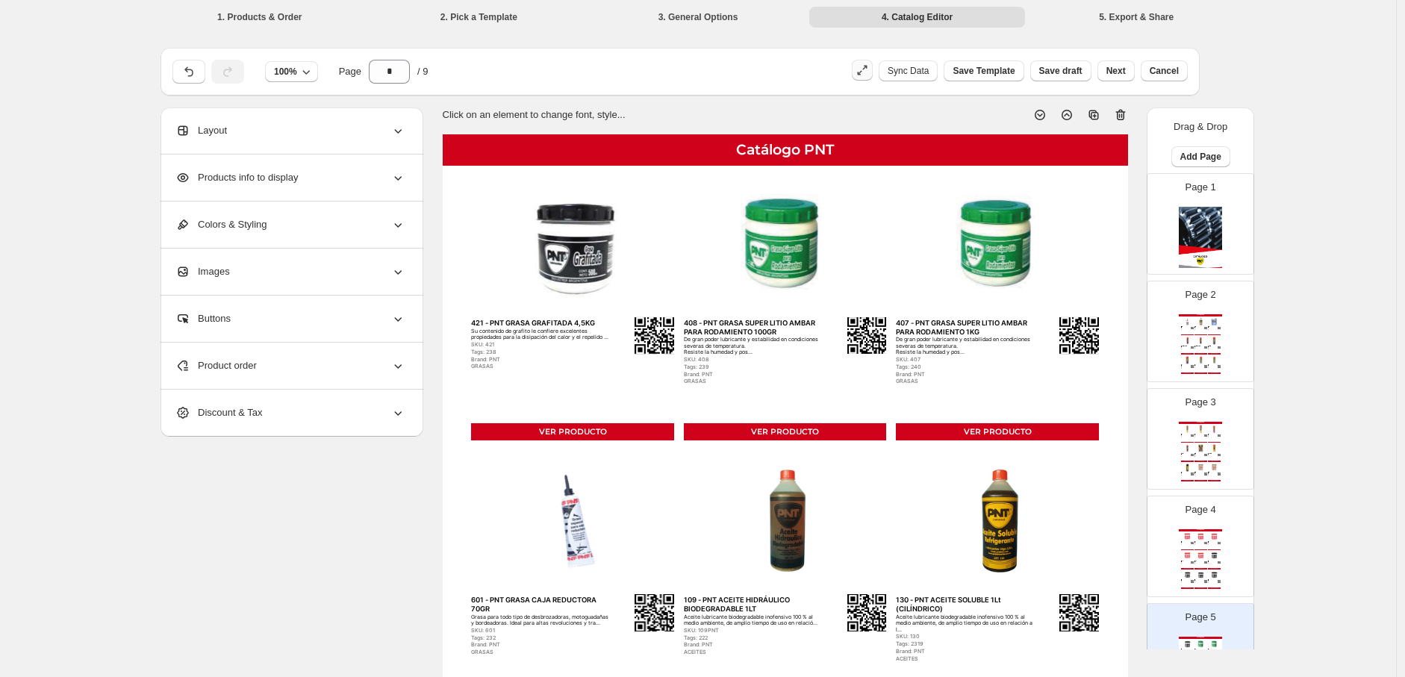
click at [616, 344] on img at bounding box center [1201, 341] width 13 height 10
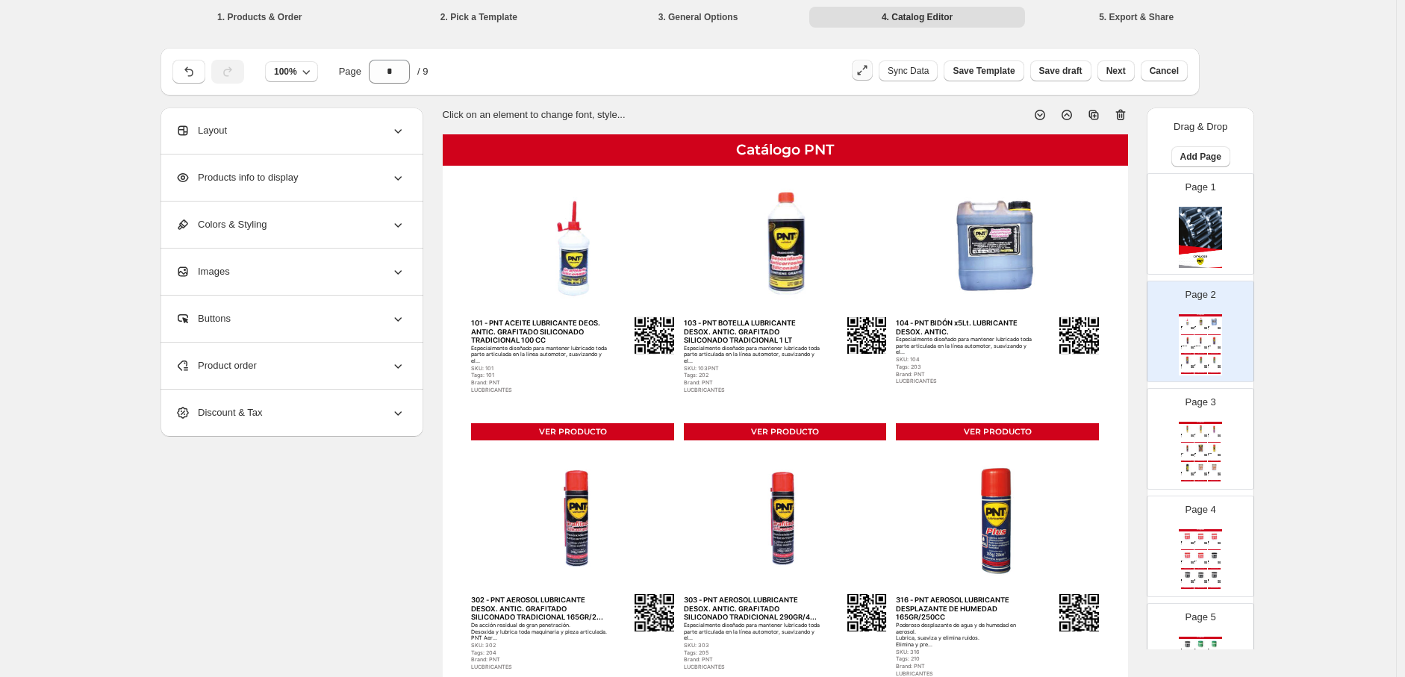
click at [616, 400] on p "Page 3" at bounding box center [1201, 402] width 31 height 15
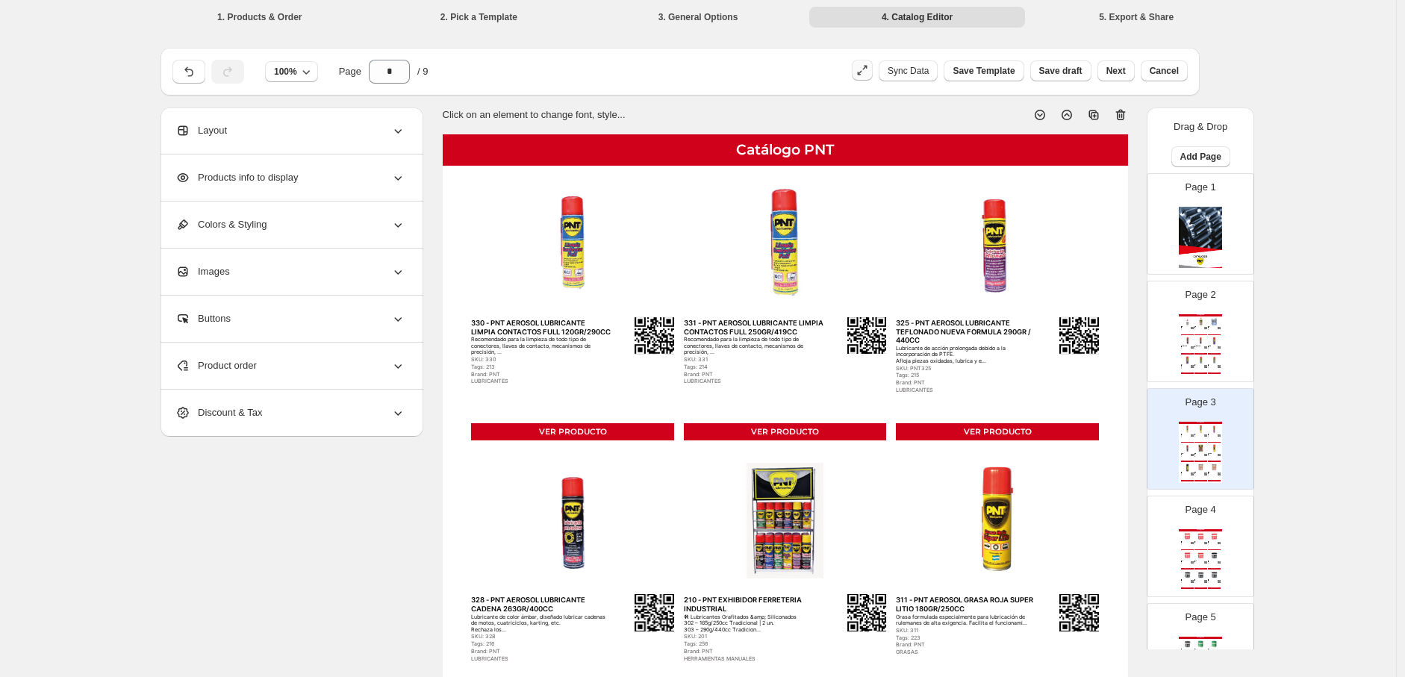
click at [616, 530] on div "Catálogo PNT" at bounding box center [1200, 530] width 43 height 2
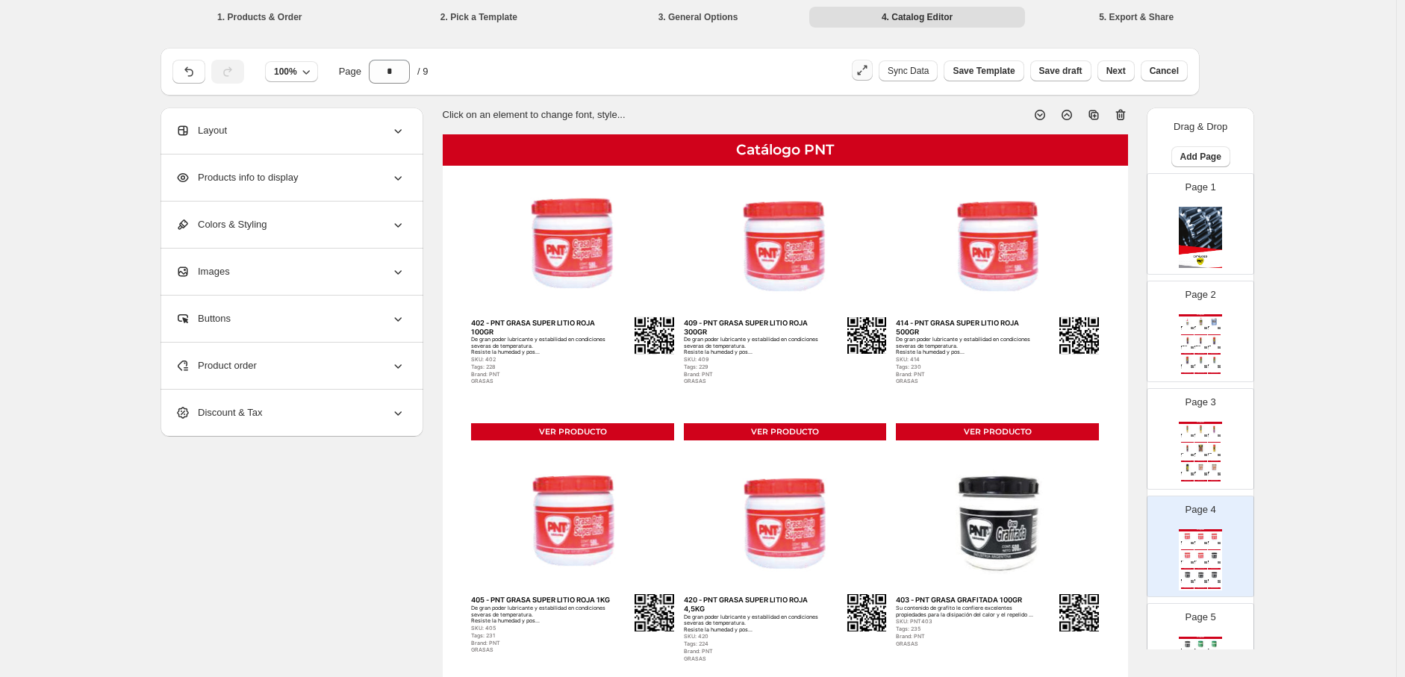
click at [616, 322] on div "Page 2 Catálogo PNT 101 - PNT ACEITE LUBRICANTE DEOS. ANTIC. GRAFITADO SILICONA…" at bounding box center [1195, 326] width 94 height 100
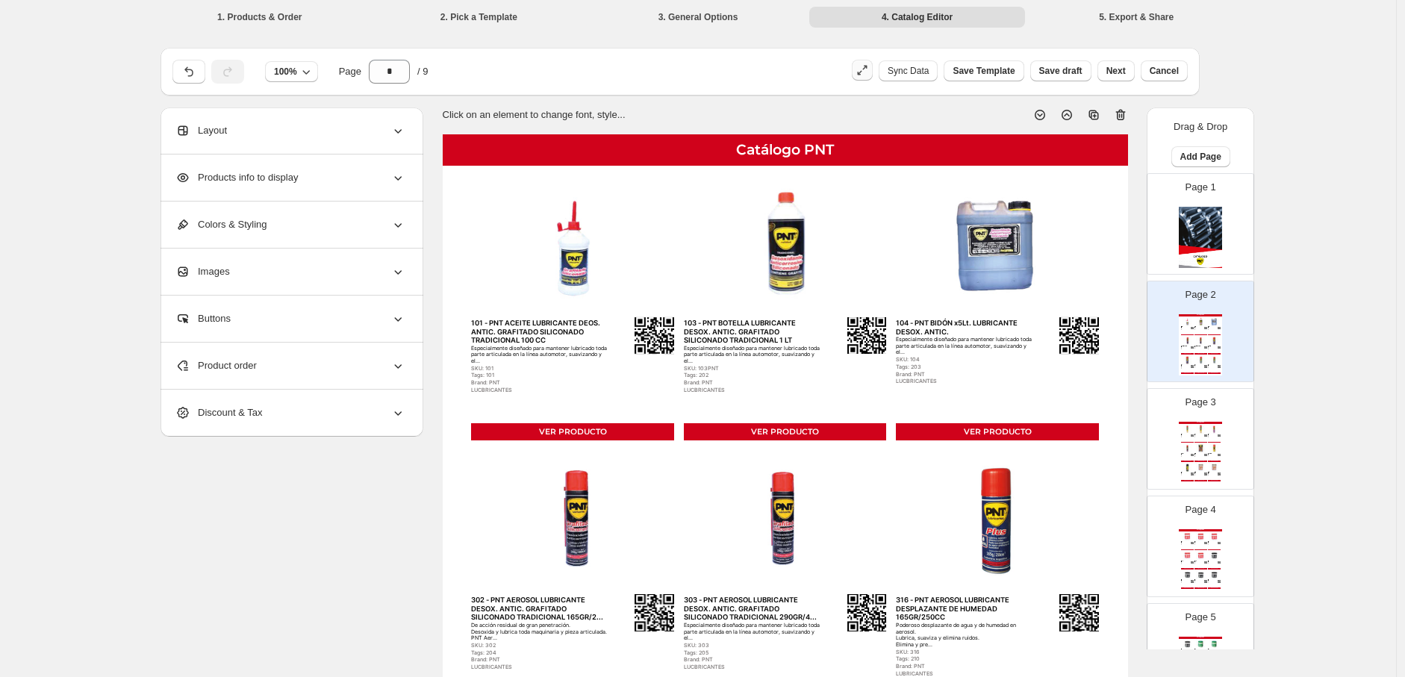
click at [616, 447] on img at bounding box center [1214, 449] width 13 height 10
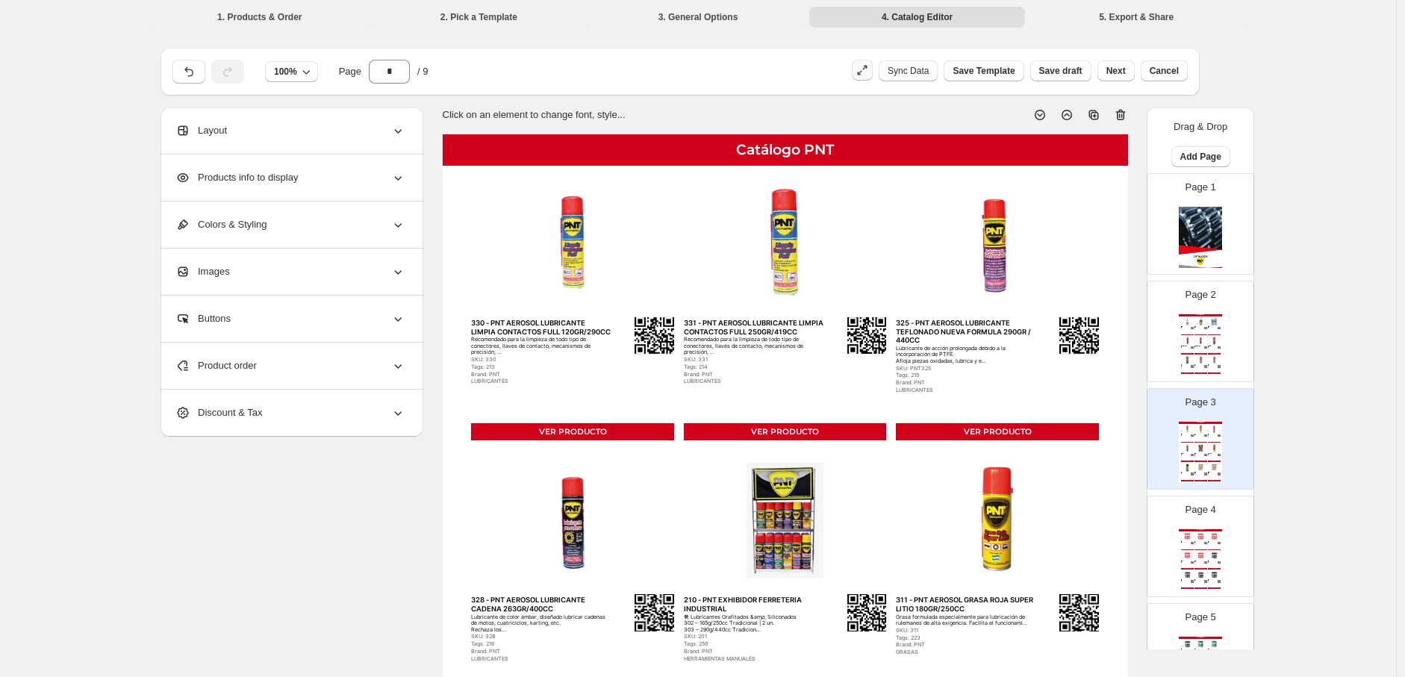
click at [616, 559] on img at bounding box center [1214, 556] width 13 height 10
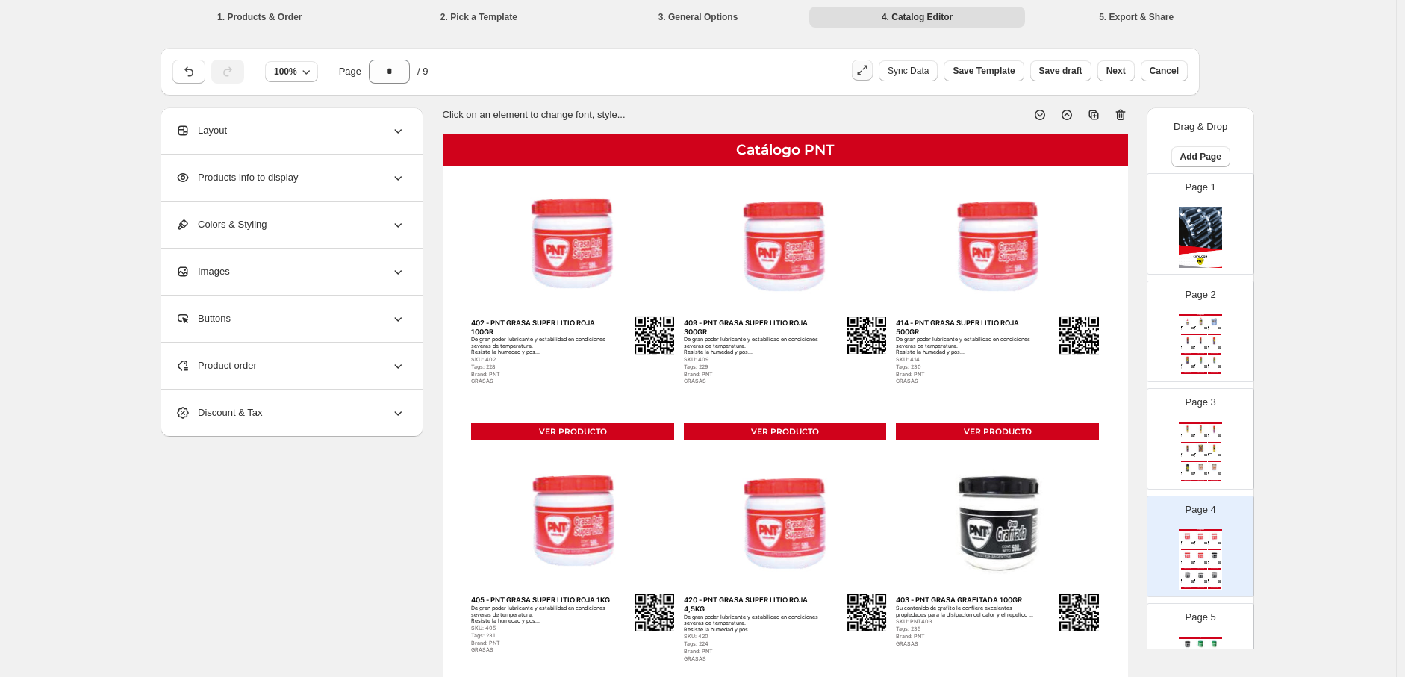
click at [616, 639] on img at bounding box center [1201, 644] width 13 height 10
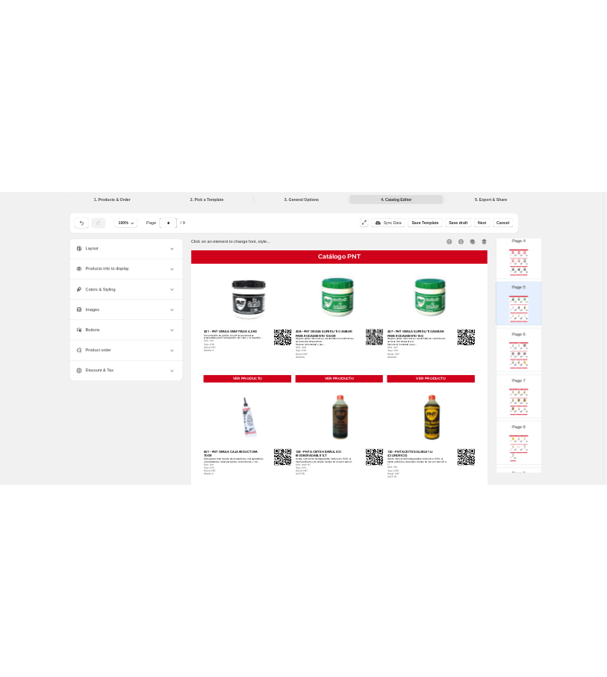
scroll to position [497, 0]
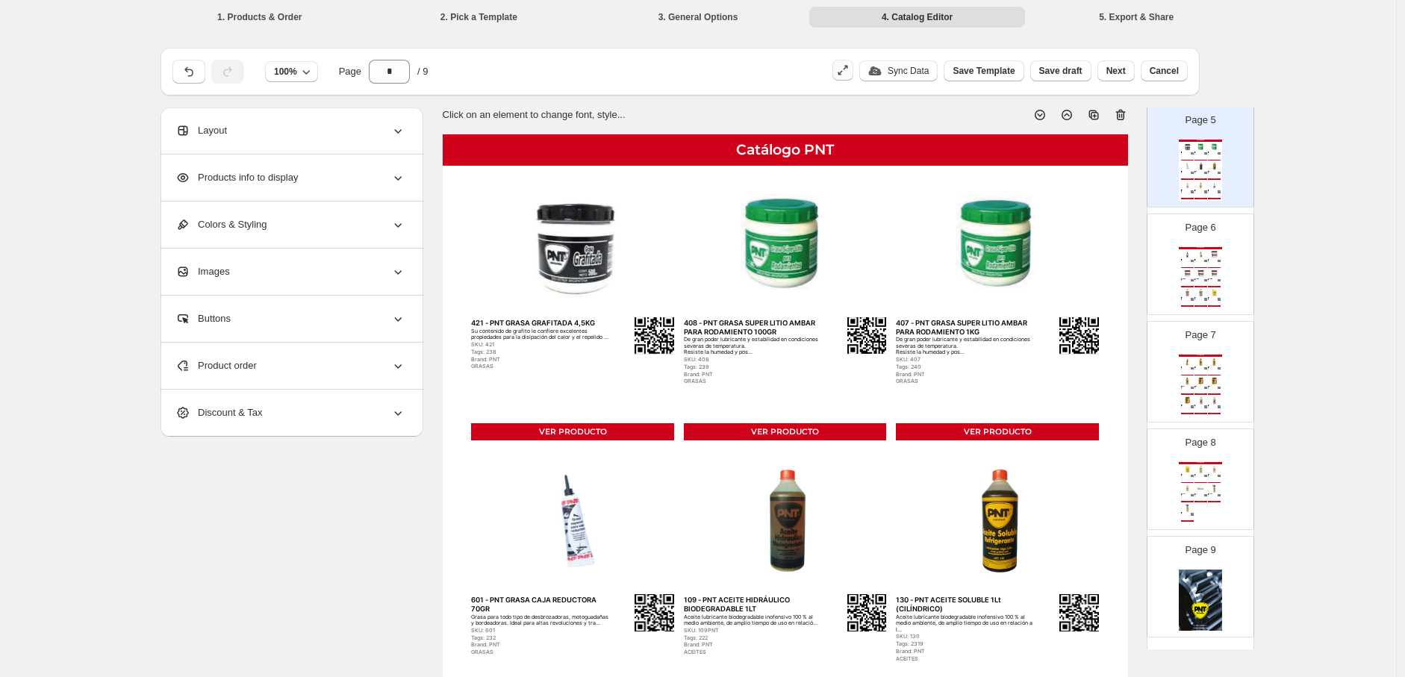
click at [616, 470] on img at bounding box center [1201, 469] width 13 height 10
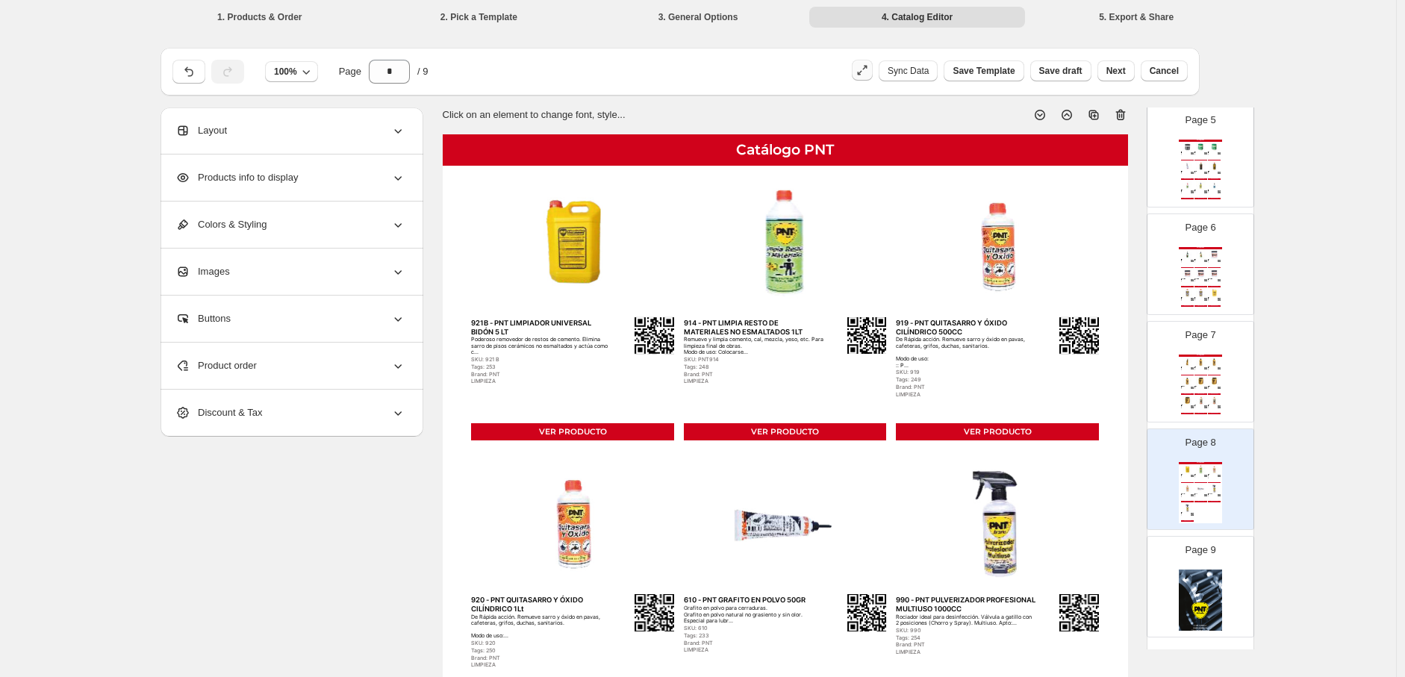
click at [616, 361] on img at bounding box center [1201, 362] width 13 height 10
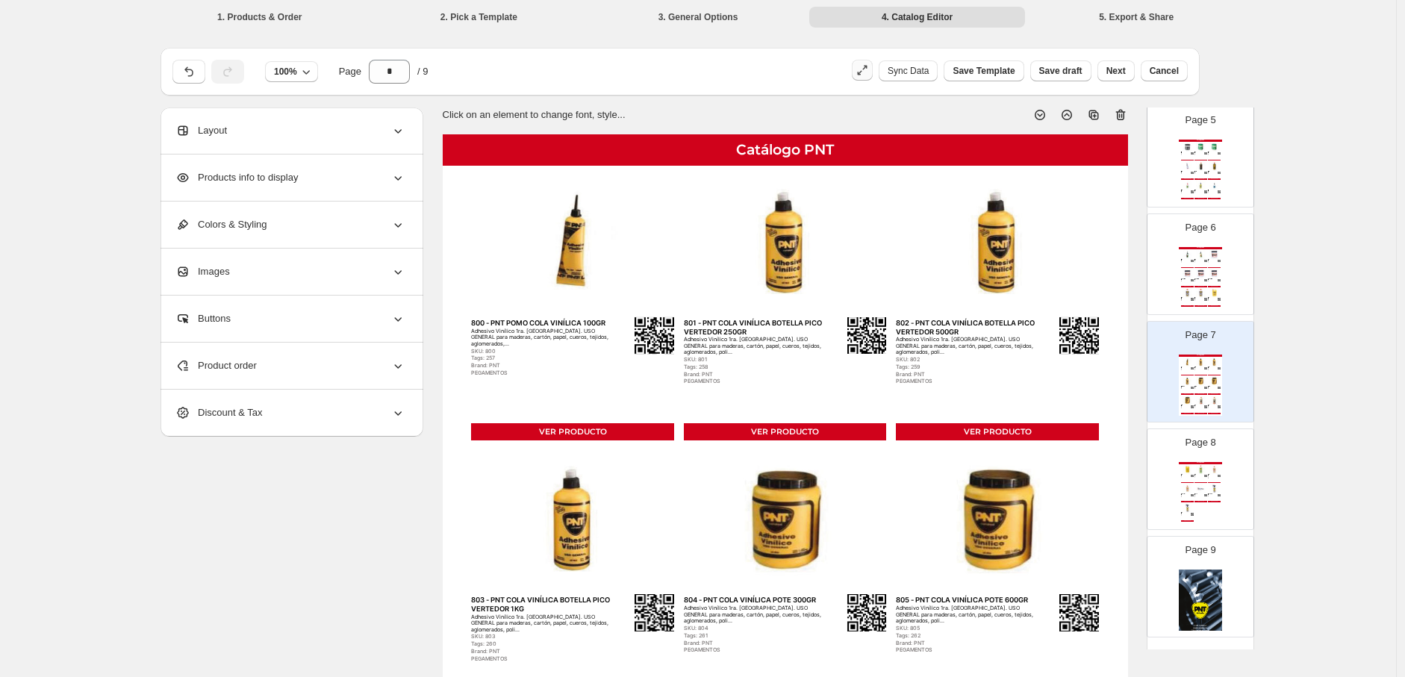
click at [616, 285] on div "Catálogo PNT 770 - PNT ACEITERA LUBRICANTE PARA CADENA TERRENO HÚMEDO 100GR Lub…" at bounding box center [1200, 277] width 43 height 61
type input "*"
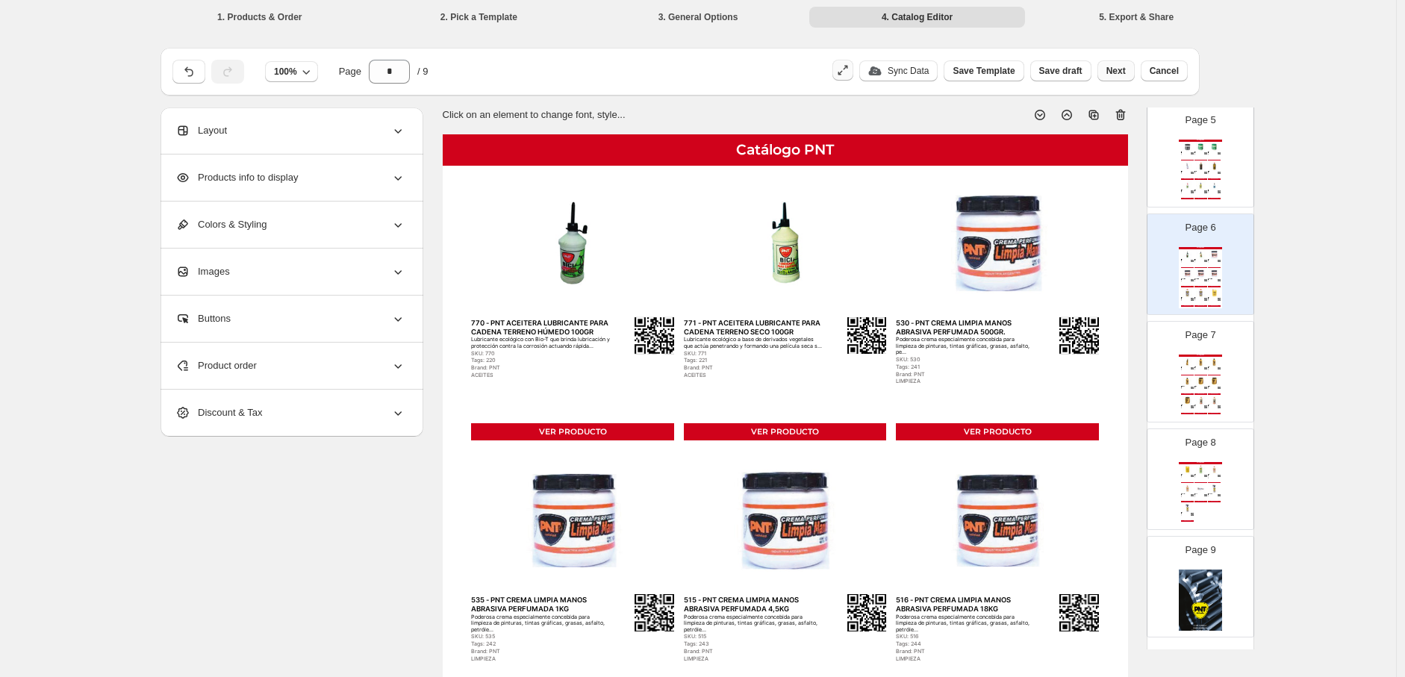
click at [616, 69] on span "Next" at bounding box center [1116, 71] width 19 height 12
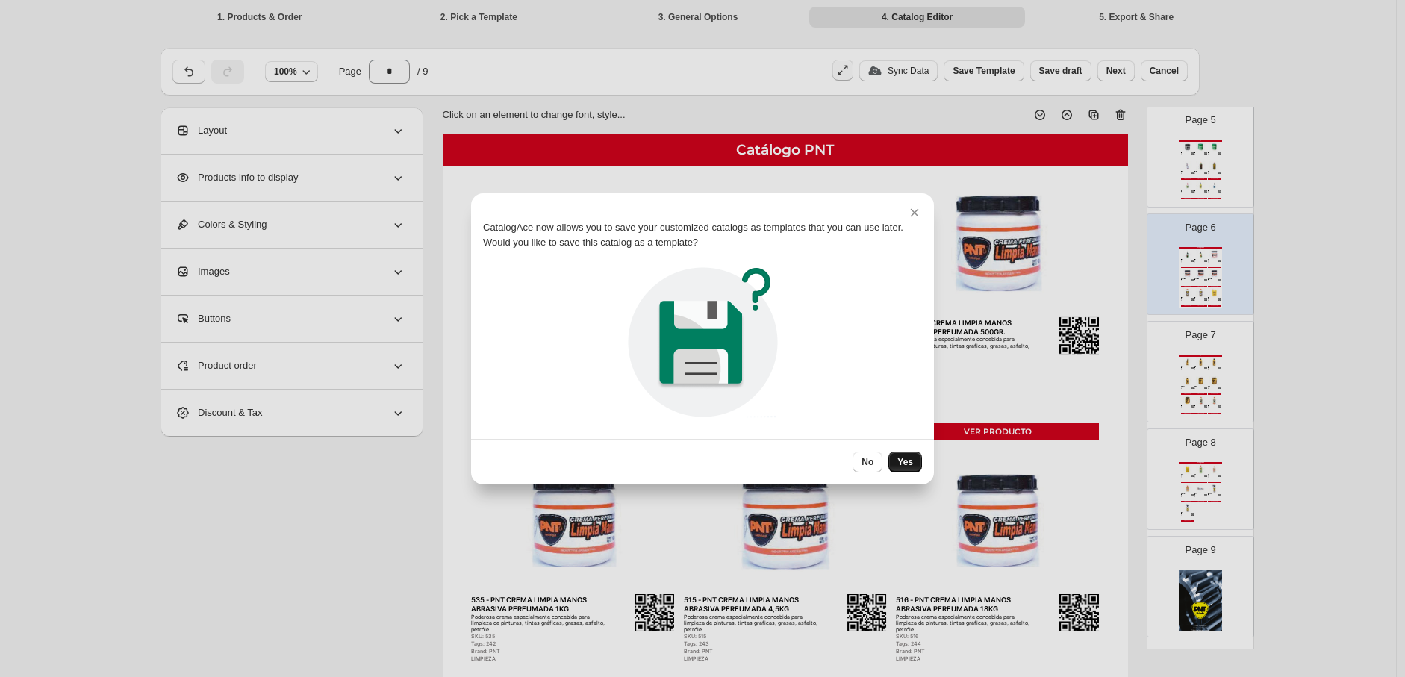
click at [616, 464] on button "Yes" at bounding box center [906, 462] width 34 height 21
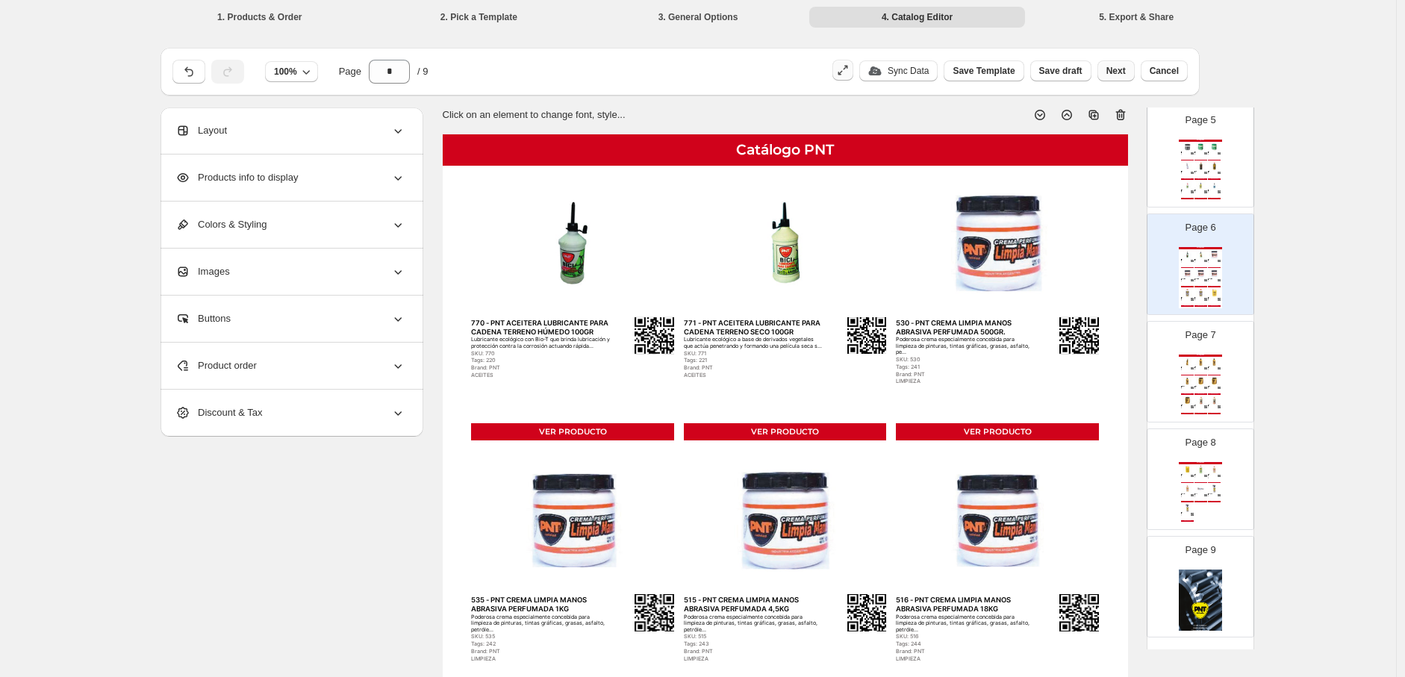
click at [616, 65] on span "Next" at bounding box center [1116, 71] width 19 height 12
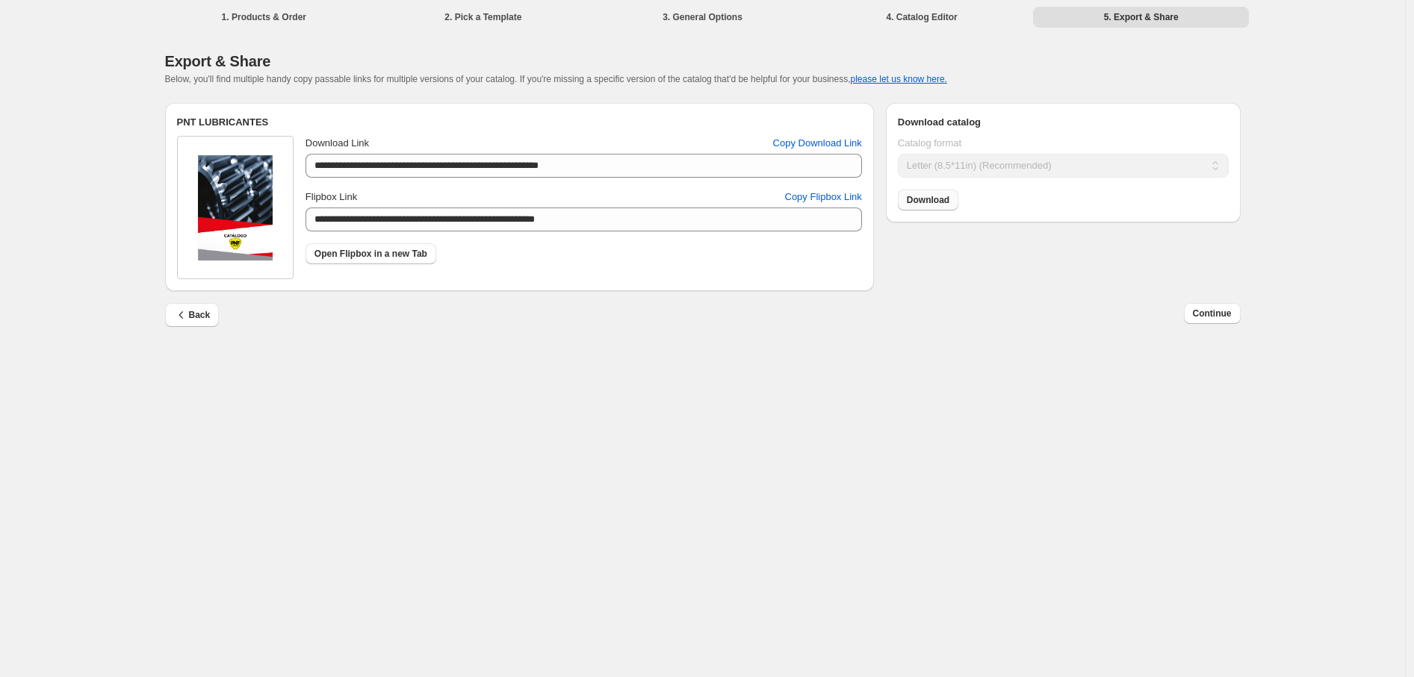
click at [616, 202] on span "Download" at bounding box center [928, 200] width 43 height 12
